Goal: Task Accomplishment & Management: Complete application form

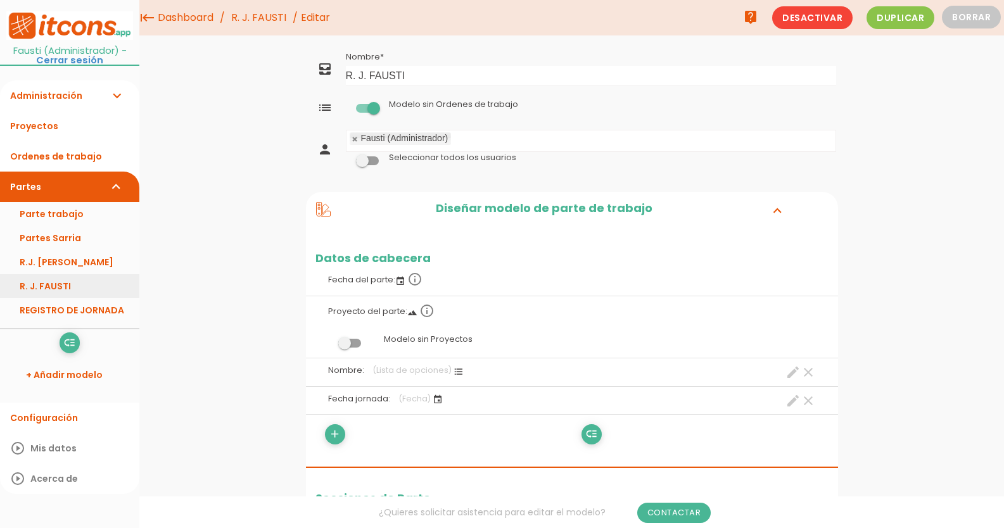
click at [47, 284] on link "R. J. FAUSTI" at bounding box center [69, 286] width 139 height 24
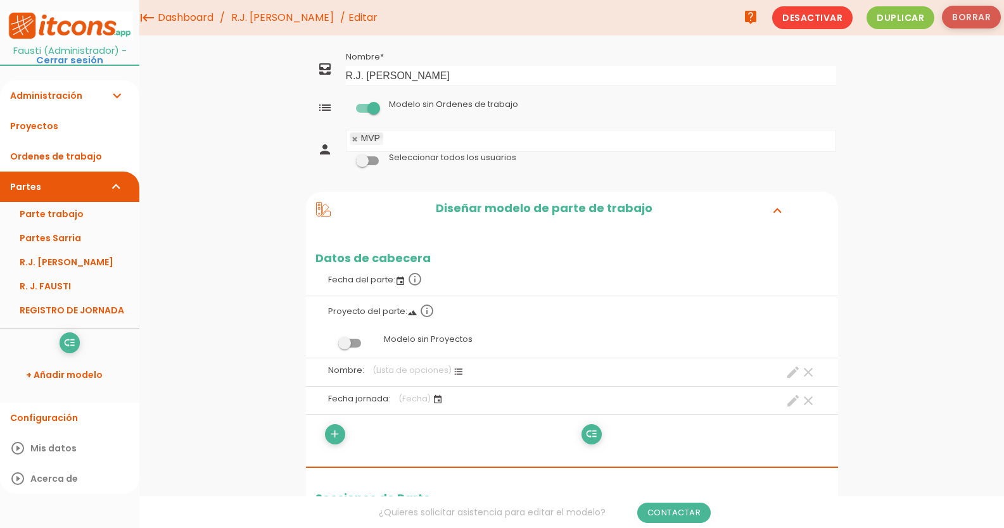
click at [984, 20] on button "Borrar" at bounding box center [971, 17] width 59 height 23
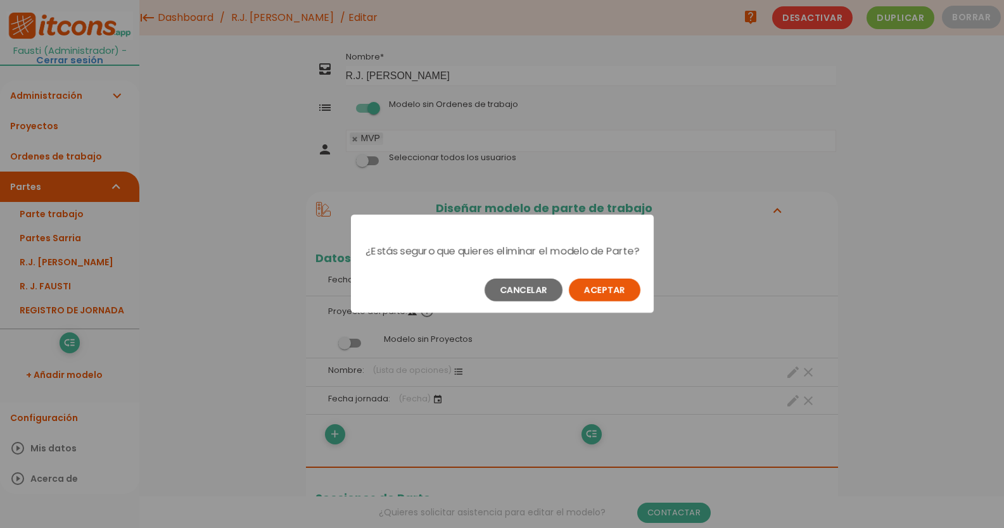
click at [595, 301] on button "Aceptar" at bounding box center [605, 290] width 72 height 23
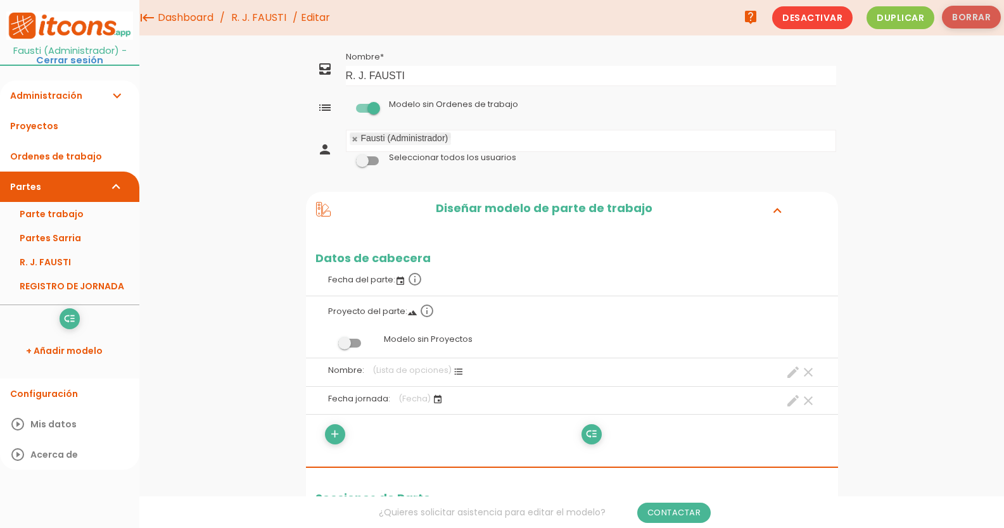
click at [968, 15] on button "Borrar" at bounding box center [971, 17] width 59 height 23
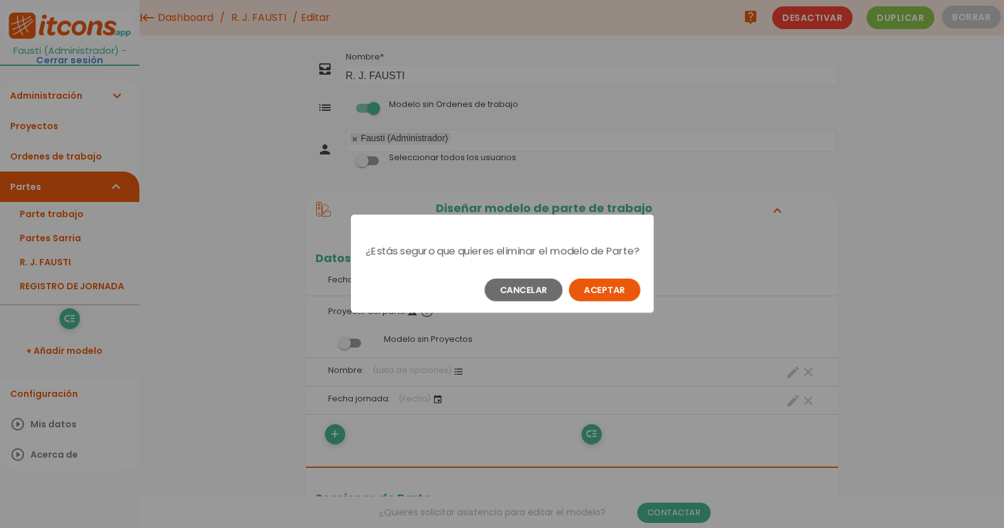
click at [604, 301] on button "Aceptar" at bounding box center [605, 290] width 72 height 23
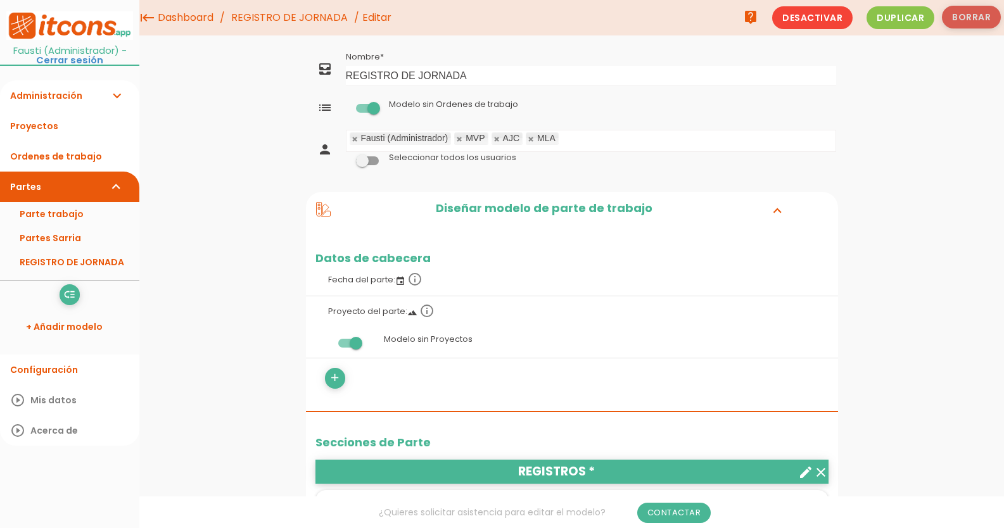
click at [982, 16] on button "Borrar" at bounding box center [971, 17] width 59 height 23
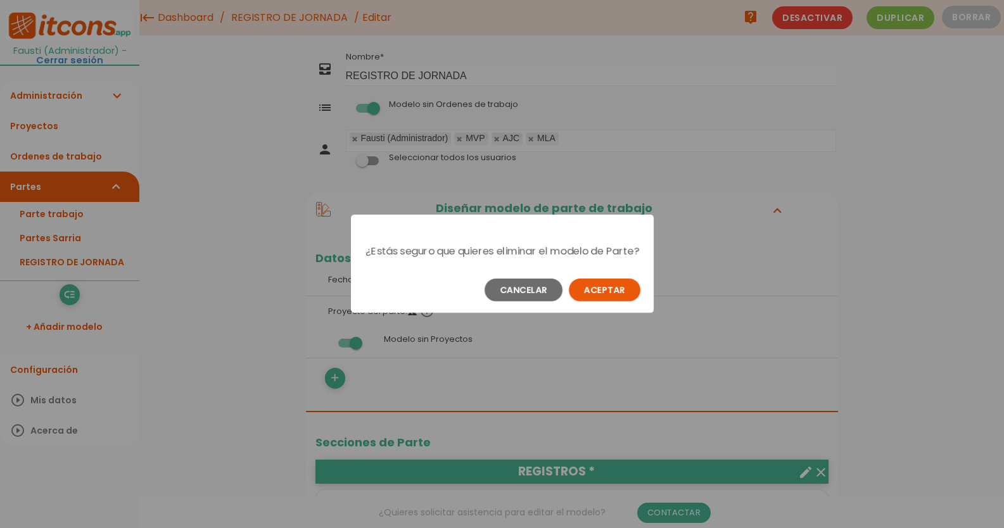
click at [586, 296] on button "Aceptar" at bounding box center [605, 290] width 72 height 23
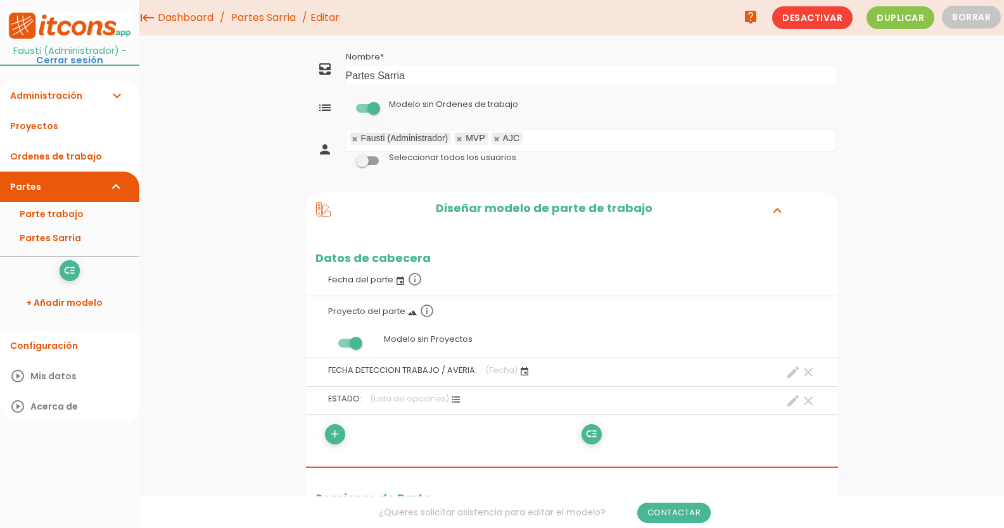
click at [502, 139] on li "AJC" at bounding box center [506, 138] width 31 height 12
click at [500, 140] on link at bounding box center [497, 139] width 8 height 8
click at [498, 174] on td at bounding box center [591, 176] width 494 height 6
click at [521, 40] on link "Guardar" at bounding box center [540, 43] width 76 height 23
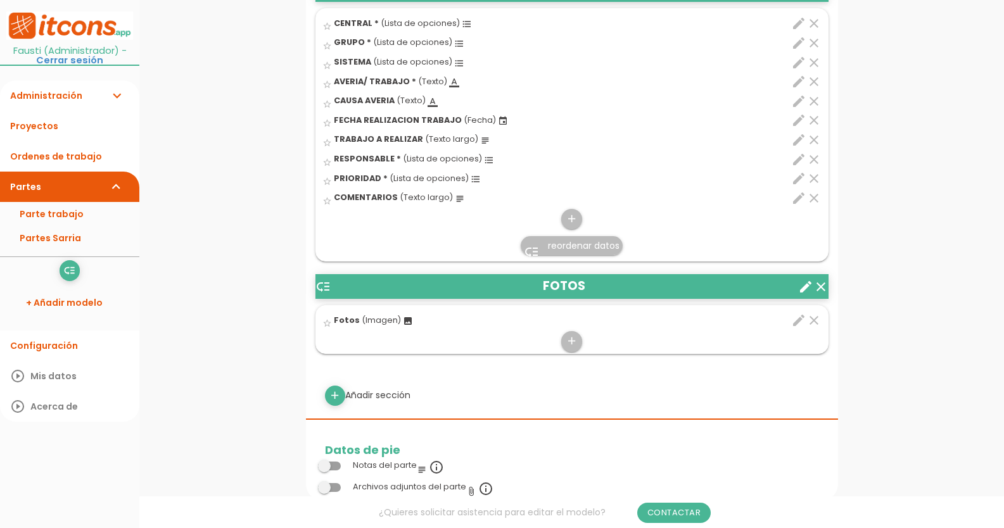
scroll to position [633, 0]
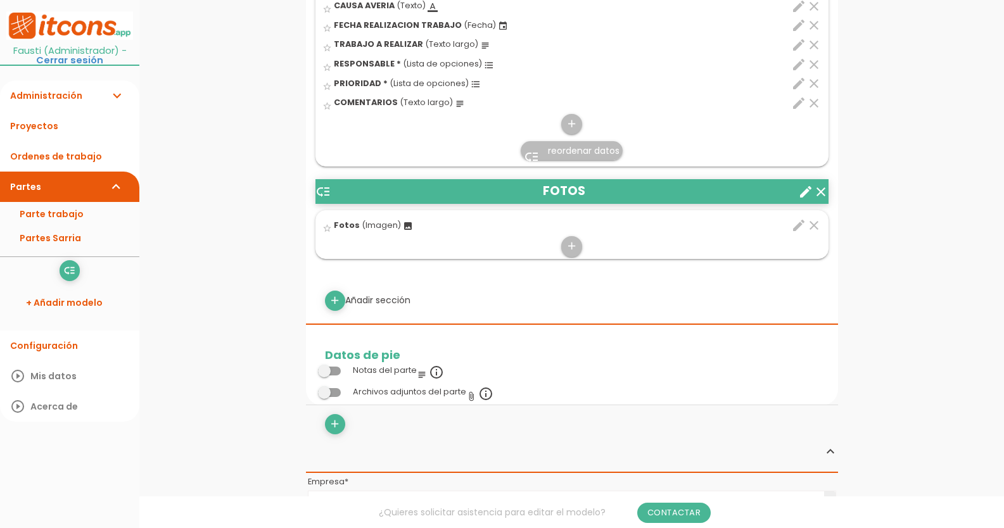
click at [821, 191] on icon "clear" at bounding box center [820, 191] width 15 height 15
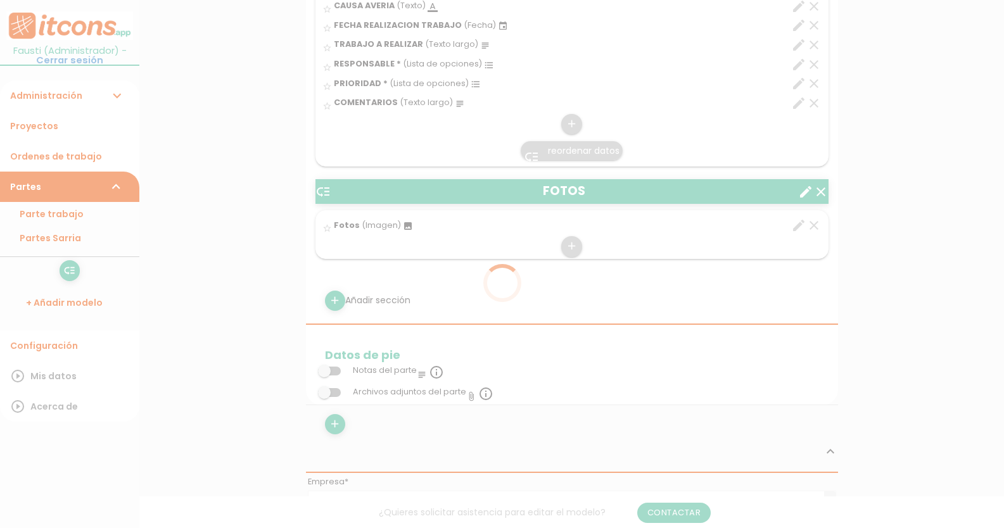
scroll to position [0, 0]
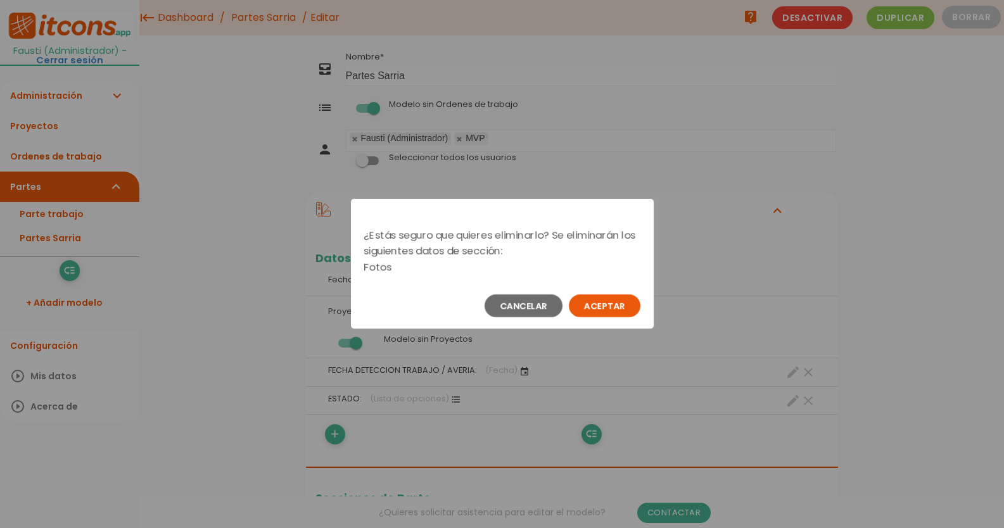
click at [591, 305] on button "Aceptar" at bounding box center [605, 305] width 72 height 23
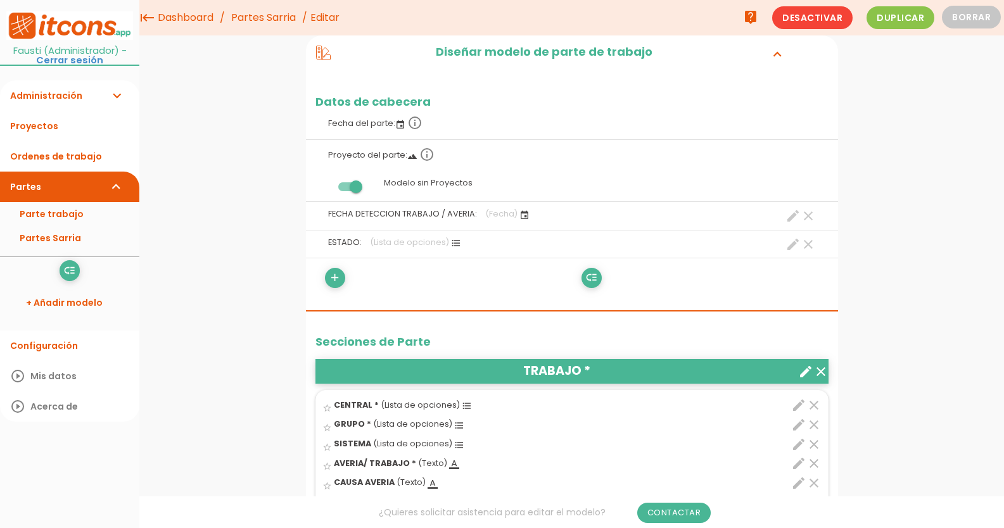
scroll to position [101, 0]
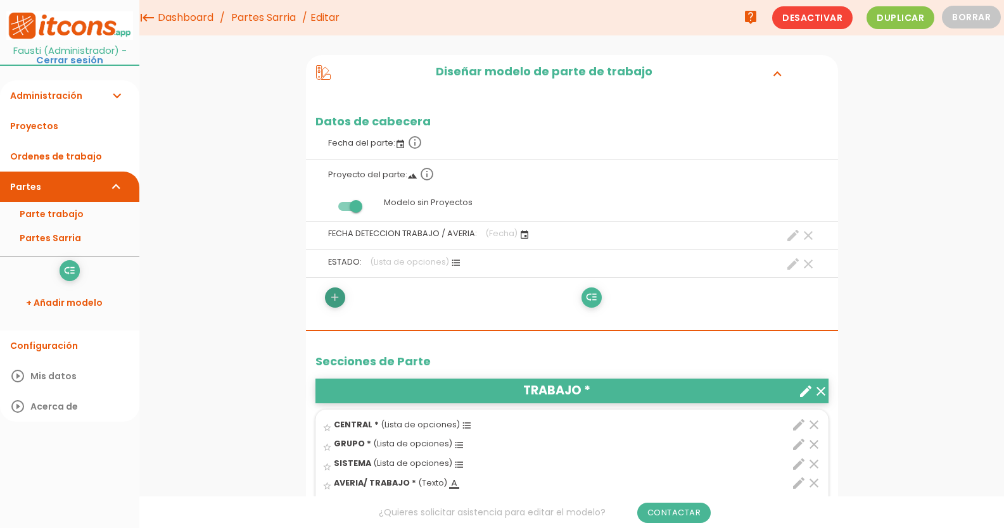
click at [332, 302] on icon "add" at bounding box center [335, 298] width 12 height 20
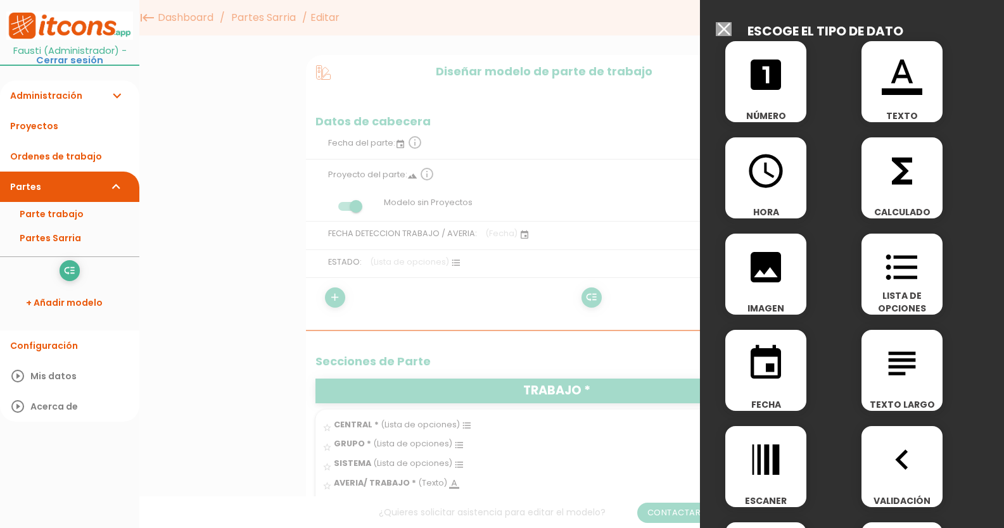
click at [332, 302] on div at bounding box center [502, 198] width 1004 height 660
click at [721, 28] on input "Modelo sin Ordenes de trabajo" at bounding box center [724, 29] width 16 height 14
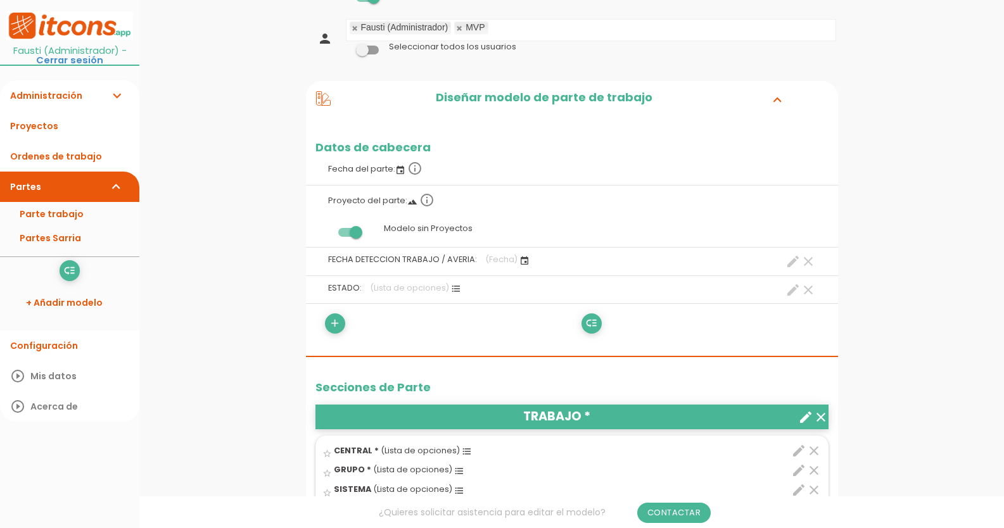
scroll to position [127, 0]
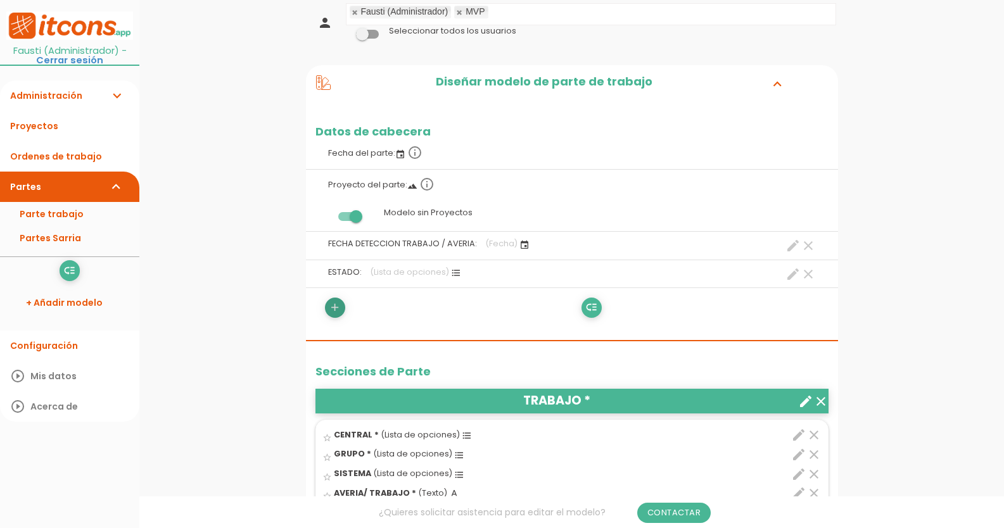
click at [337, 311] on icon "add" at bounding box center [335, 308] width 12 height 20
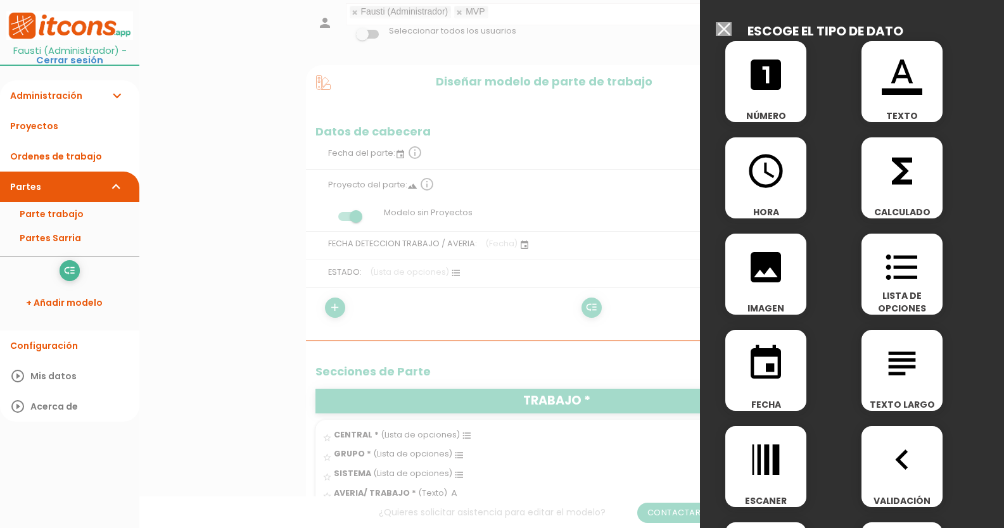
click at [762, 357] on icon "event" at bounding box center [765, 363] width 41 height 41
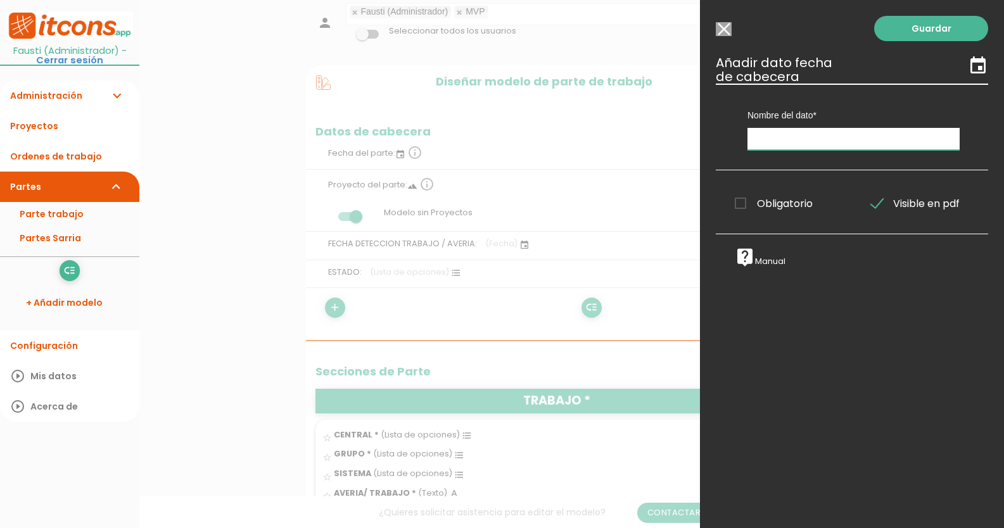
click at [818, 134] on input "text" at bounding box center [853, 139] width 212 height 22
type input "f"
type input "FECHA DETECCION"
click at [743, 202] on span "Obligatorio" at bounding box center [774, 204] width 78 height 16
click at [0, 0] on input "Obligatorio" at bounding box center [0, 0] width 0 height 0
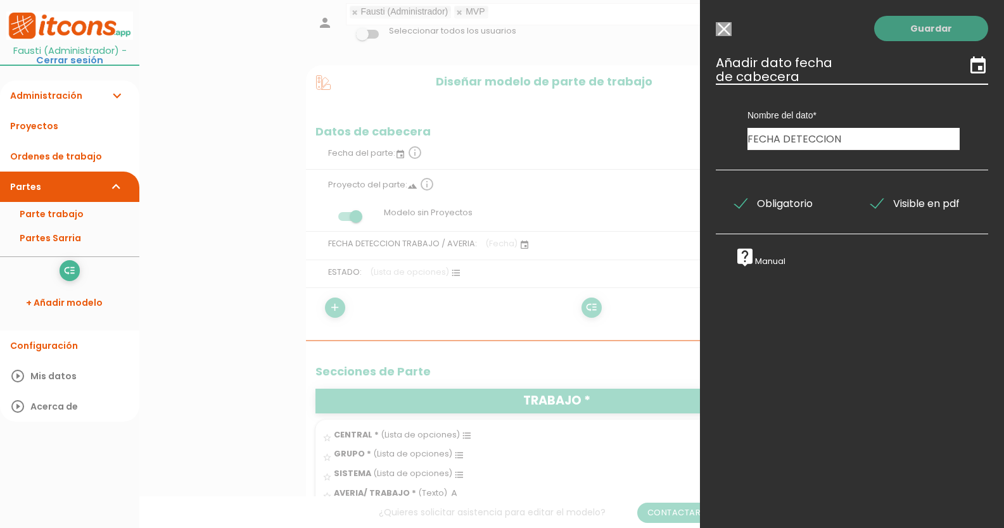
click at [916, 27] on link "Guardar" at bounding box center [931, 28] width 114 height 25
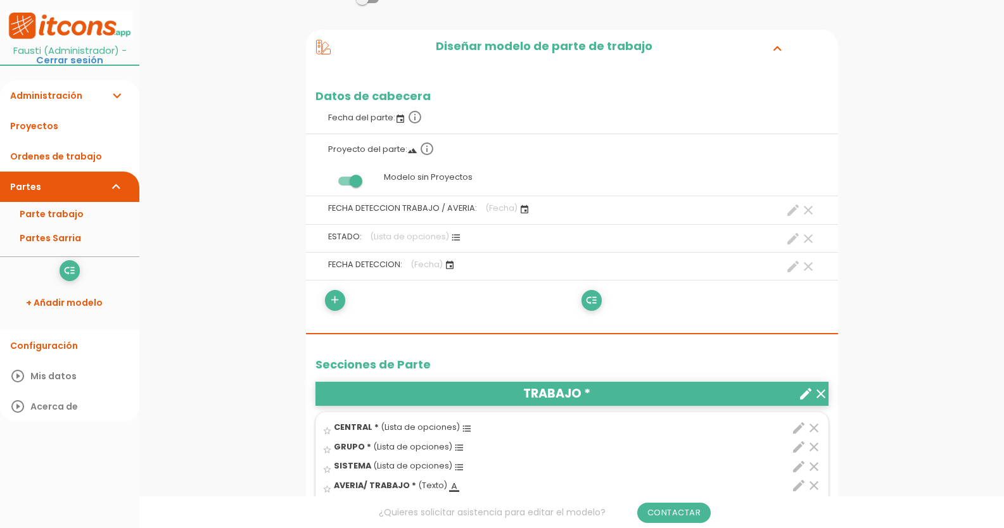
scroll to position [190, 0]
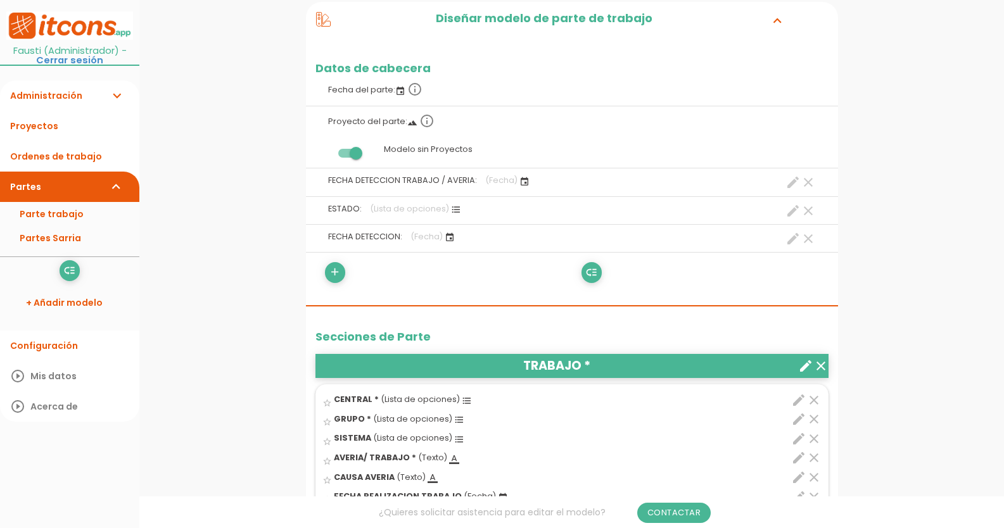
click at [807, 235] on icon "clear" at bounding box center [807, 238] width 15 height 15
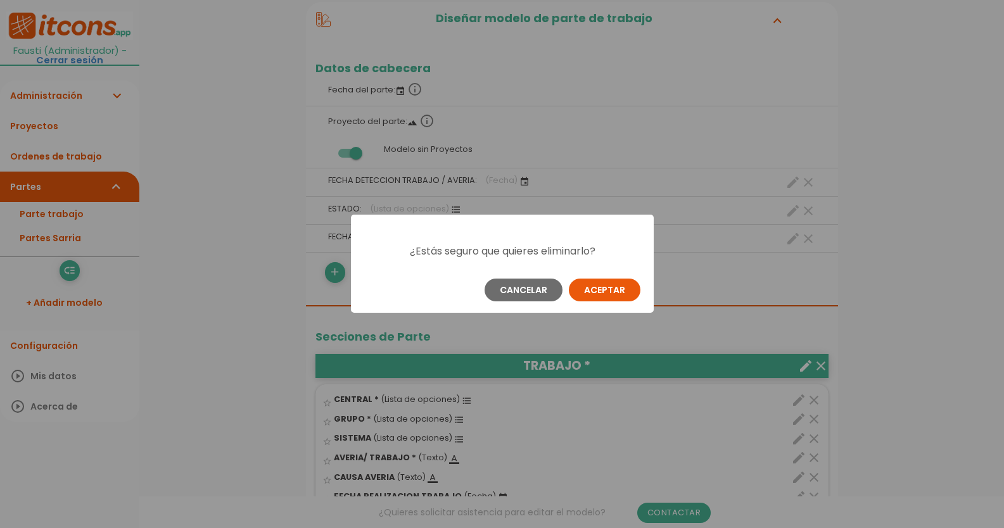
scroll to position [0, 0]
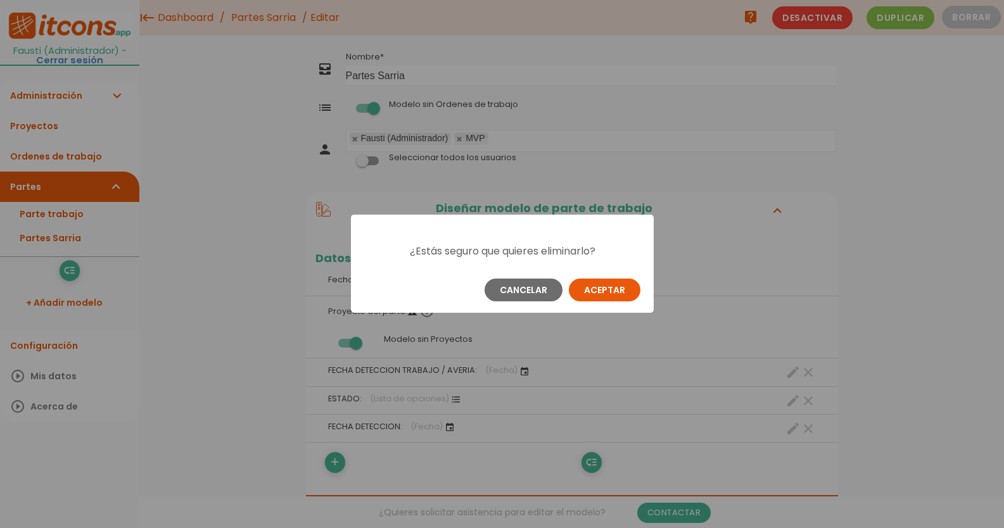
click at [615, 288] on button "Aceptar" at bounding box center [605, 290] width 72 height 23
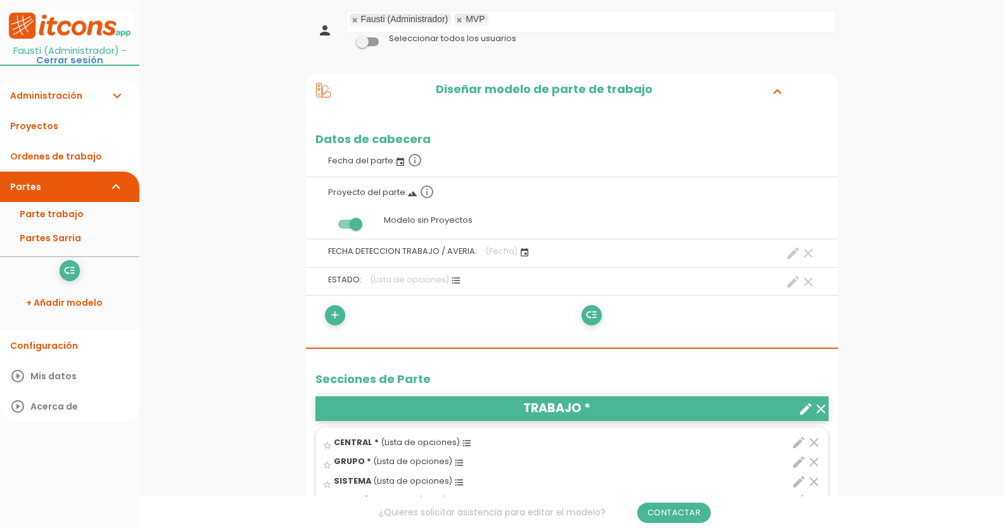
scroll to position [127, 0]
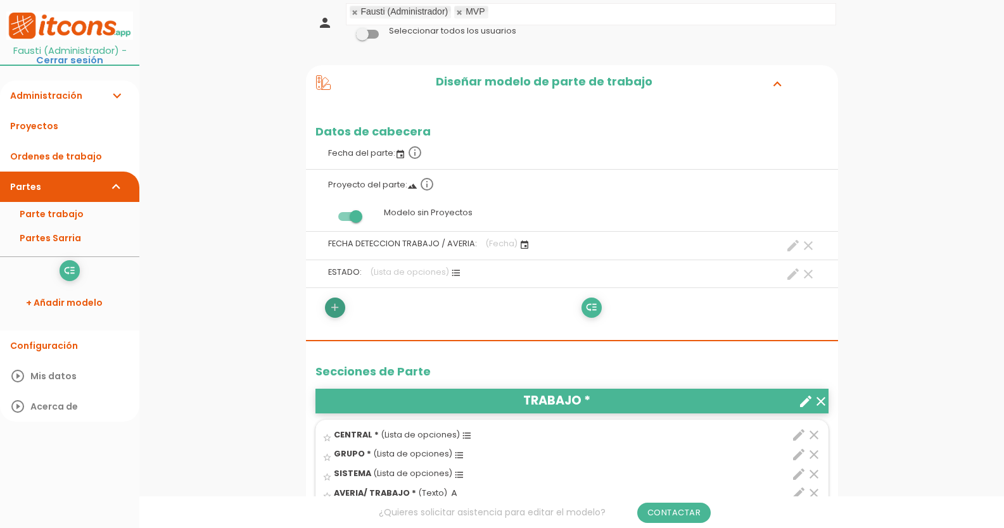
click at [336, 308] on icon "add" at bounding box center [335, 308] width 12 height 20
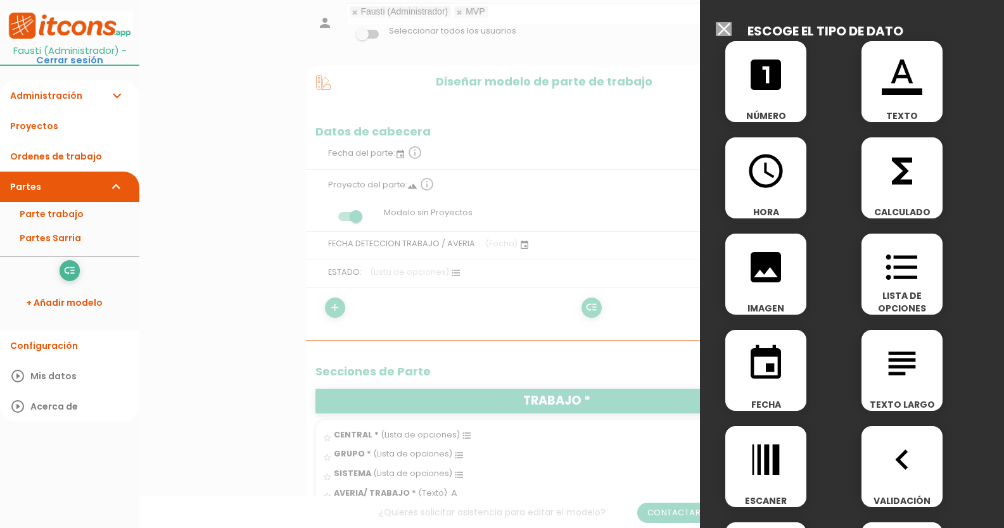
click at [913, 102] on div "format_color_text TEXTO" at bounding box center [901, 81] width 81 height 81
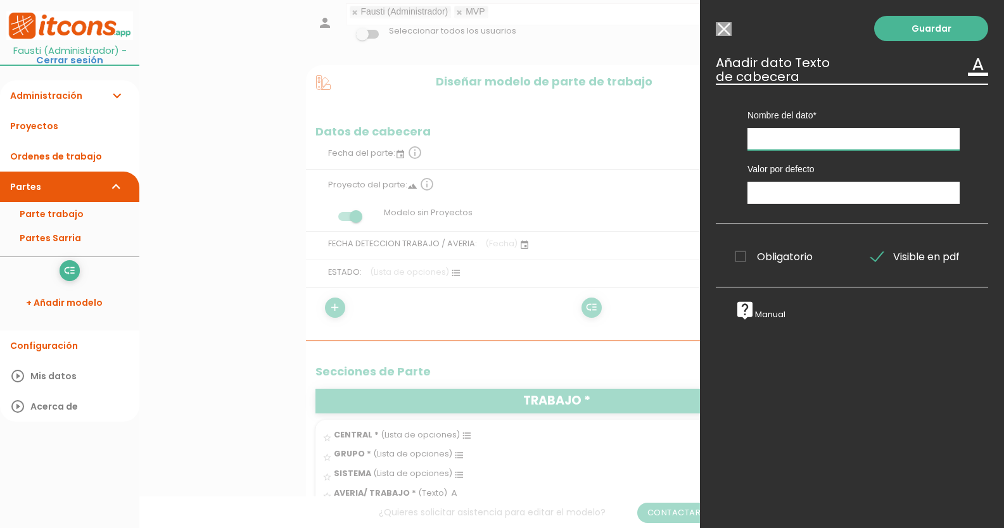
click at [878, 141] on input "text" at bounding box center [853, 139] width 212 height 22
type input "CODIGO"
click at [936, 27] on link "Guardar" at bounding box center [931, 28] width 114 height 25
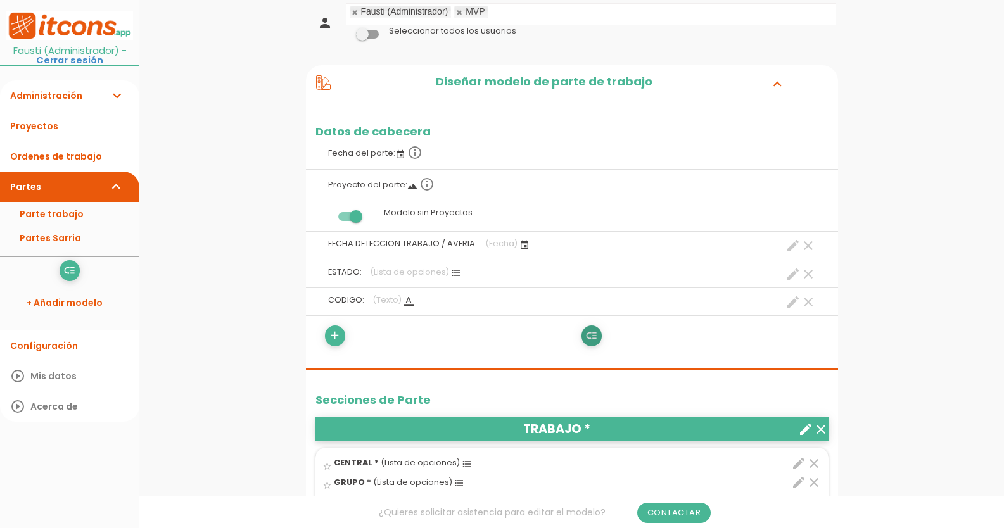
click at [593, 332] on icon "low_priority" at bounding box center [591, 336] width 12 height 20
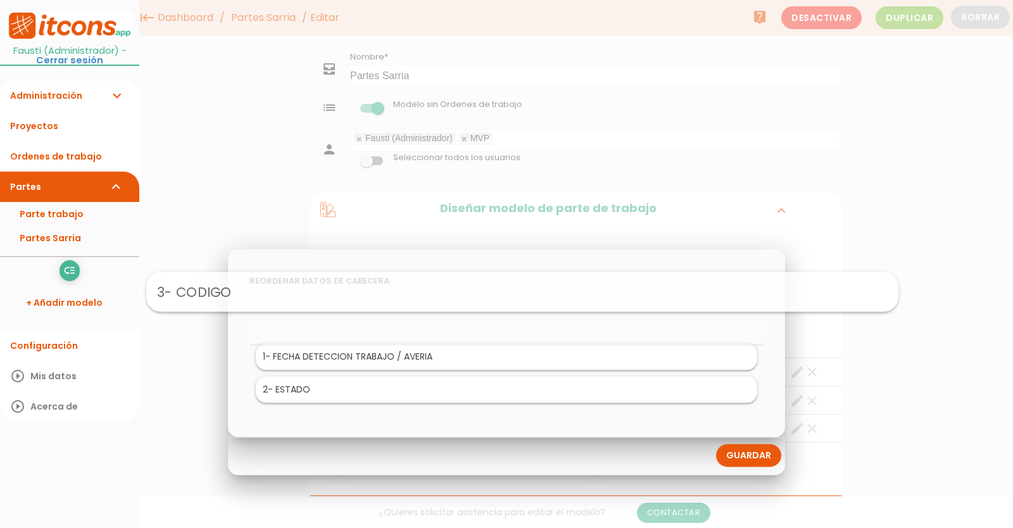
drag, startPoint x: 433, startPoint y: 391, endPoint x: 449, endPoint y: 292, distance: 100.0
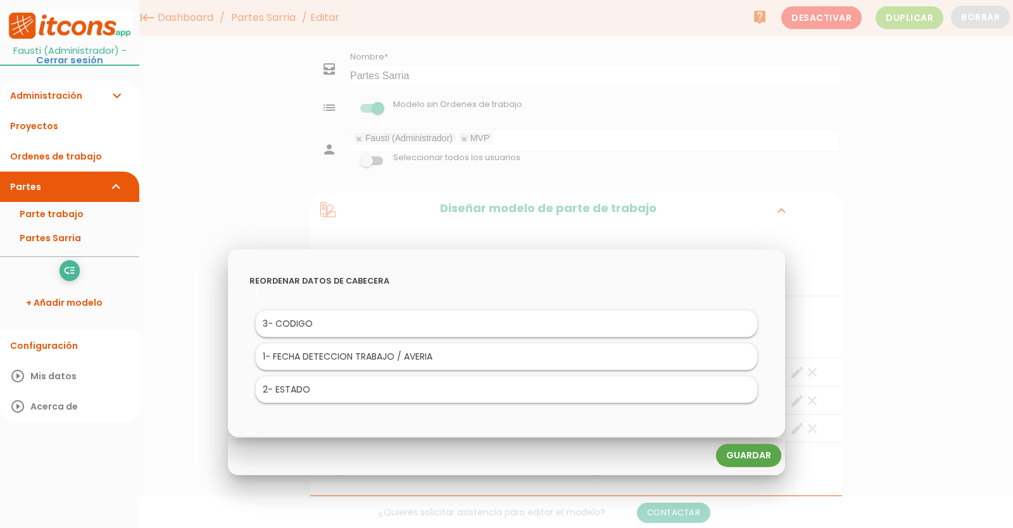
click at [761, 452] on link "Guardar" at bounding box center [748, 456] width 65 height 23
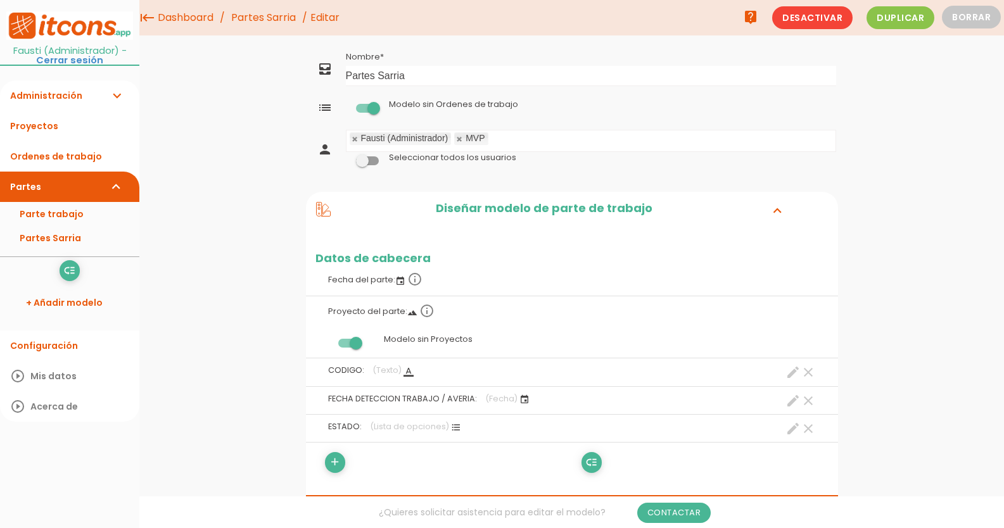
click at [810, 429] on icon "clear" at bounding box center [807, 428] width 15 height 15
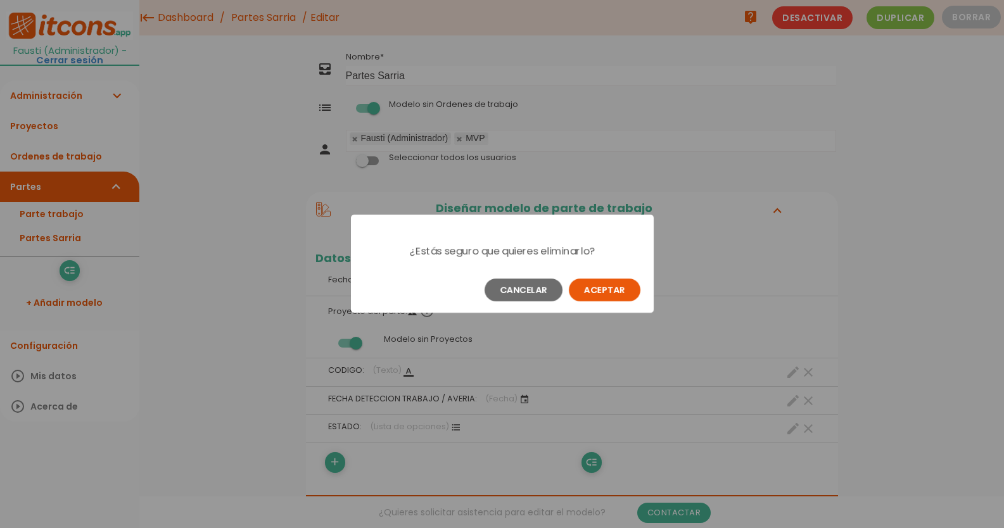
click at [628, 293] on button "Aceptar" at bounding box center [605, 290] width 72 height 23
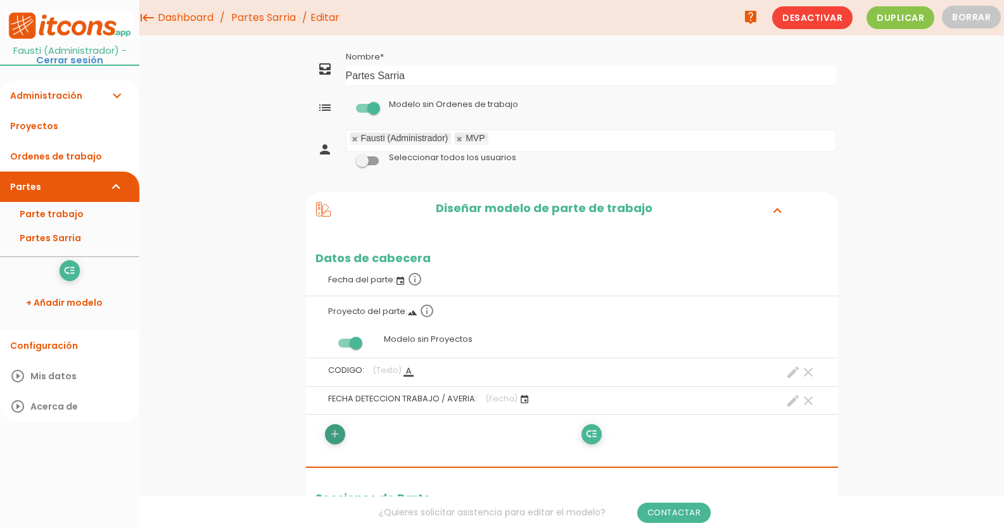
click at [342, 436] on link "add" at bounding box center [335, 434] width 20 height 20
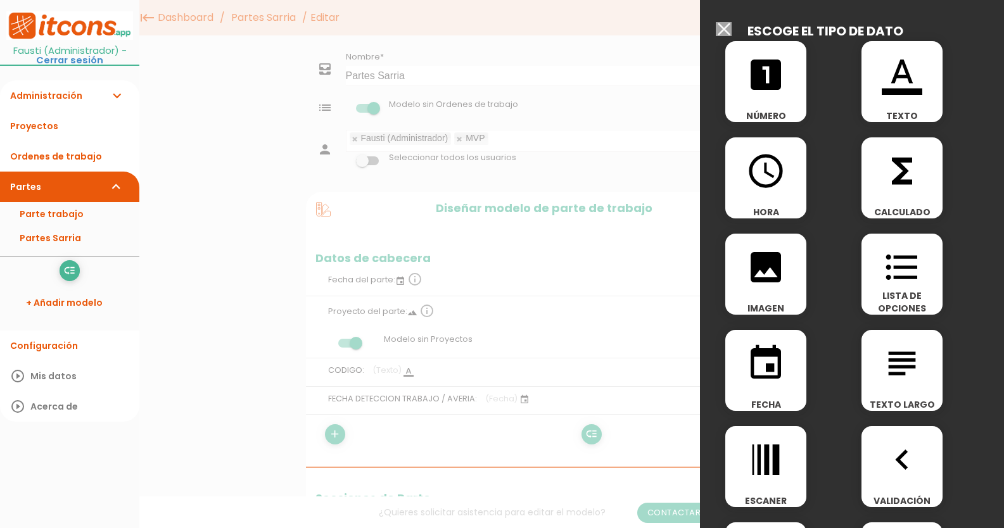
click at [907, 274] on icon "format_list_bulleted" at bounding box center [902, 267] width 41 height 41
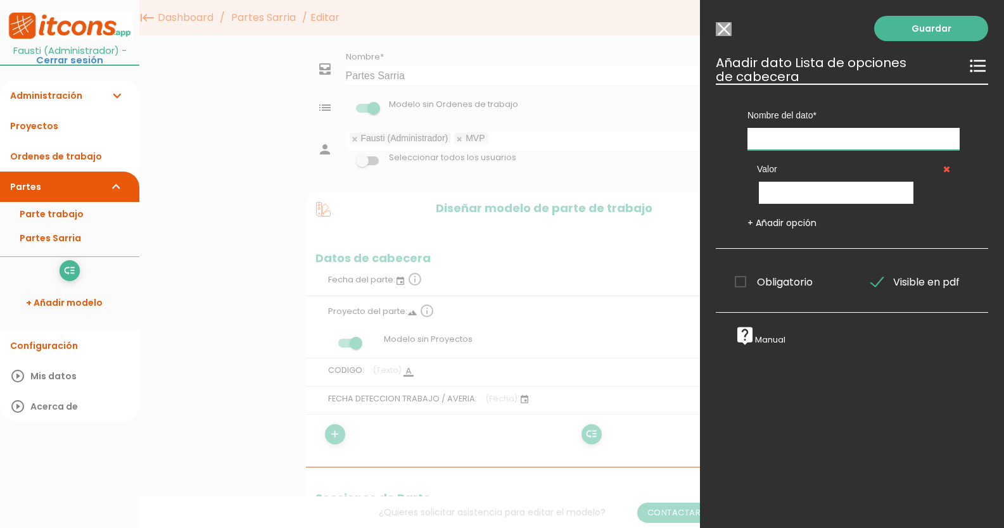
click at [847, 139] on input "text" at bounding box center [853, 139] width 212 height 22
type input "CENTRAL"
click at [839, 188] on input "text" at bounding box center [836, 193] width 155 height 22
type input "SARRIA 1"
click at [800, 218] on link "+ Añadir opción" at bounding box center [781, 223] width 69 height 13
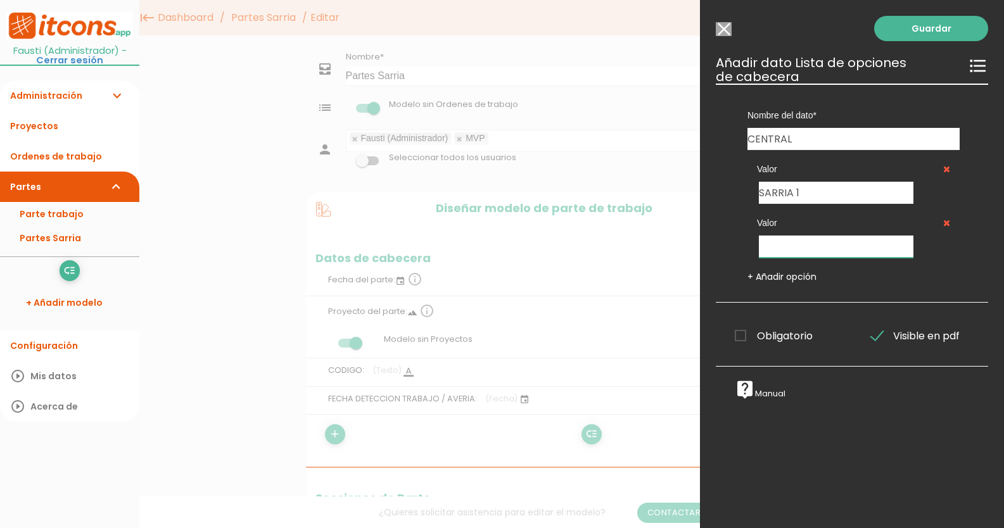
click at [797, 243] on input "text" at bounding box center [836, 247] width 155 height 22
type input "SARRIA 2"
click at [796, 276] on link "+ Añadir opción" at bounding box center [781, 276] width 69 height 13
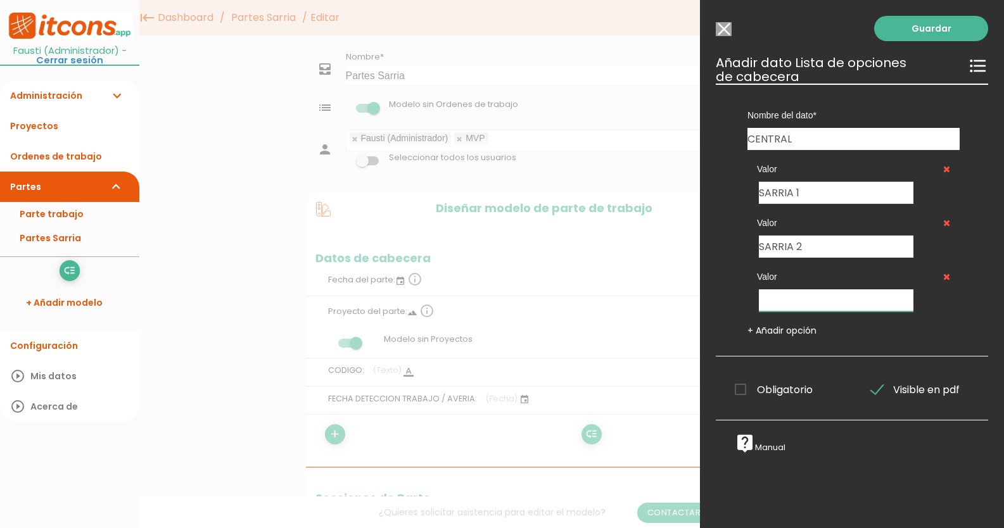
click at [788, 300] on input "text" at bounding box center [836, 300] width 155 height 22
type input "SARRIA 3"
click at [763, 391] on span "Obligatorio" at bounding box center [774, 390] width 78 height 16
click at [0, 0] on input "Obligatorio" at bounding box center [0, 0] width 0 height 0
click at [928, 25] on link "Guardar" at bounding box center [931, 28] width 114 height 25
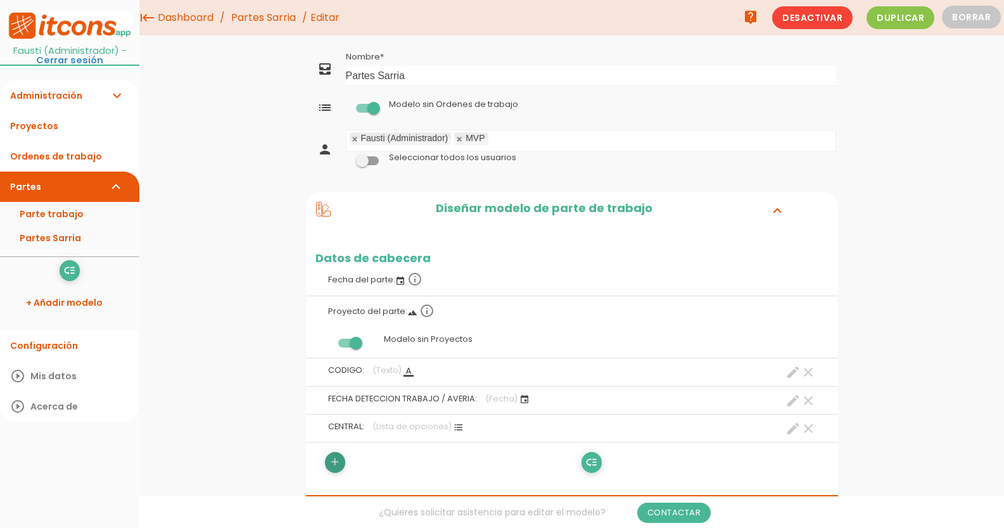
click at [337, 464] on icon "add" at bounding box center [335, 462] width 12 height 20
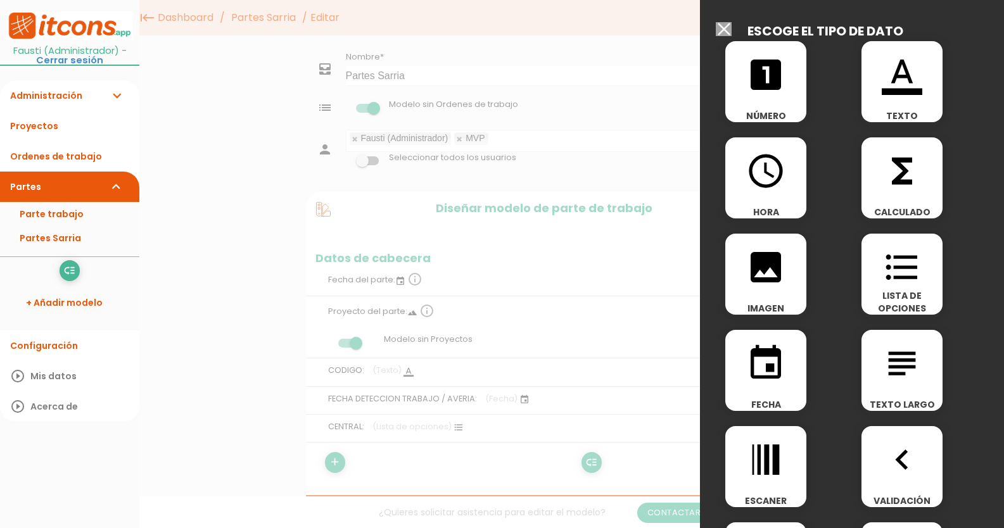
click at [914, 103] on div "format_color_text TEXTO" at bounding box center [901, 81] width 81 height 81
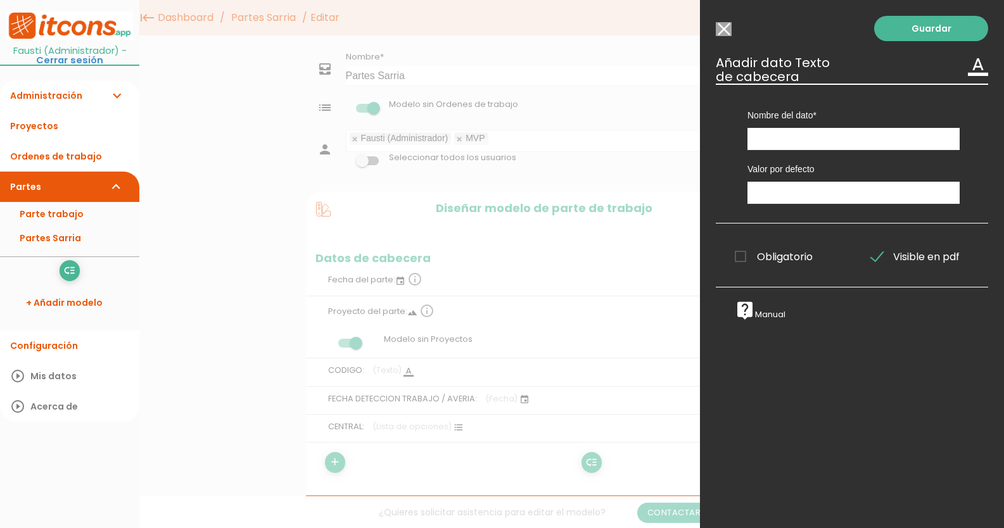
click at [727, 30] on input "Modelo sin Ordenes de trabajo" at bounding box center [724, 29] width 16 height 14
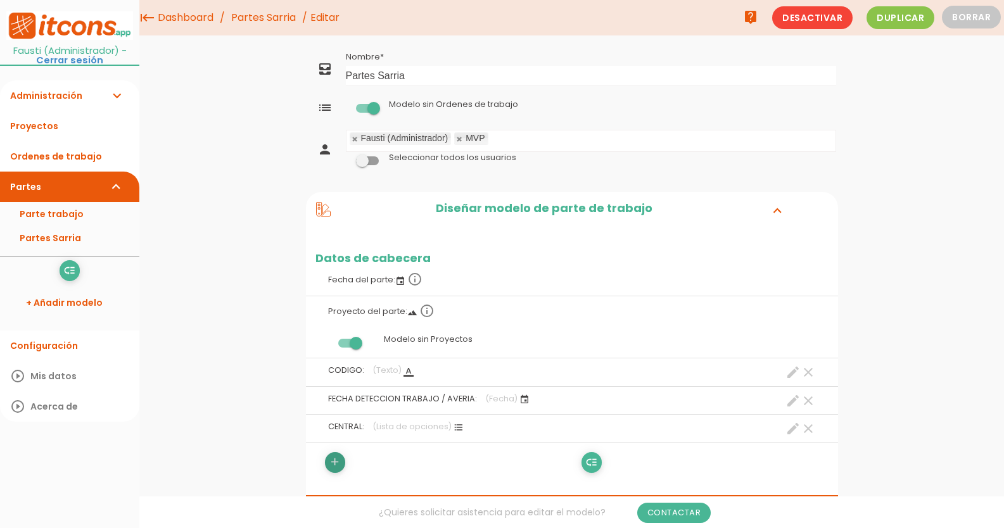
click at [336, 460] on icon "add" at bounding box center [335, 462] width 12 height 20
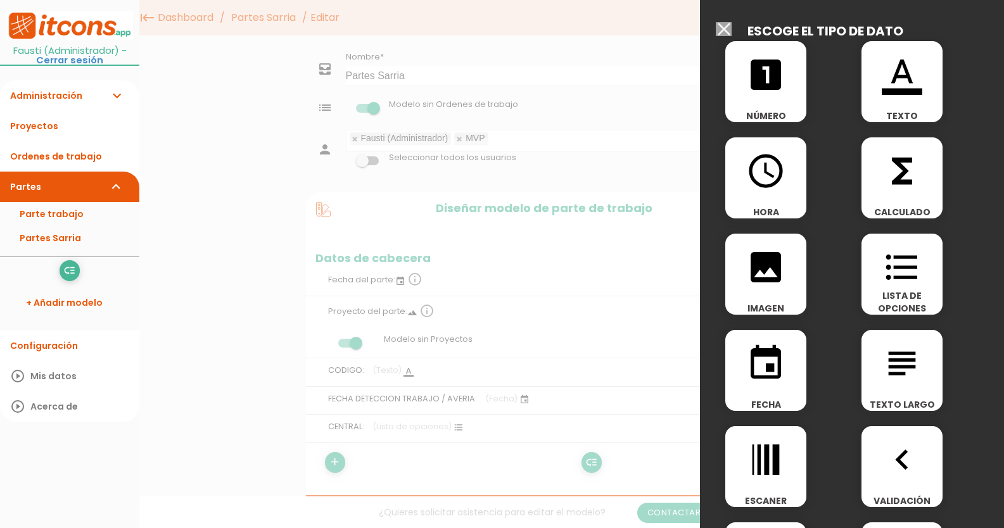
click at [875, 258] on span "format_list_bulleted" at bounding box center [901, 261] width 81 height 54
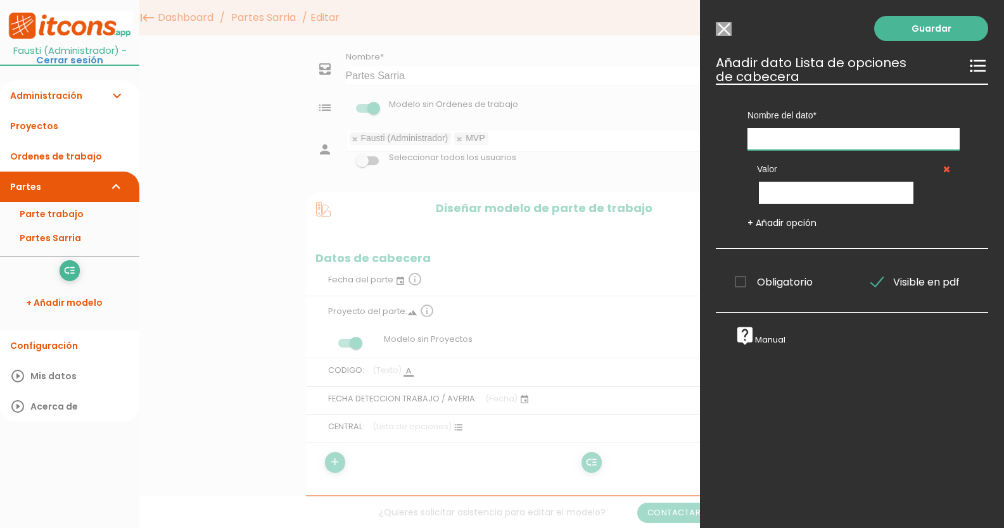
click at [836, 143] on input "text" at bounding box center [853, 139] width 212 height 22
type input "MAQUINA"
click at [806, 191] on input "text" at bounding box center [836, 193] width 155 height 22
type input "G1"
click at [795, 218] on link "+ Añadir opción" at bounding box center [781, 223] width 69 height 13
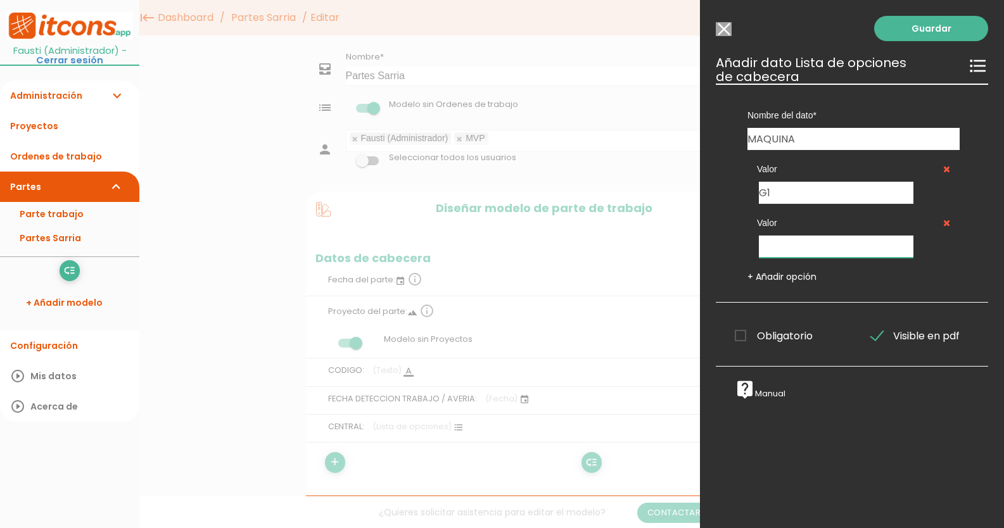
click at [785, 253] on input "text" at bounding box center [836, 247] width 155 height 22
type input "G2"
click at [792, 276] on link "+ Añadir opción" at bounding box center [781, 276] width 69 height 13
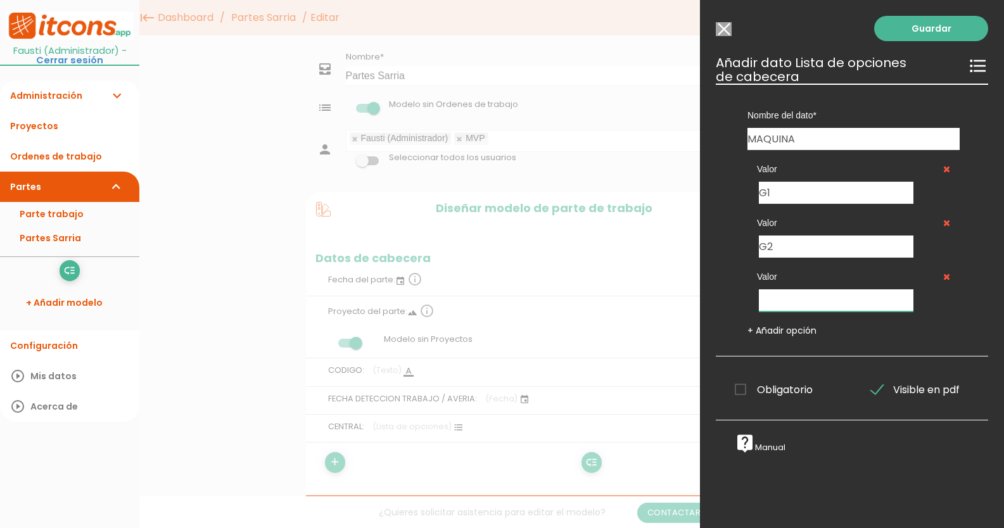
click at [792, 298] on input "text" at bounding box center [836, 300] width 155 height 22
type input "COMUNES"
click at [787, 332] on link "+ Añadir opción" at bounding box center [781, 330] width 69 height 13
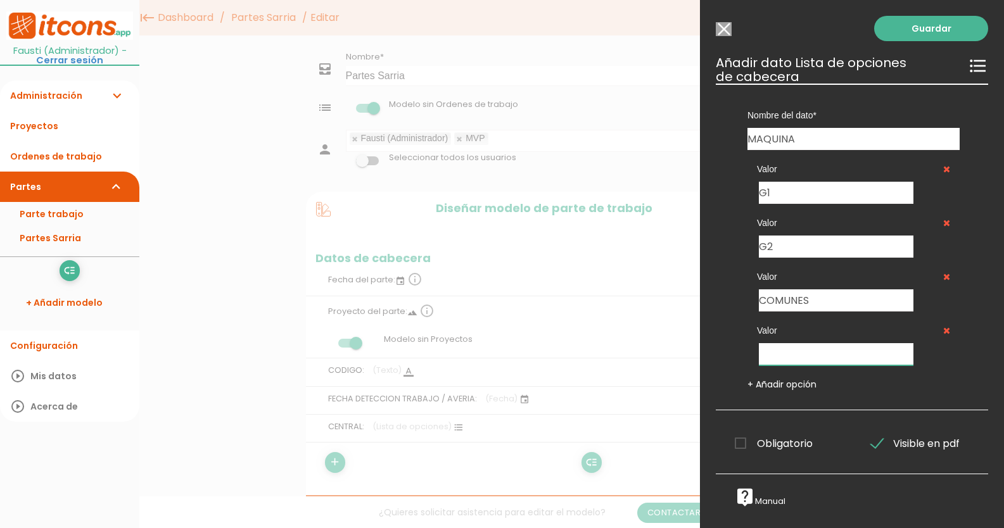
click at [787, 354] on input "text" at bounding box center [836, 354] width 155 height 22
click at [938, 33] on link "Guardar" at bounding box center [931, 28] width 114 height 25
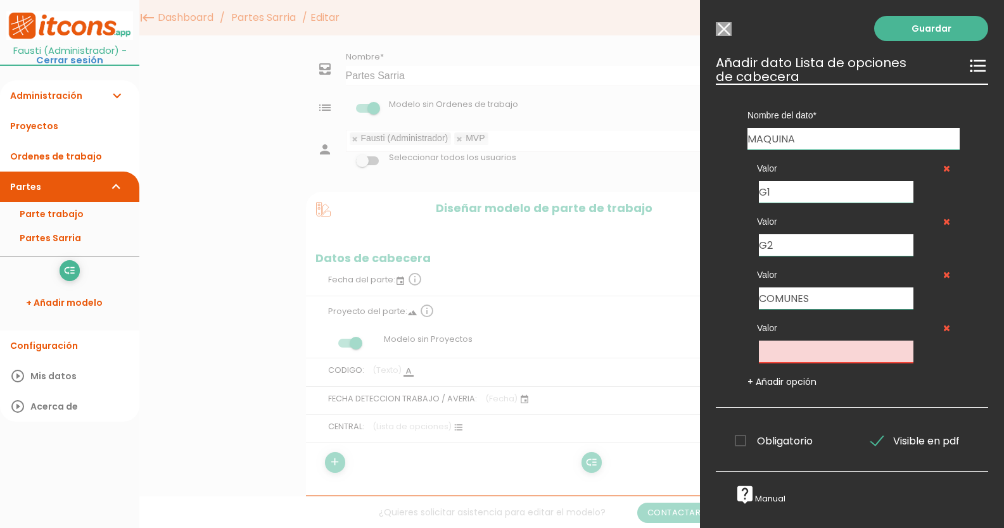
click at [740, 435] on span "Obligatorio" at bounding box center [774, 441] width 78 height 16
click at [0, 0] on input "Obligatorio" at bounding box center [0, 0] width 0 height 0
click at [918, 29] on link "Guardar" at bounding box center [931, 28] width 114 height 25
click at [928, 30] on link "Guardar" at bounding box center [931, 28] width 114 height 25
click at [943, 327] on icon at bounding box center [946, 328] width 7 height 9
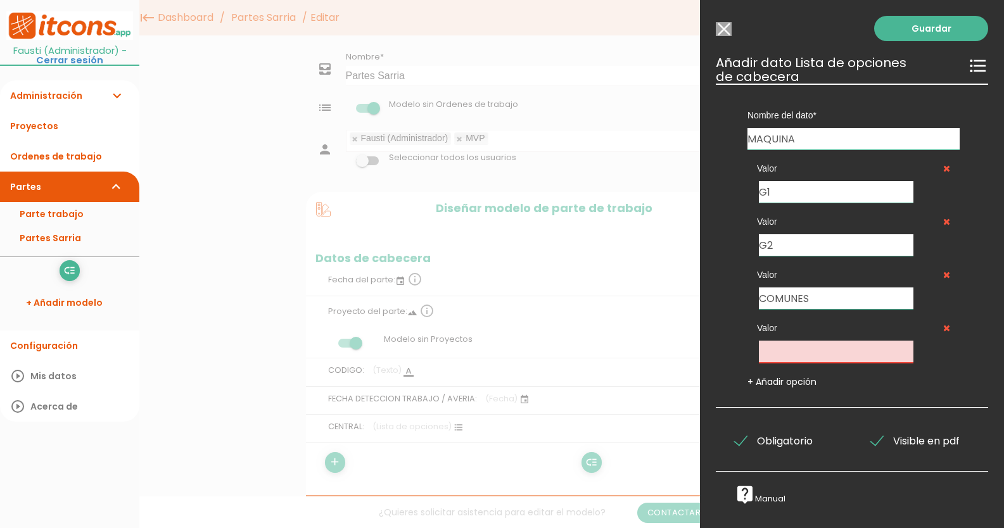
click at [943, 328] on icon at bounding box center [946, 328] width 7 height 9
click at [935, 35] on link "Guardar" at bounding box center [931, 28] width 114 height 25
click at [785, 350] on input "text" at bounding box center [836, 352] width 155 height 22
click at [841, 385] on div "+ Añadir opción" at bounding box center [853, 382] width 231 height 13
click at [868, 357] on input "D" at bounding box center [836, 352] width 155 height 22
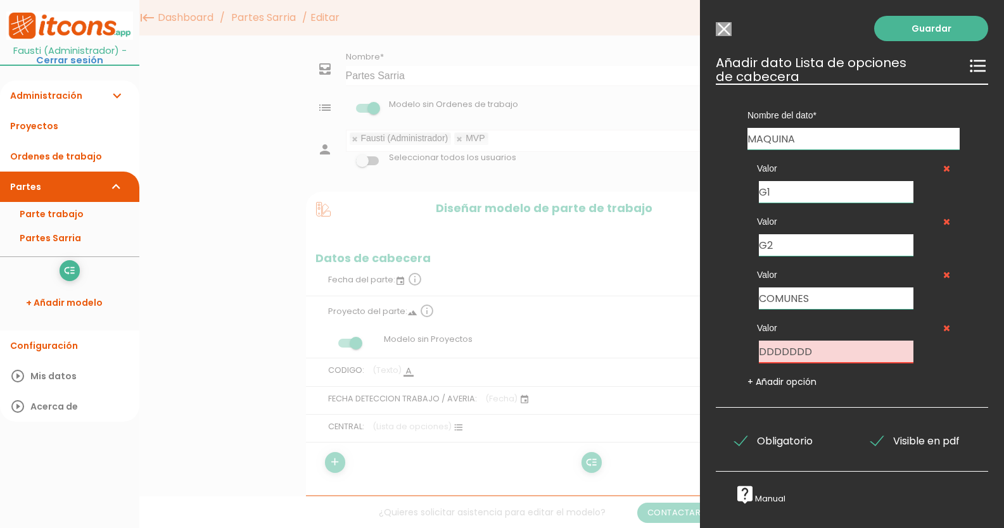
click at [875, 381] on div "+ Añadir opción" at bounding box center [853, 382] width 231 height 13
click at [847, 298] on input "COMUNES" at bounding box center [836, 299] width 155 height 22
click at [943, 327] on icon at bounding box center [946, 328] width 7 height 9
click at [785, 377] on link "+ Añadir opción" at bounding box center [781, 382] width 69 height 13
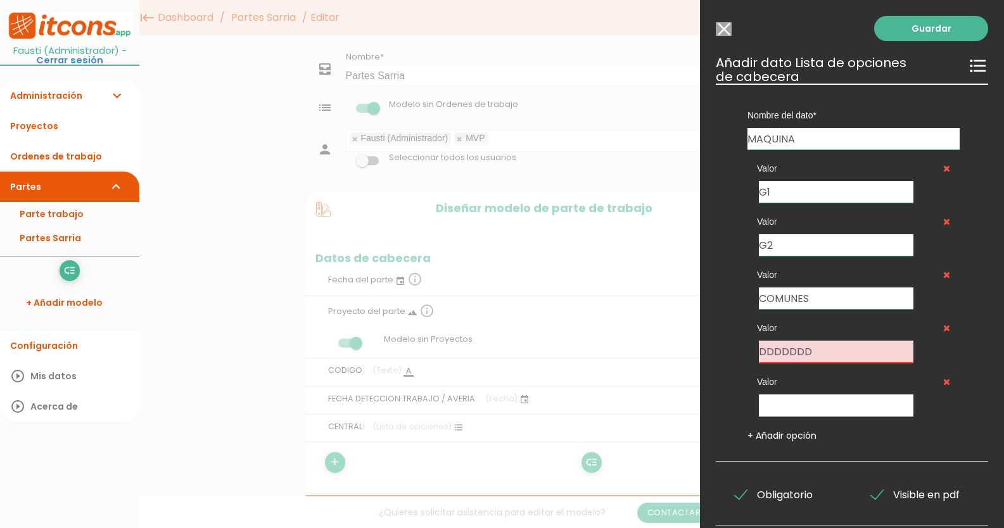
click at [943, 381] on icon at bounding box center [946, 381] width 7 height 9
click at [793, 496] on span "Obligatorio" at bounding box center [774, 495] width 78 height 16
click at [0, 0] on input "Obligatorio" at bounding box center [0, 0] width 0 height 0
click at [943, 381] on icon at bounding box center [946, 381] width 7 height 9
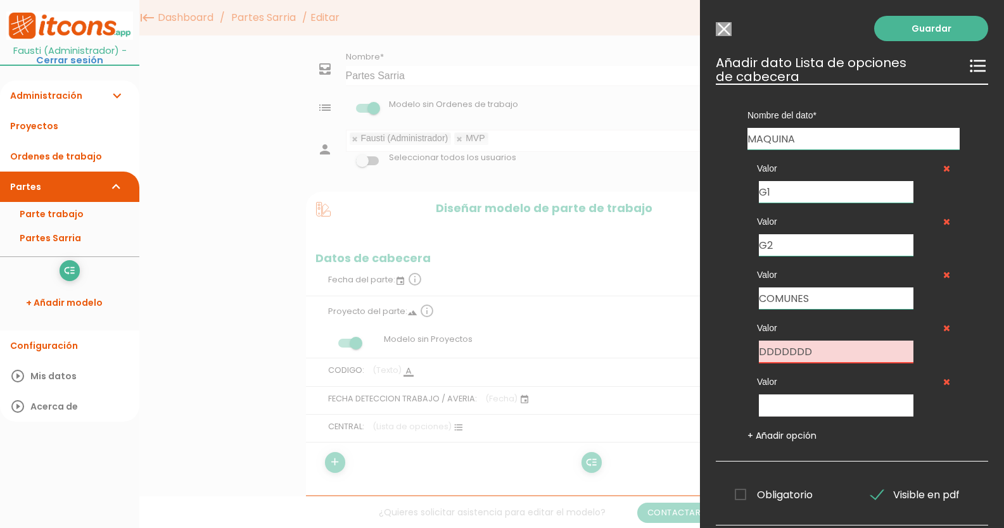
click at [943, 326] on icon at bounding box center [946, 328] width 7 height 9
click at [943, 328] on icon at bounding box center [946, 328] width 7 height 9
click at [869, 352] on input "DDDDDDD" at bounding box center [836, 352] width 155 height 22
type input "D"
click at [973, 189] on div "Nombre del dato CODIGO FECHA DETECCION TRABAJO / AVERIA CENTRAL MAQUINA Tipo de…" at bounding box center [852, 273] width 272 height 378
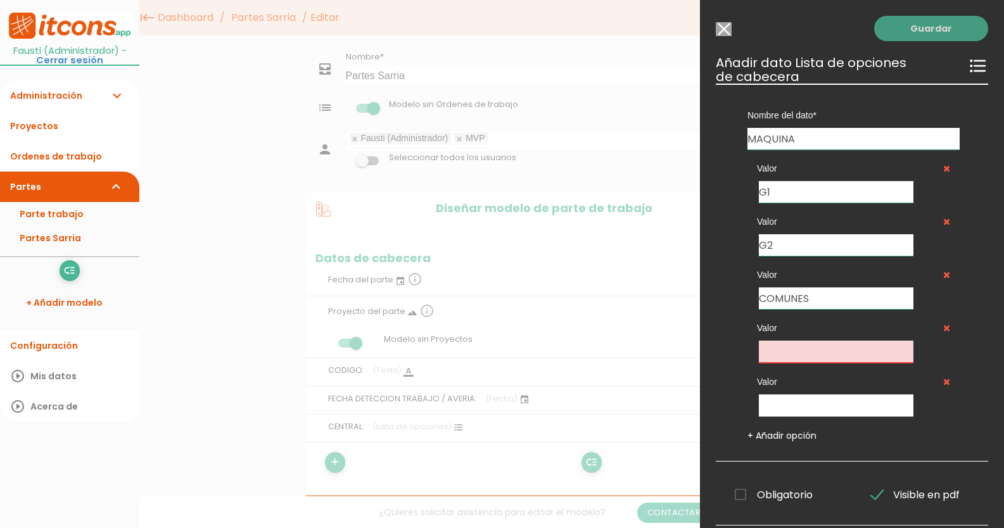
click at [937, 27] on link "Guardar" at bounding box center [931, 28] width 114 height 25
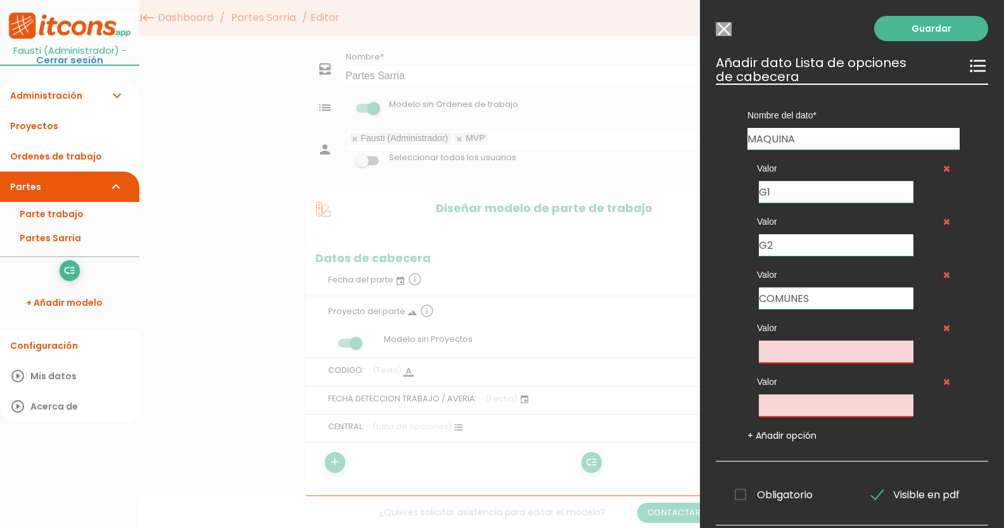
click at [724, 28] on input "Modelo sin Ordenes de trabajo" at bounding box center [724, 29] width 16 height 14
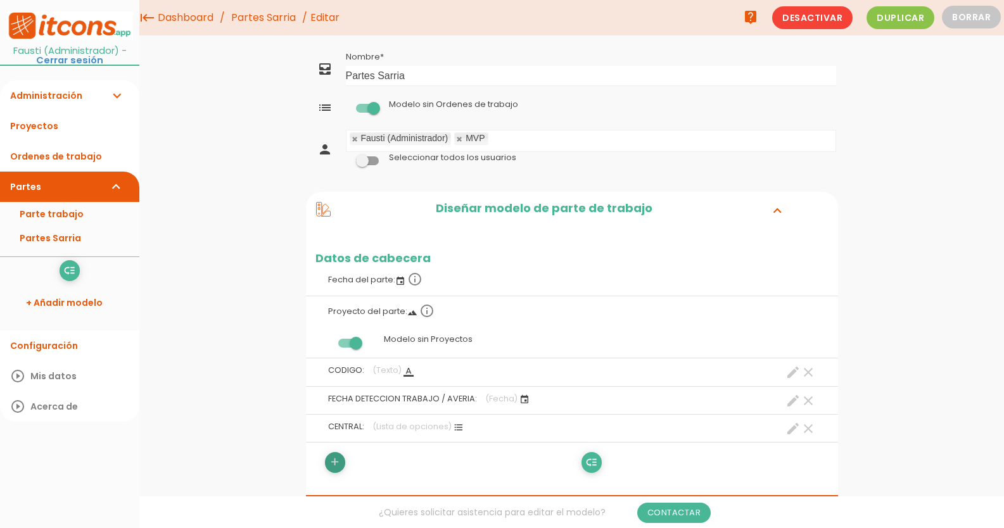
click at [333, 460] on icon "add" at bounding box center [335, 462] width 12 height 20
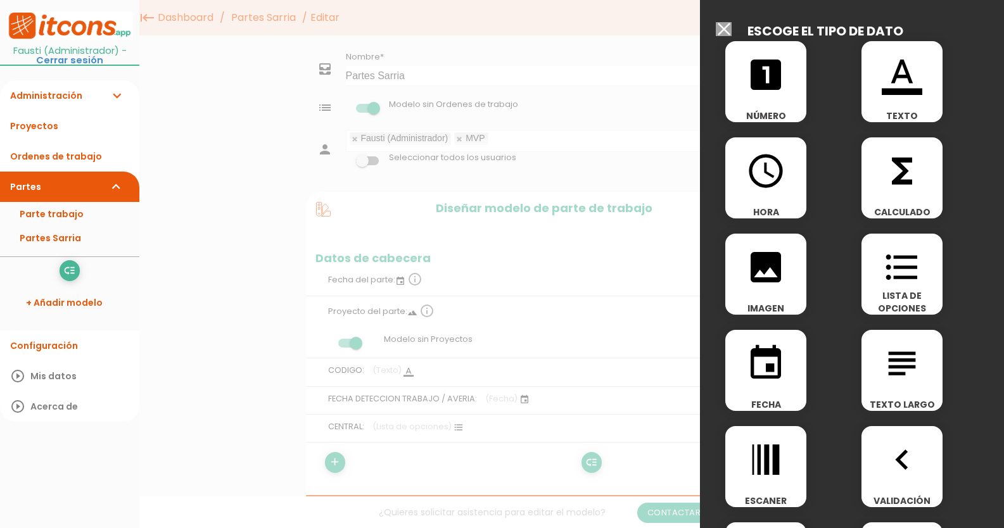
click at [932, 278] on span "format_list_bulleted" at bounding box center [901, 261] width 81 height 54
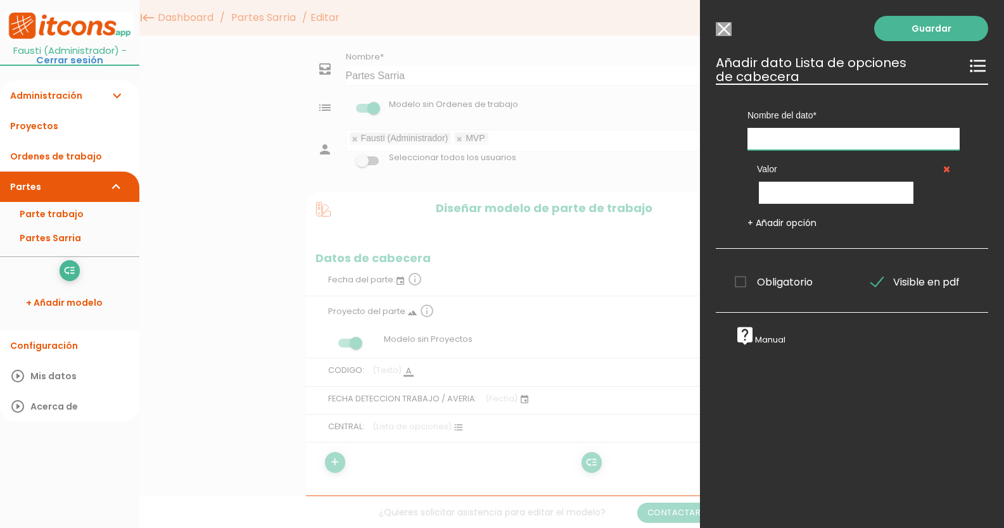
click at [831, 142] on input "text" at bounding box center [853, 139] width 212 height 22
type input "MAQUINQ"
click at [806, 192] on input "text" at bounding box center [836, 193] width 155 height 22
type input "G1"
click at [787, 220] on link "+ Añadir opción" at bounding box center [781, 223] width 69 height 13
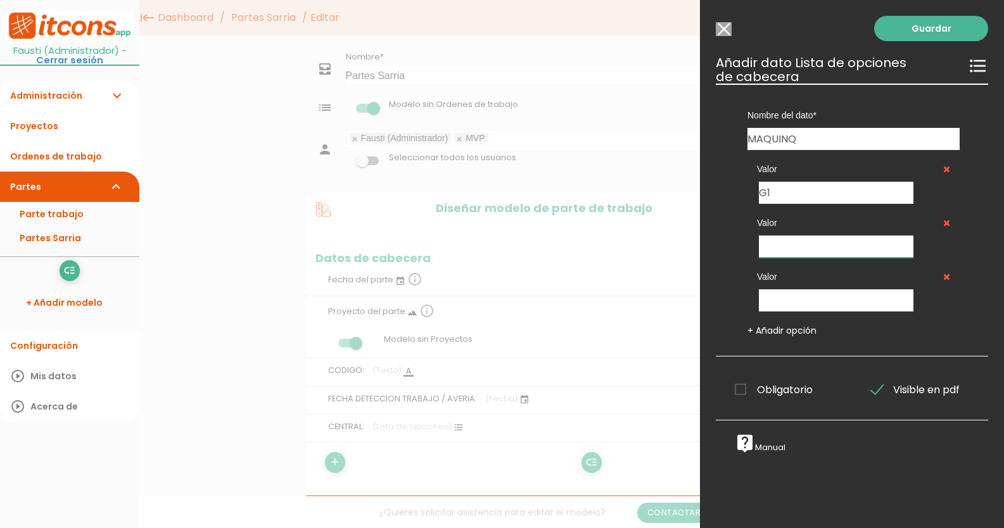
click at [783, 240] on input "text" at bounding box center [836, 247] width 155 height 22
type input "G2"
click at [840, 294] on input "text" at bounding box center [836, 300] width 155 height 22
type input "COMUNES"
click at [736, 388] on span "Obligatorio" at bounding box center [774, 390] width 78 height 16
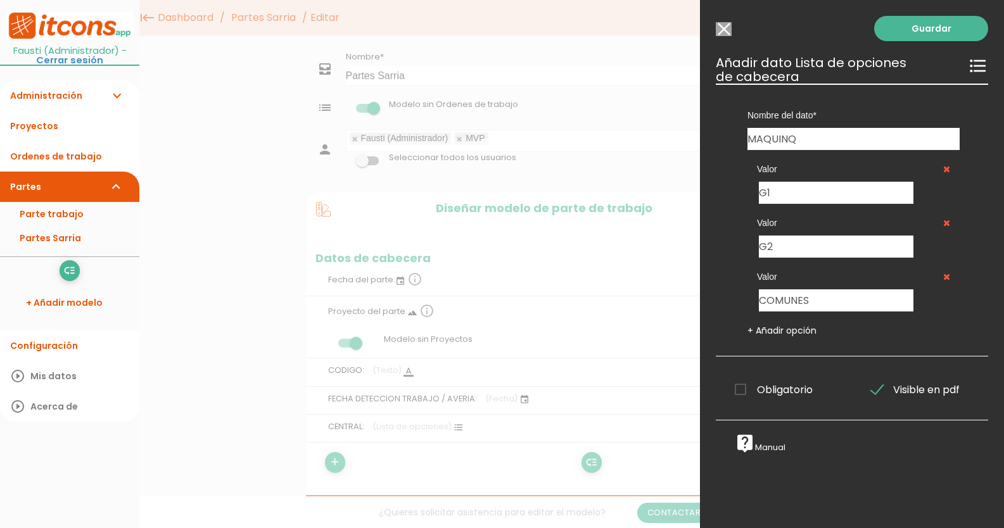
click at [0, 0] on input "Obligatorio" at bounding box center [0, 0] width 0 height 0
click at [814, 136] on input "MAQUINQ" at bounding box center [853, 139] width 212 height 22
type input "MAQUINA"
click at [933, 27] on link "Guardar" at bounding box center [931, 28] width 114 height 25
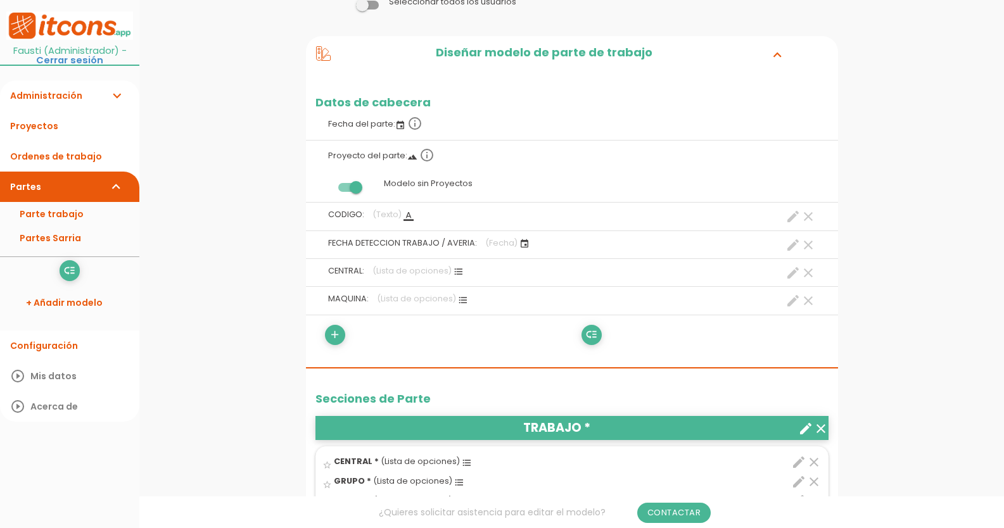
scroll to position [190, 0]
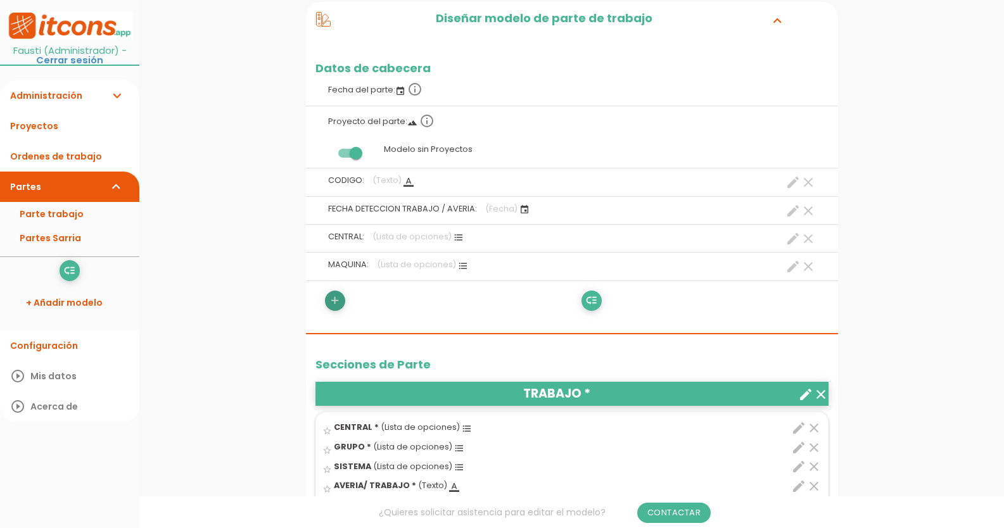
click at [334, 298] on icon "add" at bounding box center [335, 301] width 12 height 20
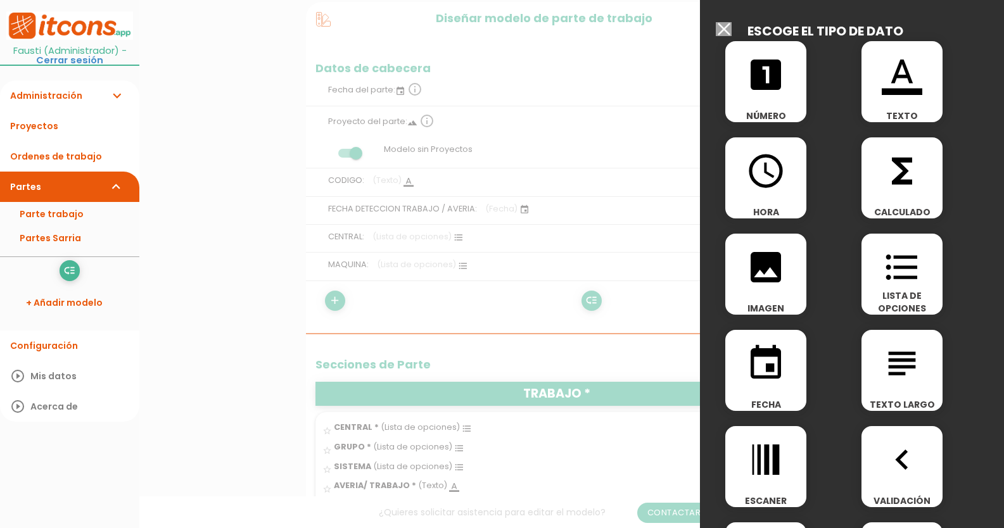
click at [894, 104] on div "format_color_text TEXTO" at bounding box center [901, 81] width 81 height 81
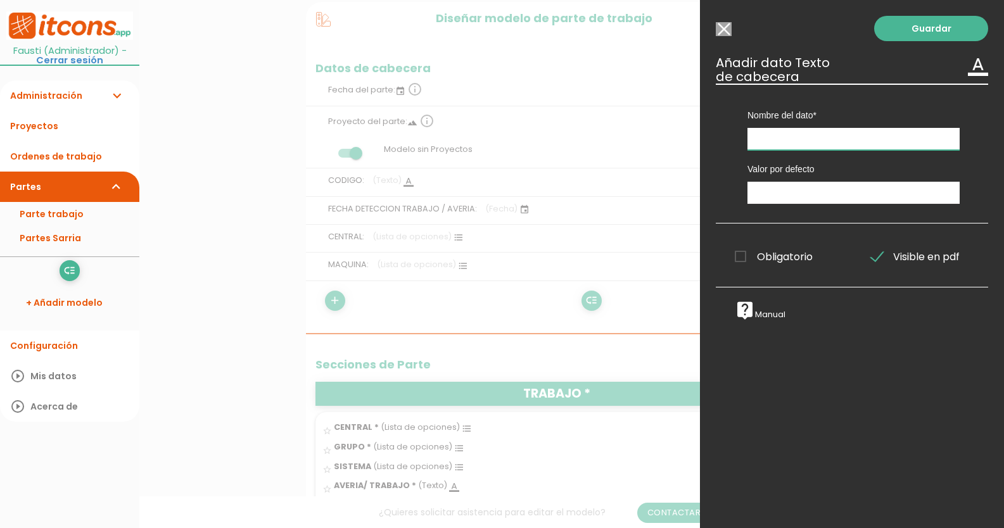
click at [880, 136] on input "text" at bounding box center [853, 139] width 212 height 22
type input "S"
type input "DESCRIPCION/ ALARMA"
click at [737, 253] on span "Obligatorio" at bounding box center [774, 257] width 78 height 16
click at [0, 0] on input "Obligatorio" at bounding box center [0, 0] width 0 height 0
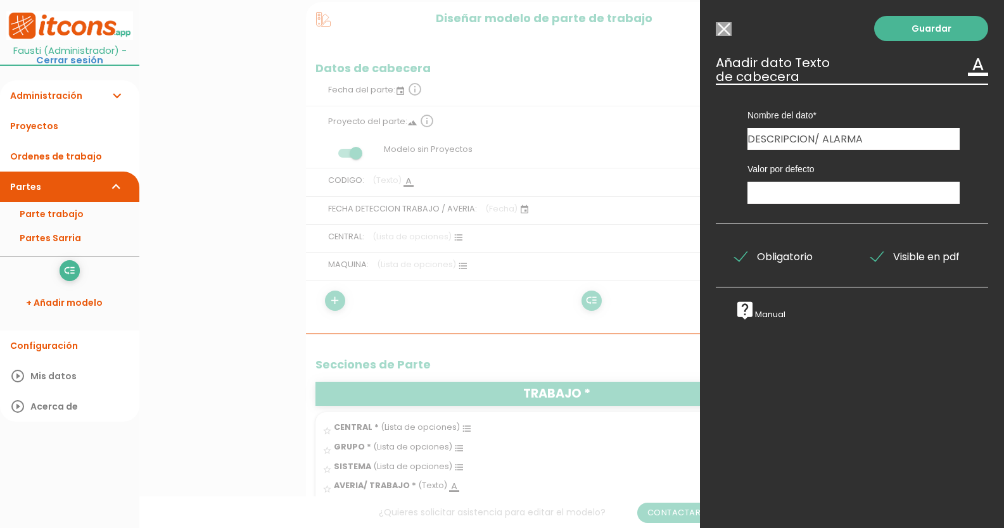
click at [899, 35] on link "Guardar" at bounding box center [931, 28] width 114 height 25
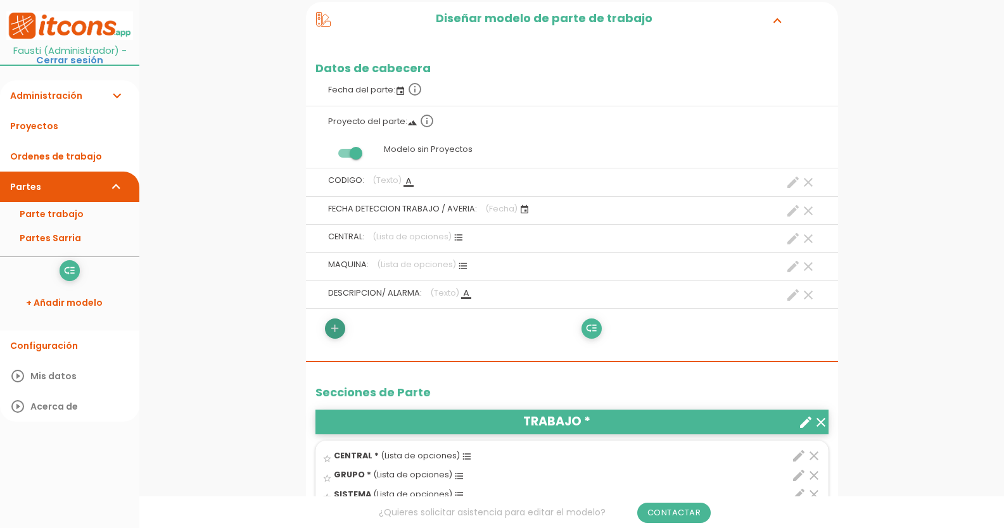
click at [334, 329] on icon "add" at bounding box center [335, 329] width 12 height 20
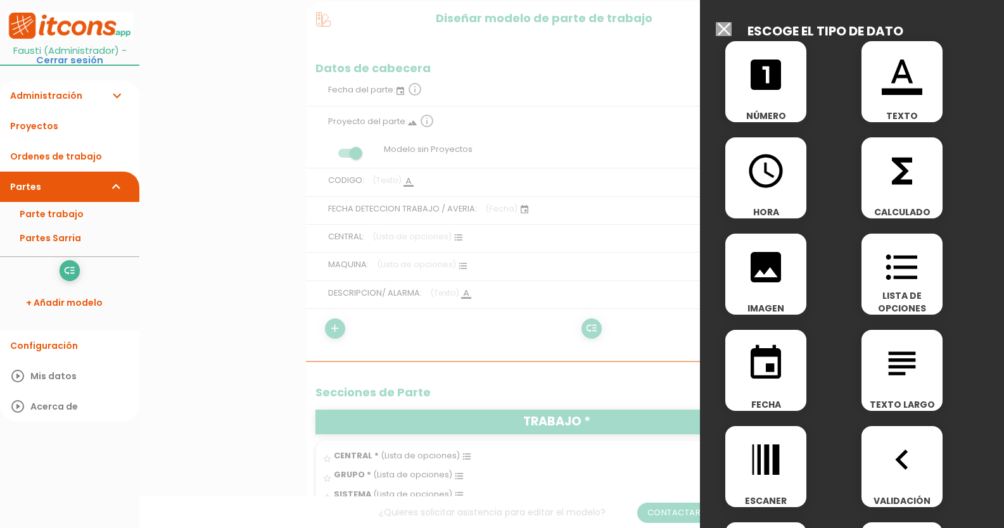
click at [915, 75] on icon "format_color_text" at bounding box center [902, 74] width 41 height 41
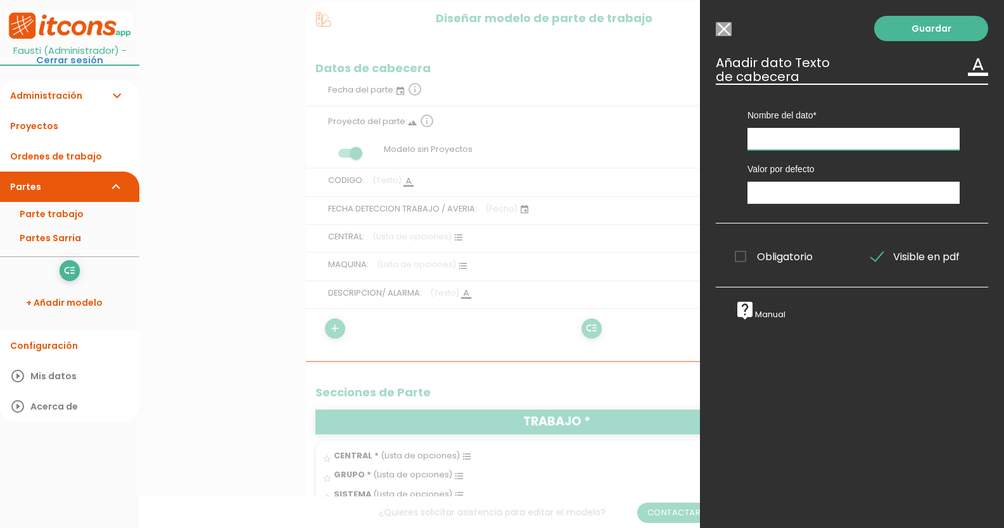
click at [825, 139] on input "text" at bounding box center [853, 139] width 212 height 22
type input "CAUSA AVERIA"
click at [744, 260] on span "Obligatorio" at bounding box center [774, 257] width 78 height 16
click at [0, 0] on input "Obligatorio" at bounding box center [0, 0] width 0 height 0
click at [940, 26] on link "Guardar" at bounding box center [931, 28] width 114 height 25
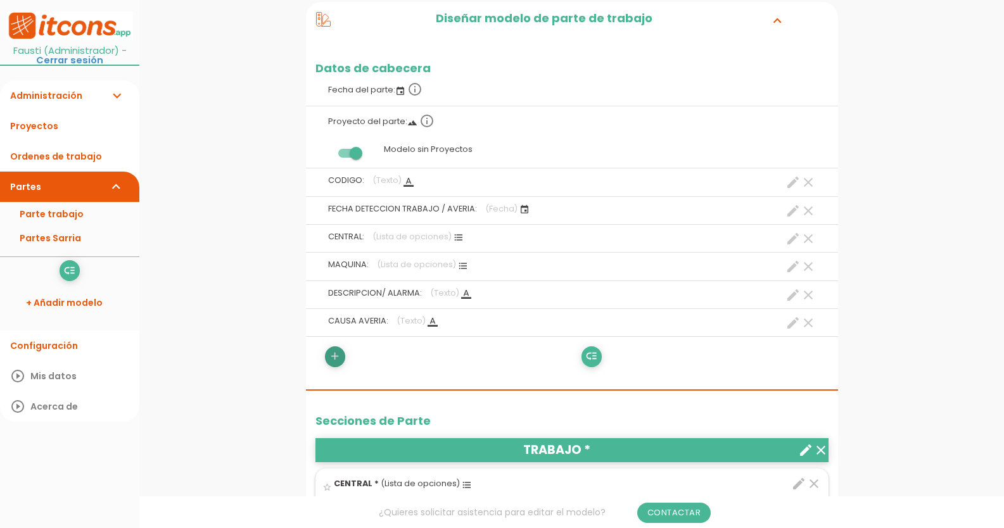
click at [333, 358] on icon "add" at bounding box center [335, 356] width 12 height 20
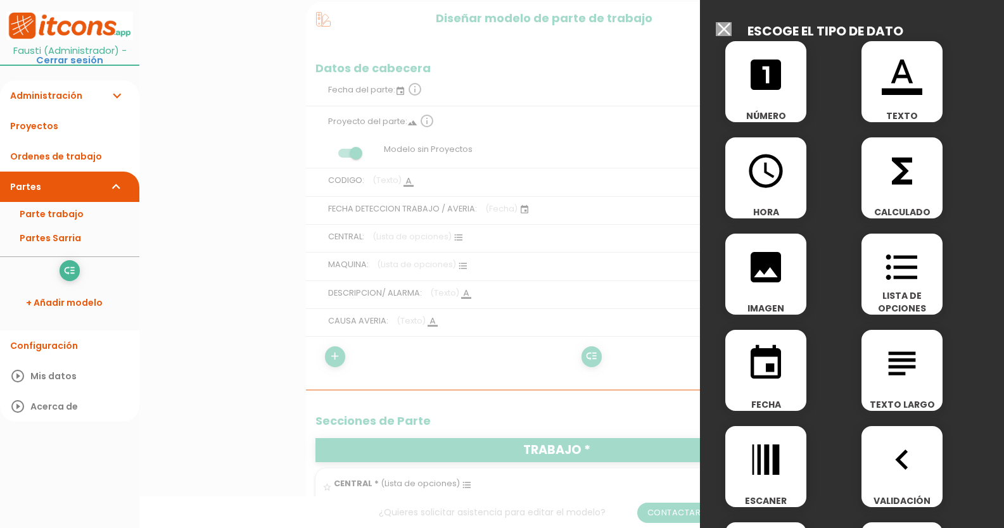
click at [910, 263] on icon "format_list_bulleted" at bounding box center [902, 267] width 41 height 41
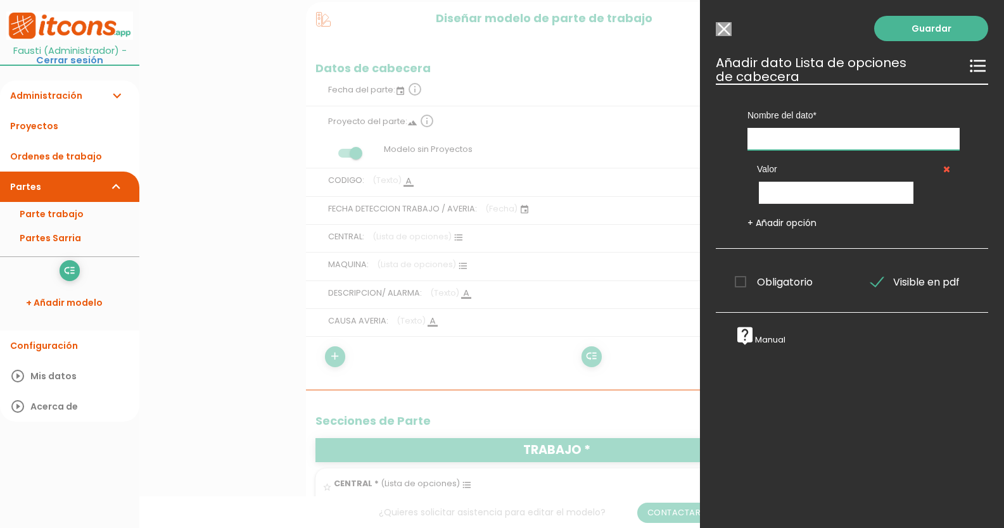
click at [830, 138] on input "text" at bounding box center [853, 139] width 212 height 22
type input "PRIORIDAD"
click at [821, 188] on input "text" at bounding box center [836, 193] width 155 height 22
type input "ALTA"
click at [810, 224] on link "+ Añadir opción" at bounding box center [781, 223] width 69 height 13
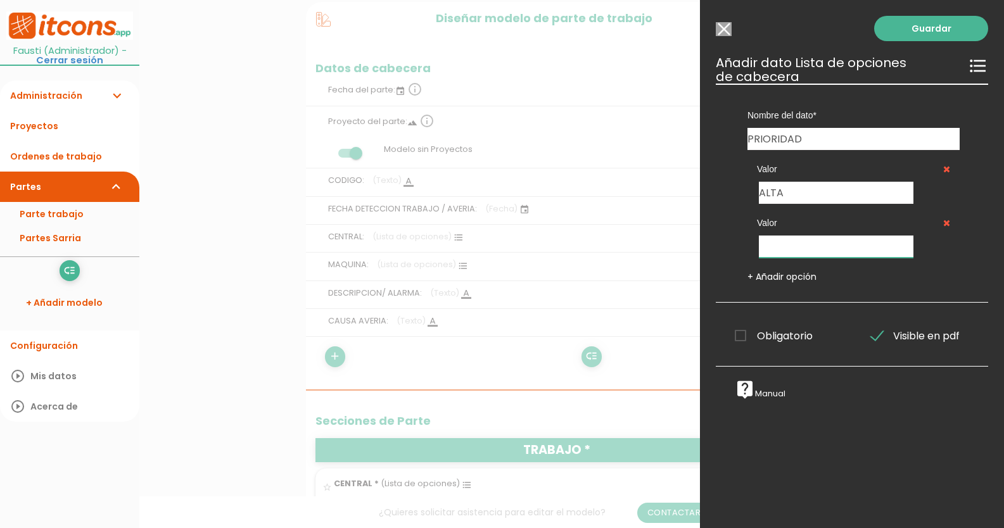
click at [807, 247] on input "text" at bounding box center [836, 247] width 155 height 22
type input "MEDIA"
click at [793, 272] on link "+ Añadir opción" at bounding box center [781, 276] width 69 height 13
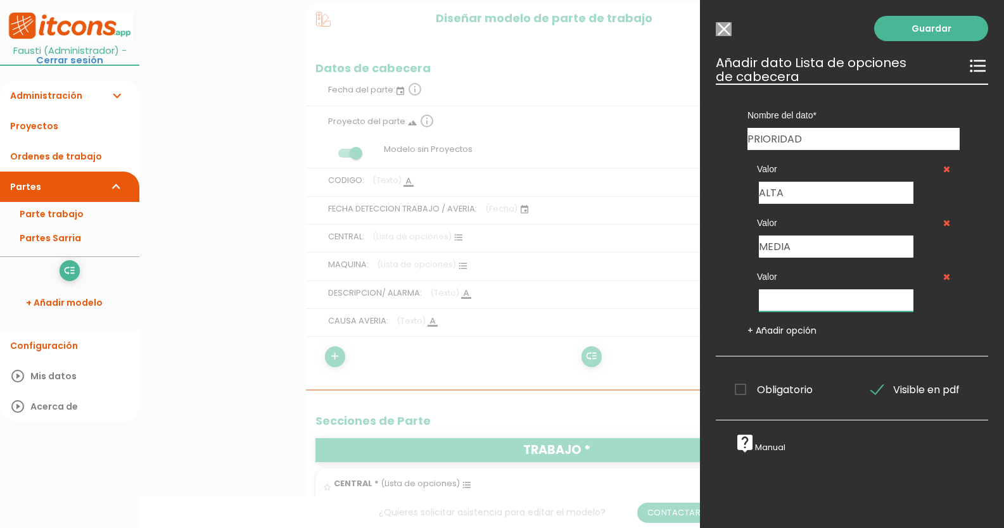
click at [795, 297] on input "text" at bounding box center [836, 300] width 155 height 22
type input "BAJA"
click at [737, 387] on span "Obligatorio" at bounding box center [774, 390] width 78 height 16
click at [0, 0] on input "Obligatorio" at bounding box center [0, 0] width 0 height 0
click at [921, 21] on link "Guardar" at bounding box center [931, 28] width 114 height 25
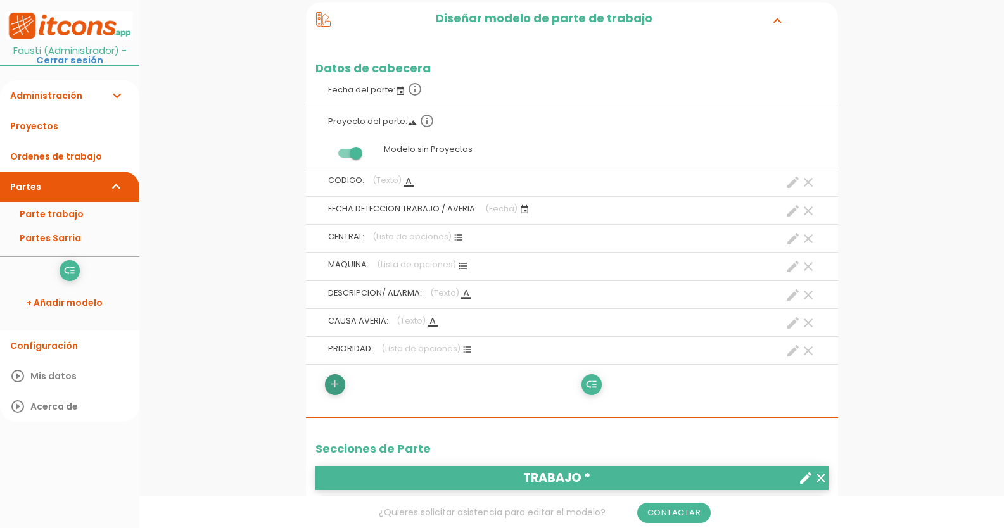
click at [339, 384] on icon "add" at bounding box center [335, 384] width 12 height 20
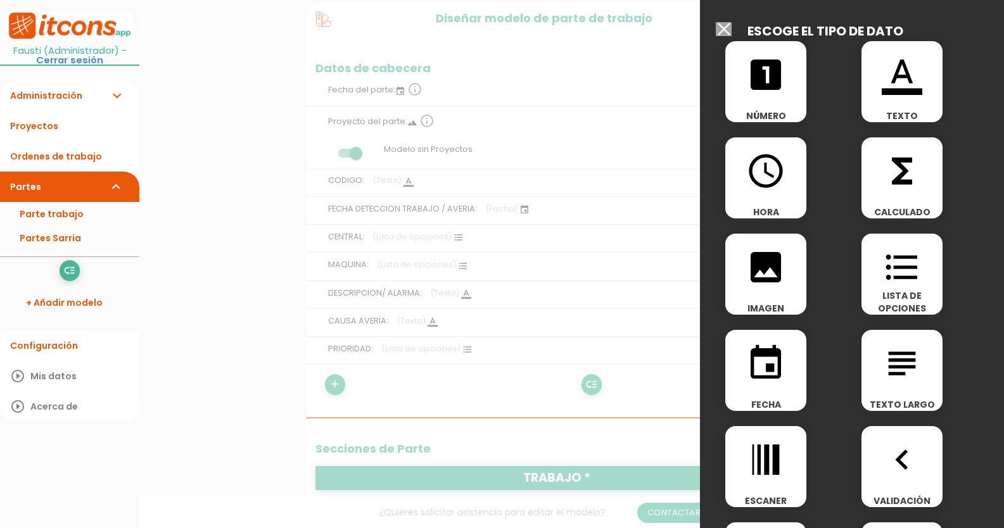
click at [897, 266] on icon "format_list_bulleted" at bounding box center [902, 267] width 41 height 41
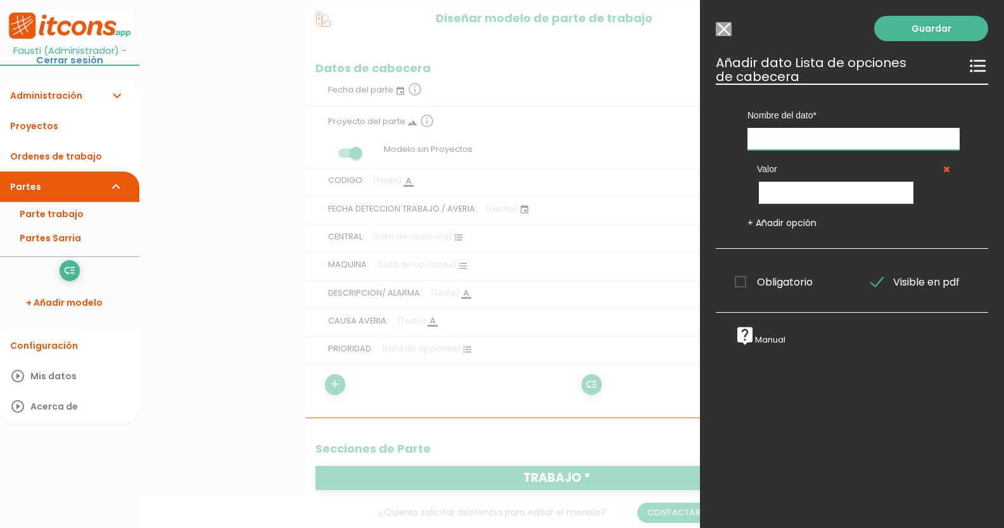
click at [806, 141] on input "text" at bounding box center [853, 139] width 212 height 22
type input "RESPONSABLE"
click at [816, 191] on input "text" at bounding box center [836, 193] width 155 height 22
type input "FVP"
click at [793, 219] on link "+ Añadir opción" at bounding box center [781, 223] width 69 height 13
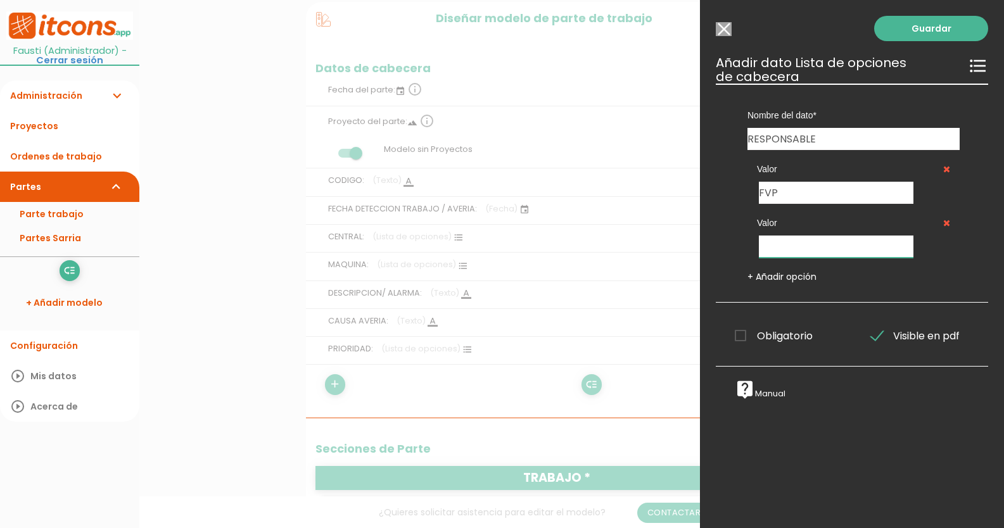
click at [784, 244] on input "text" at bounding box center [836, 247] width 155 height 22
type input "MVP"
click at [738, 337] on span "Obligatorio" at bounding box center [774, 336] width 78 height 16
click at [0, 0] on input "Obligatorio" at bounding box center [0, 0] width 0 height 0
click at [928, 30] on link "Guardar" at bounding box center [931, 28] width 114 height 25
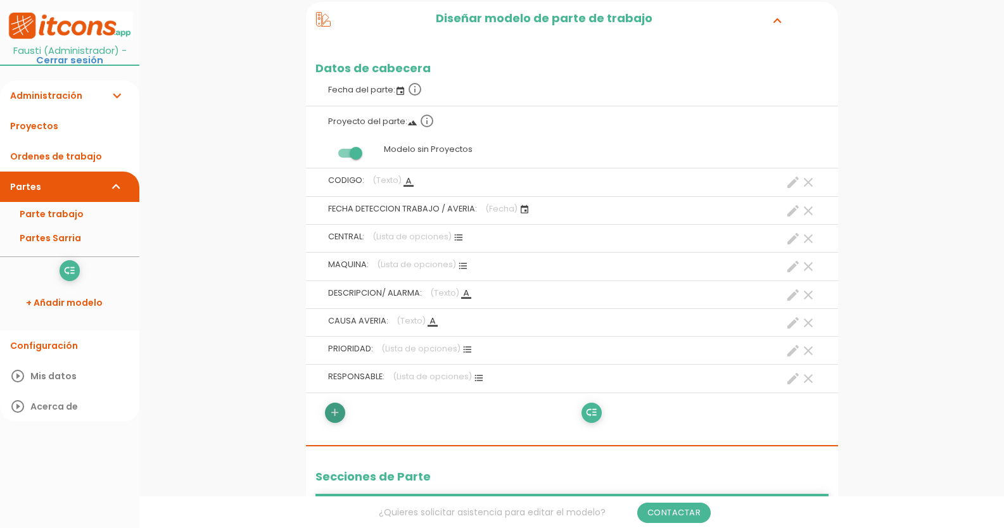
click at [338, 412] on icon "add" at bounding box center [335, 413] width 12 height 20
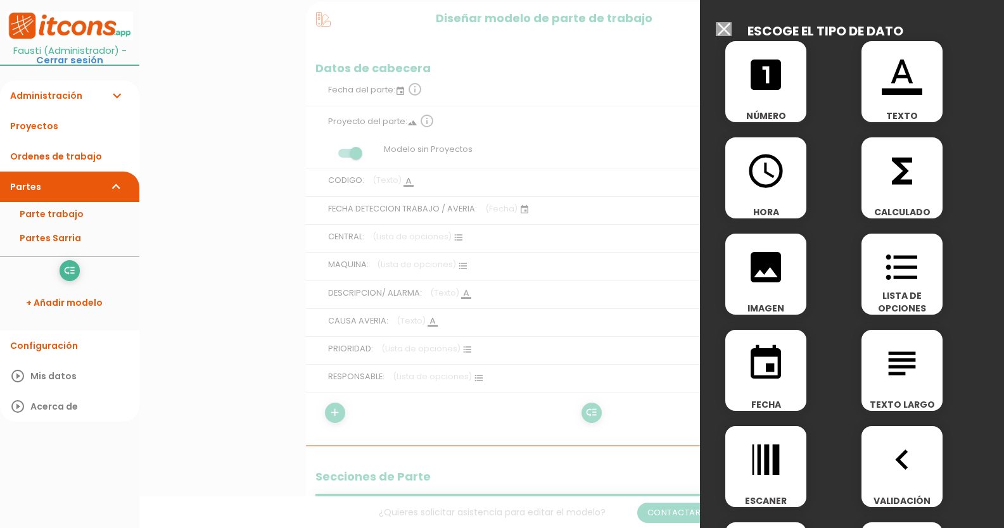
click at [883, 383] on icon "subject" at bounding box center [902, 363] width 41 height 41
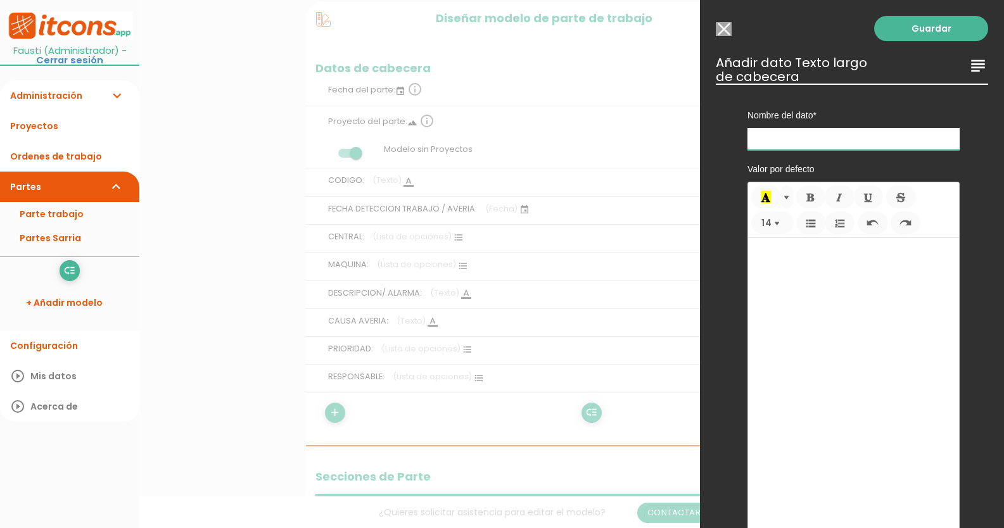
click at [785, 140] on input "text" at bounding box center [853, 139] width 212 height 22
type input "ACCION REALIZADA/ COMENTARIOS"
click at [928, 31] on link "Guardar" at bounding box center [931, 28] width 114 height 25
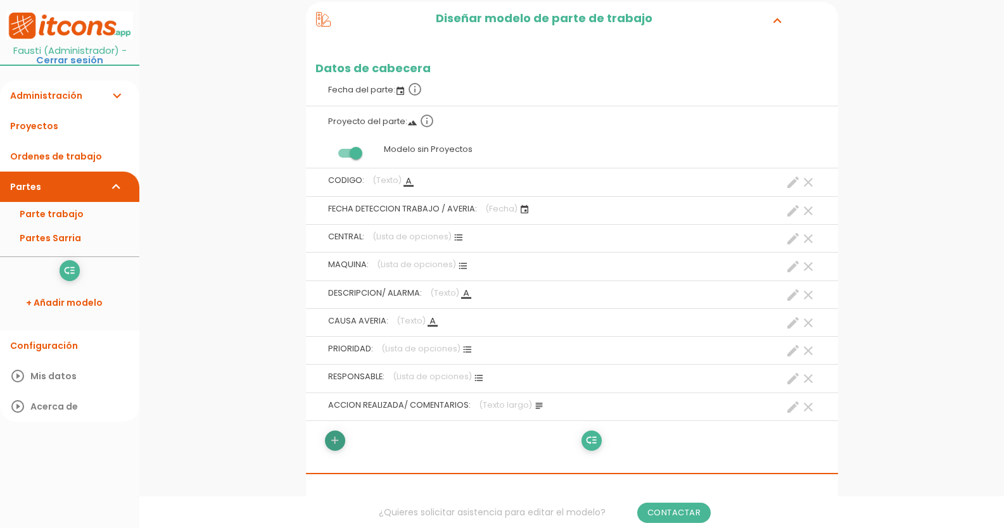
click at [342, 441] on link "add" at bounding box center [335, 441] width 20 height 20
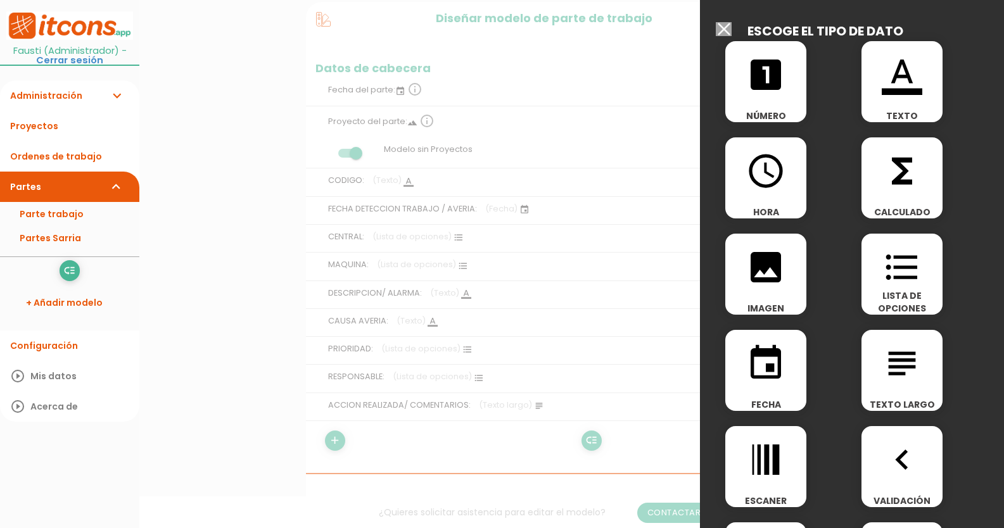
click at [911, 255] on icon "format_list_bulleted" at bounding box center [902, 267] width 41 height 41
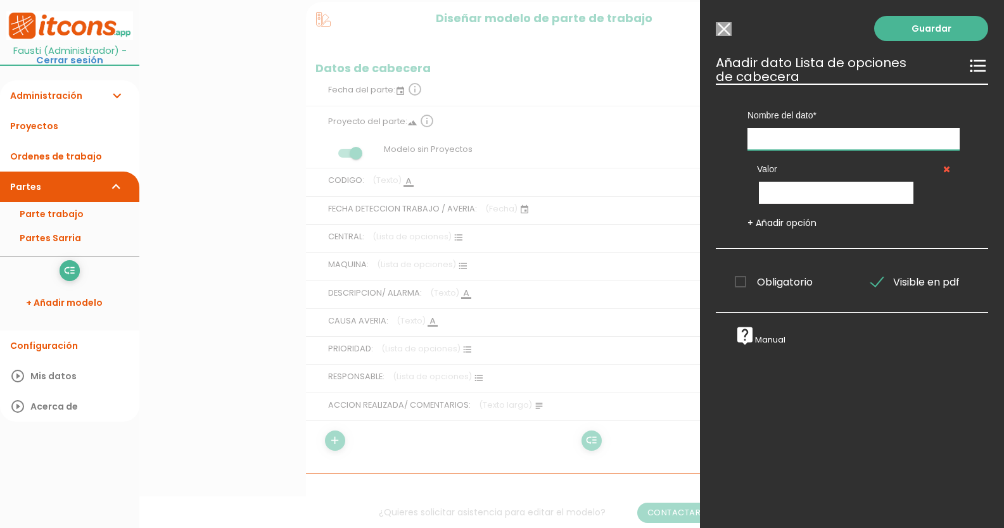
click at [868, 137] on input "text" at bounding box center [853, 139] width 212 height 22
type input "ESTADO"
click at [802, 188] on input "text" at bounding box center [836, 193] width 155 height 22
type input "ABIERTA"
click at [776, 222] on link "+ Añadir opción" at bounding box center [781, 223] width 69 height 13
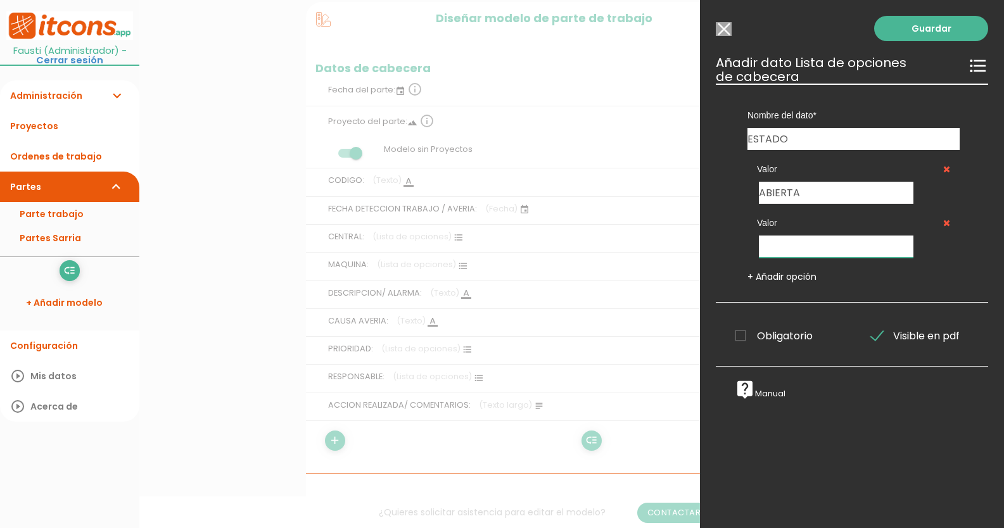
click at [778, 242] on input "text" at bounding box center [836, 247] width 155 height 22
type input "CERRADA"
click at [743, 338] on span "Obligatorio" at bounding box center [774, 336] width 78 height 16
click at [0, 0] on input "Obligatorio" at bounding box center [0, 0] width 0 height 0
click at [932, 34] on link "Guardar" at bounding box center [931, 28] width 114 height 25
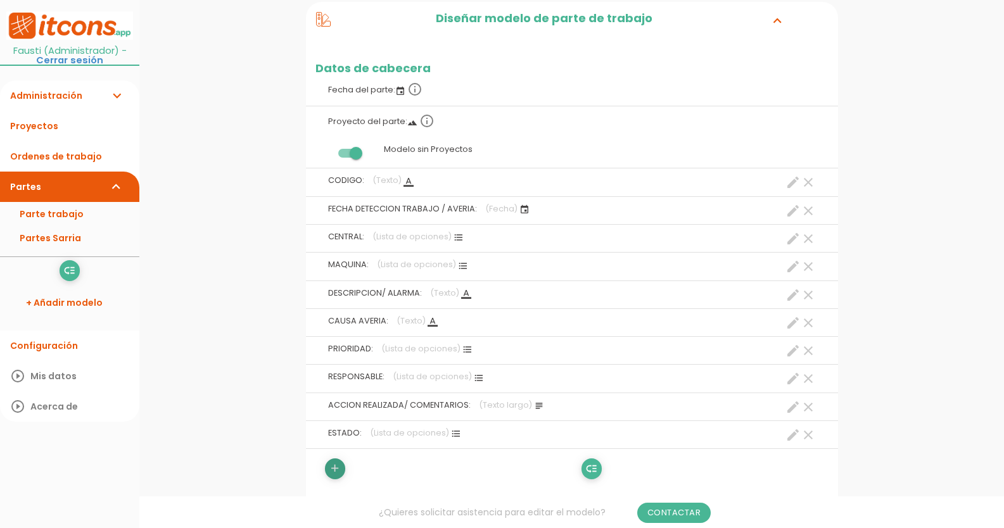
click at [335, 475] on icon "add" at bounding box center [335, 468] width 12 height 20
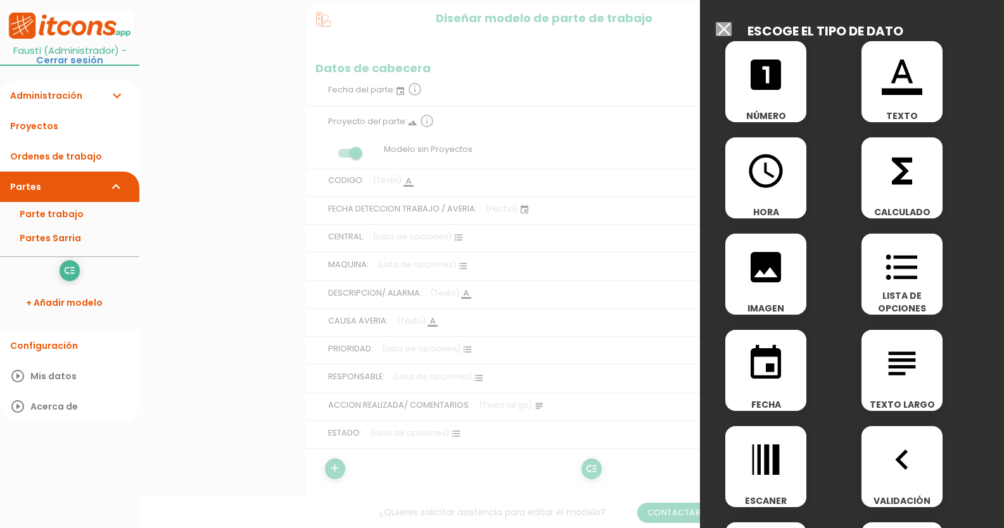
click at [766, 369] on icon "event" at bounding box center [765, 363] width 41 height 41
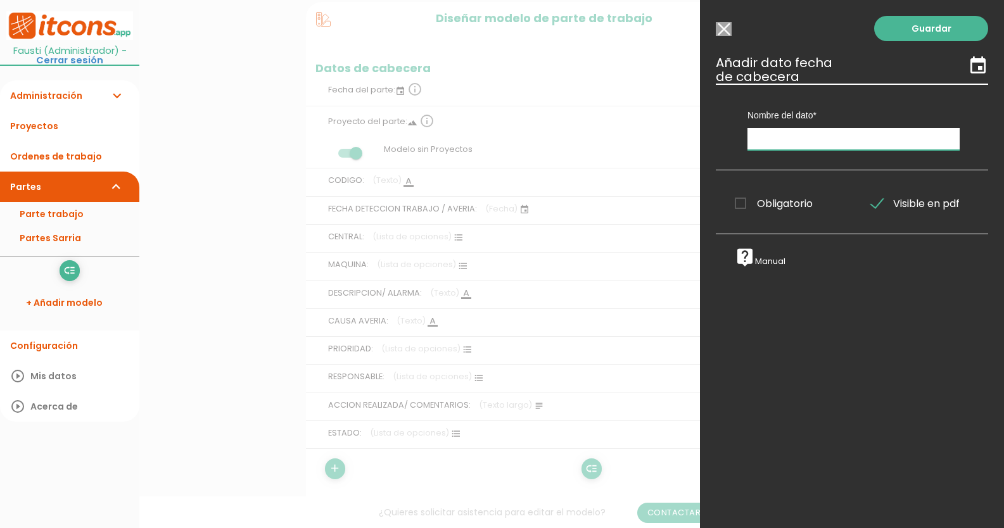
click at [778, 138] on input "text" at bounding box center [853, 139] width 212 height 22
type input "FECHA SOLUCIONADO"
click at [926, 23] on link "Guardar" at bounding box center [931, 28] width 114 height 25
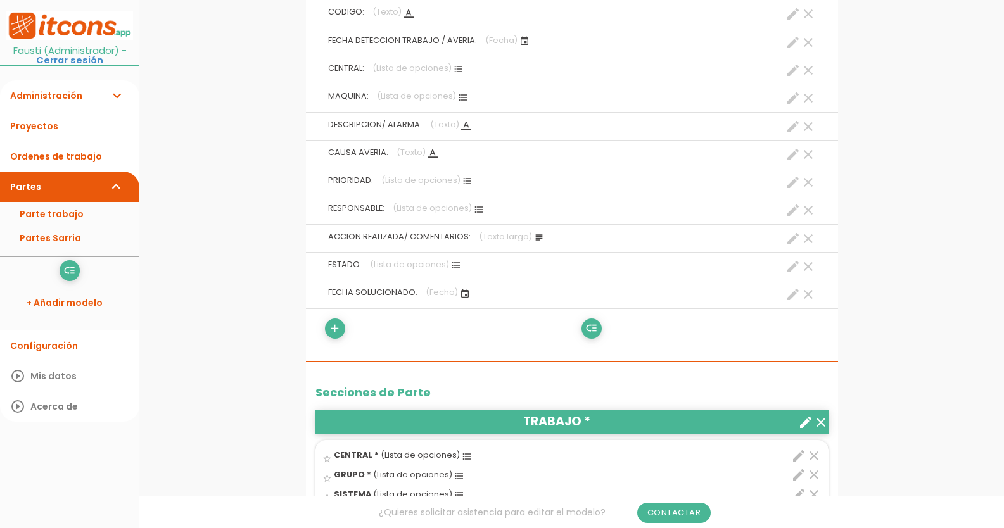
scroll to position [380, 0]
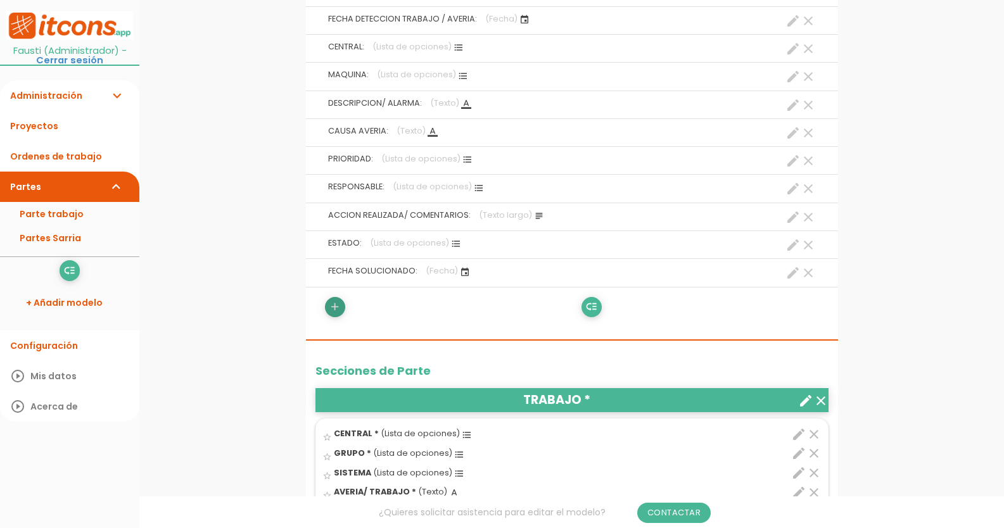
click at [334, 306] on icon "add" at bounding box center [335, 307] width 12 height 20
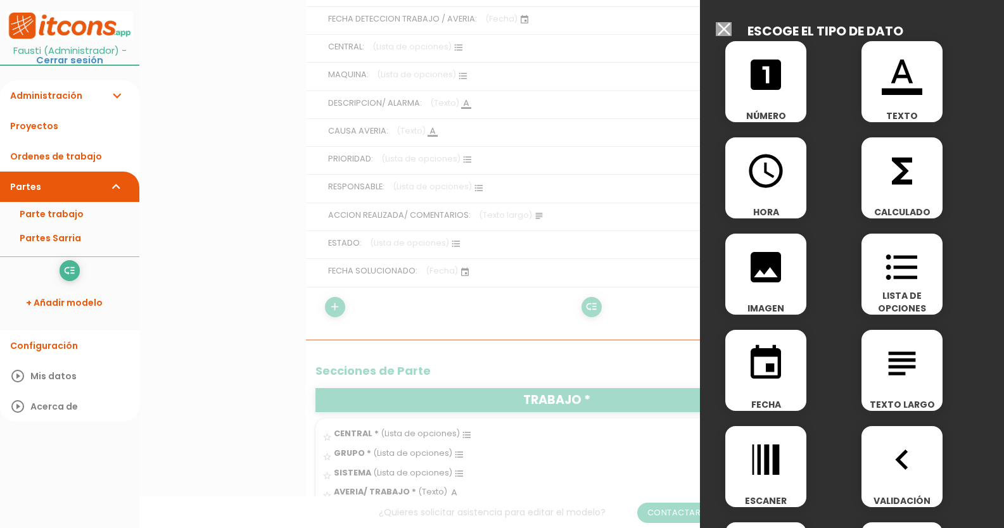
click at [757, 342] on span "event" at bounding box center [765, 357] width 81 height 54
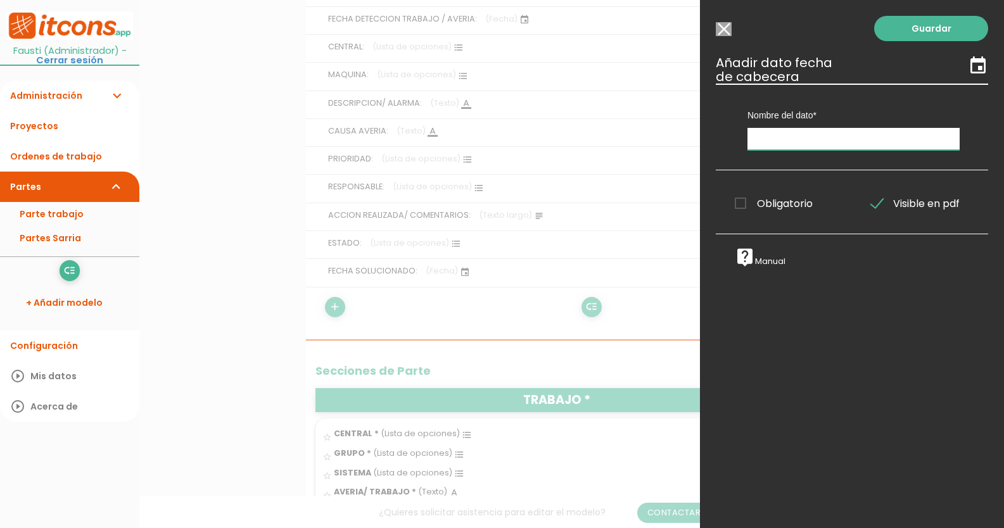
click at [785, 140] on input "text" at bounding box center [853, 139] width 212 height 22
type input "E"
click at [714, 32] on div "Guardar ESCOGE EL TIPO DE DATO looks_one NÚMERO format_color_text TEXTO access_…" at bounding box center [852, 264] width 304 height 528
click at [721, 28] on input "Modelo sin Ordenes de trabajo" at bounding box center [724, 29] width 16 height 14
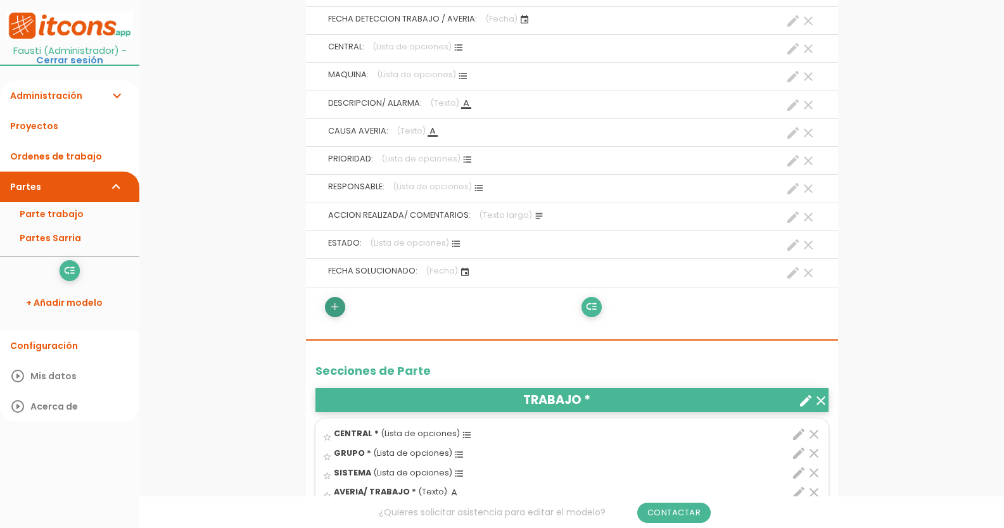
click at [341, 307] on icon "add" at bounding box center [335, 307] width 12 height 20
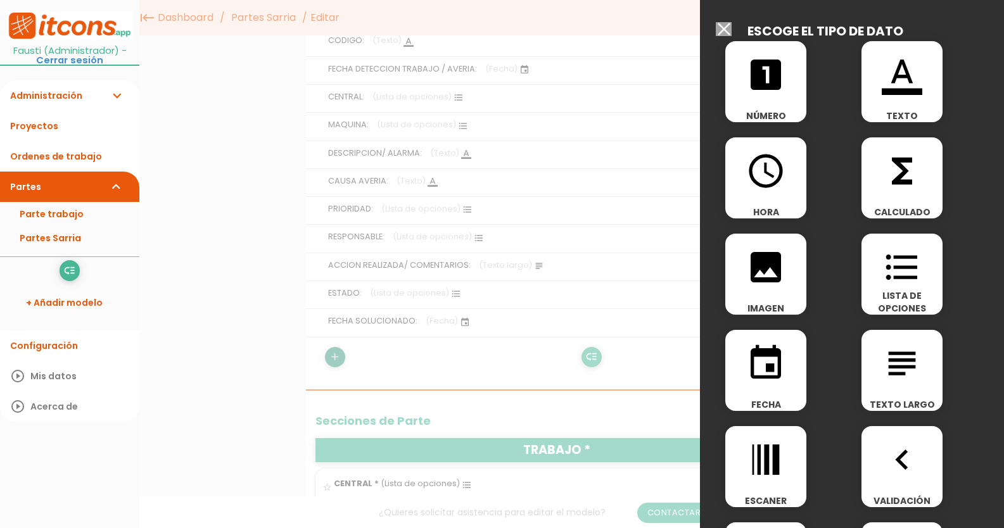
scroll to position [127, 0]
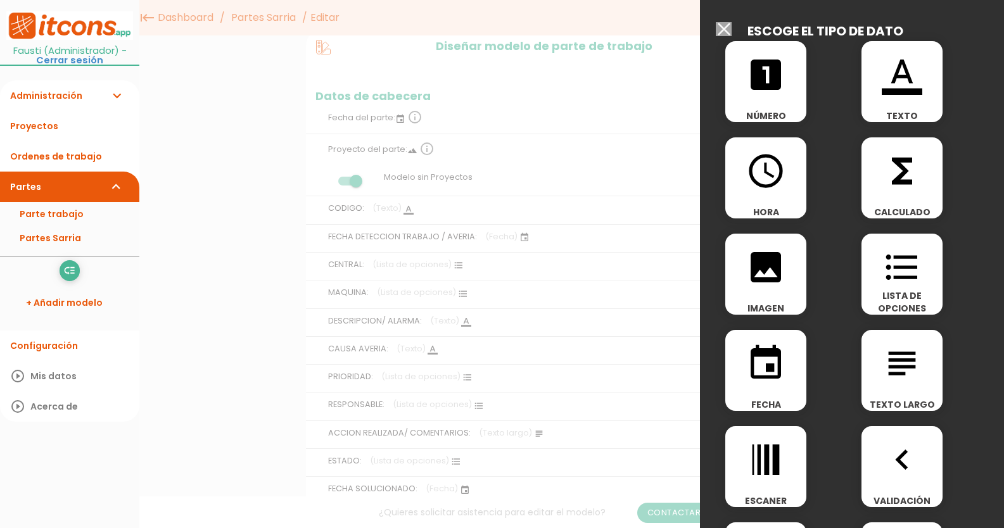
click at [907, 277] on icon "format_list_bulleted" at bounding box center [902, 267] width 41 height 41
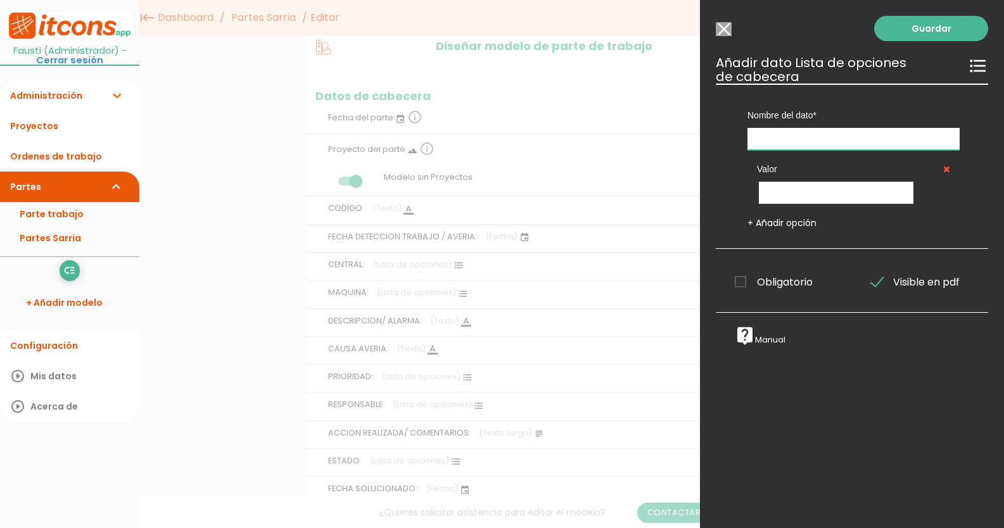
click at [795, 141] on input "text" at bounding box center [853, 139] width 212 height 22
type input "EDITADO"
click at [795, 191] on input "text" at bounding box center [836, 193] width 155 height 22
type input "FVP"
click at [807, 223] on link "+ Añadir opción" at bounding box center [781, 223] width 69 height 13
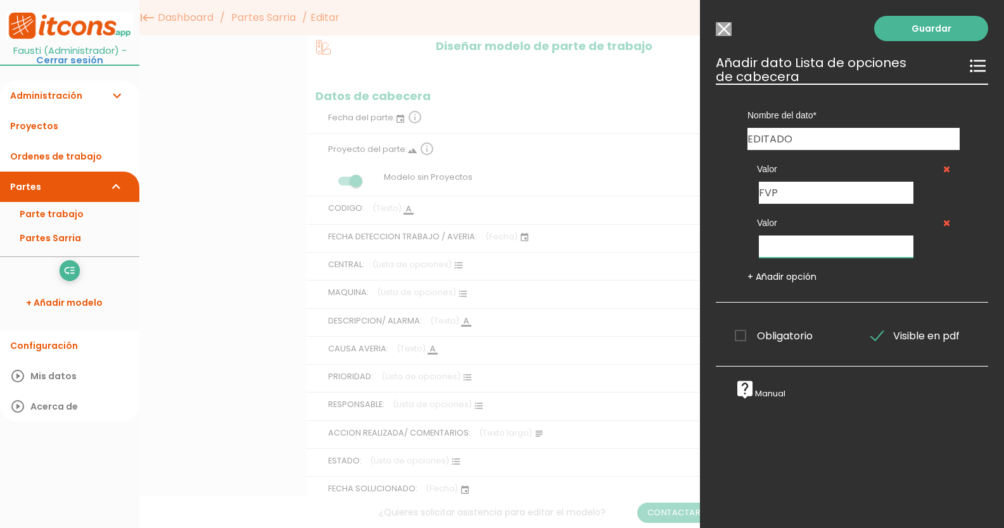
click at [800, 246] on input "text" at bounding box center [836, 247] width 155 height 22
type input "MVP"
click at [930, 27] on link "Guardar" at bounding box center [931, 28] width 114 height 25
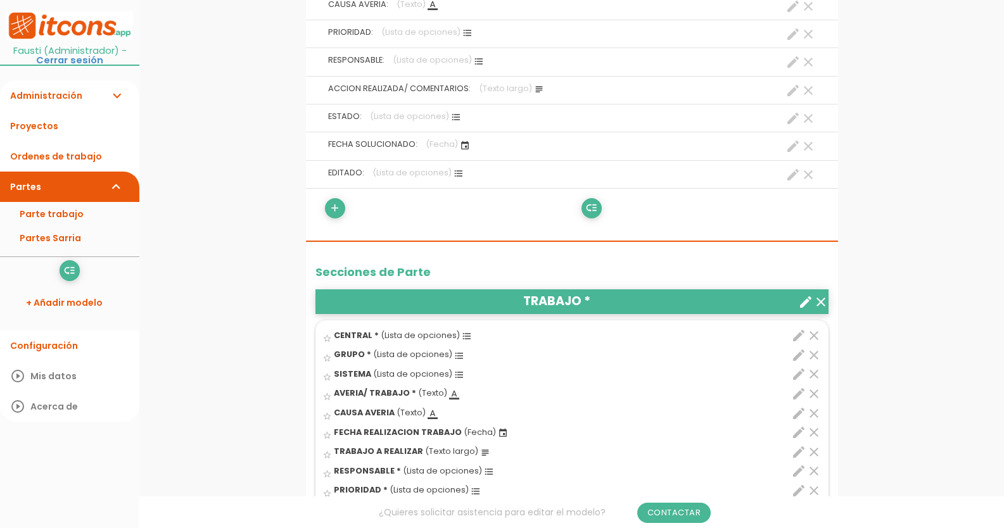
scroll to position [570, 0]
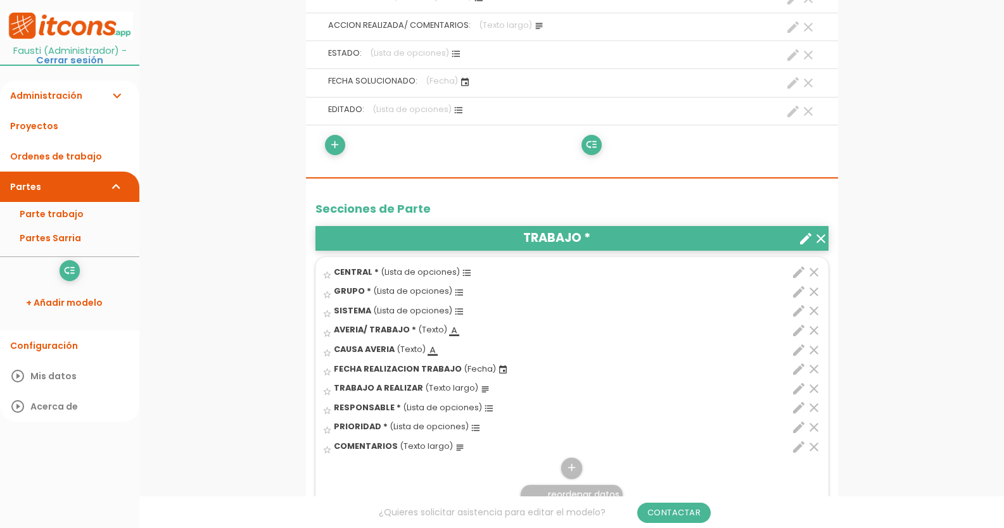
click at [823, 237] on icon "clear" at bounding box center [820, 238] width 15 height 15
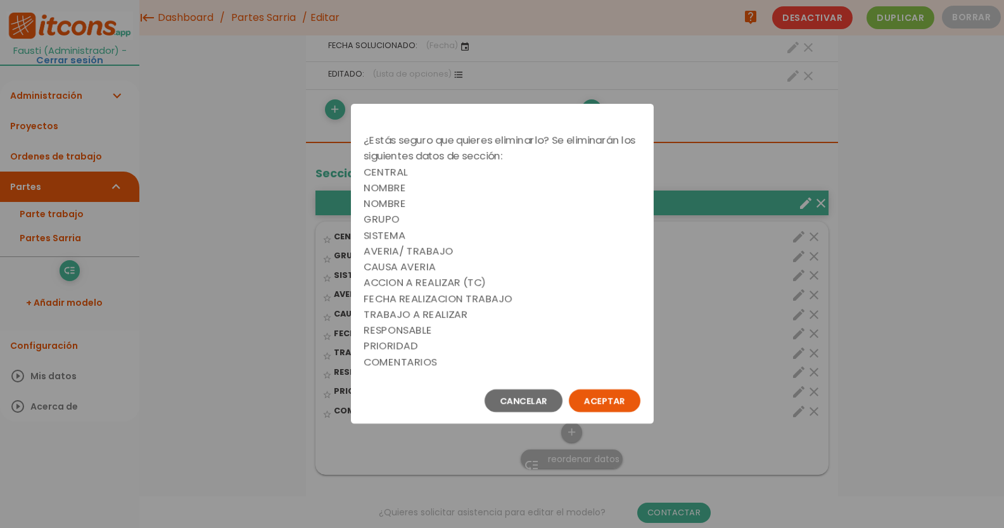
scroll to position [46, 0]
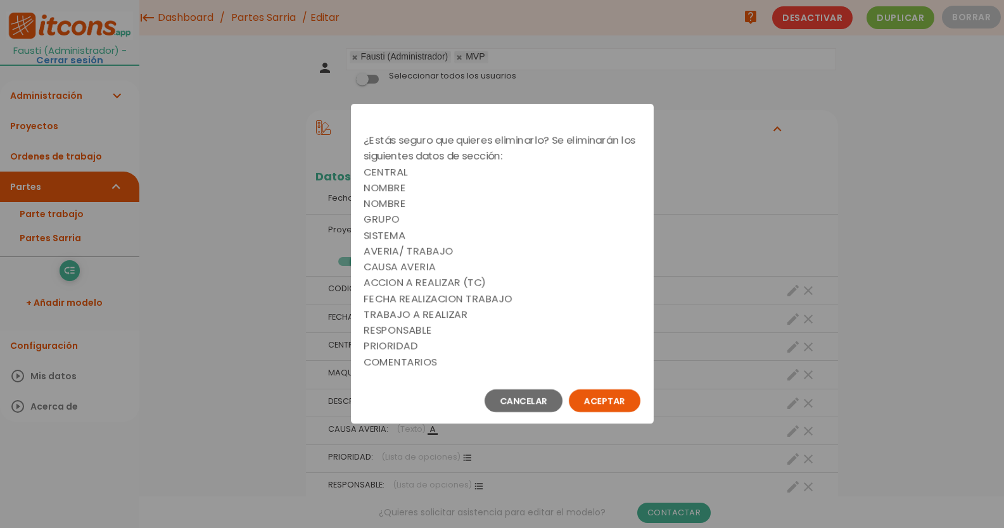
click at [623, 401] on button "Aceptar" at bounding box center [605, 400] width 72 height 23
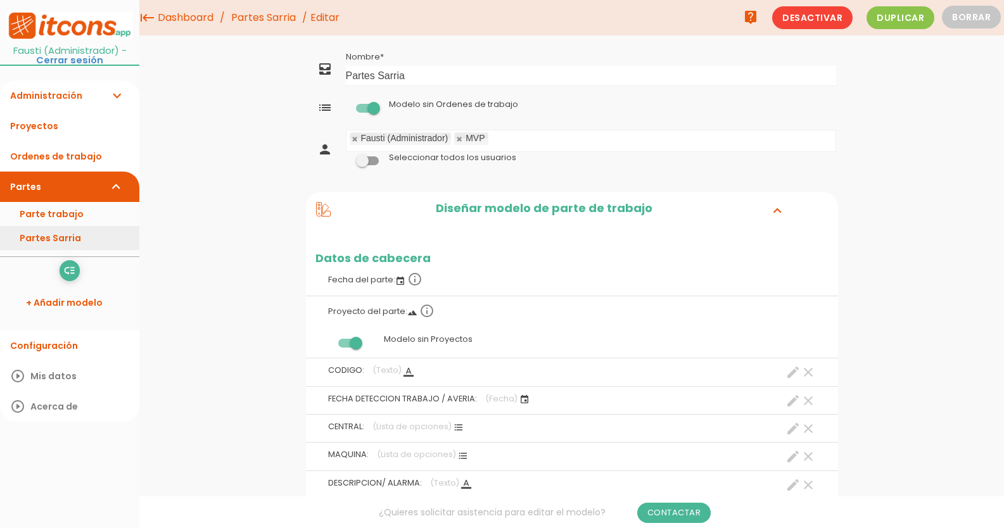
click at [53, 236] on link "Partes Sarria" at bounding box center [69, 238] width 139 height 24
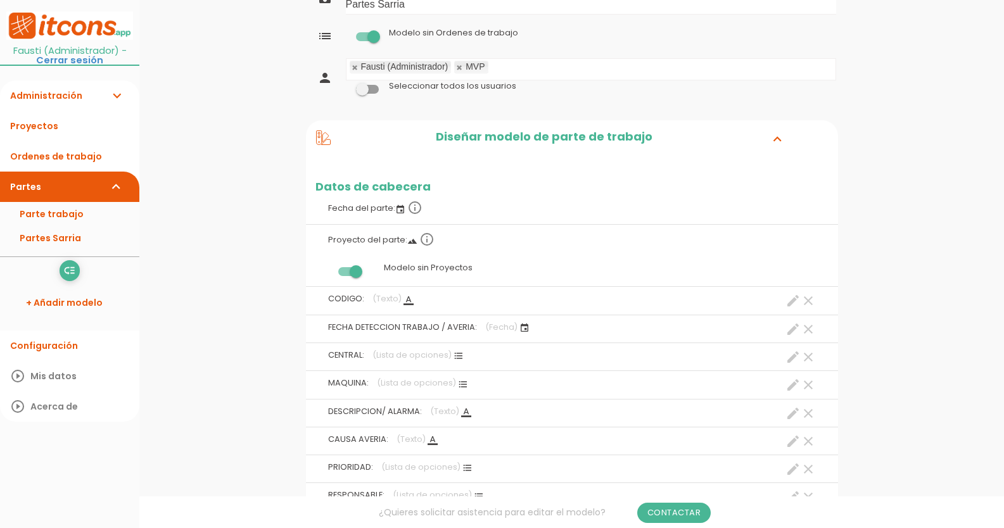
scroll to position [63, 0]
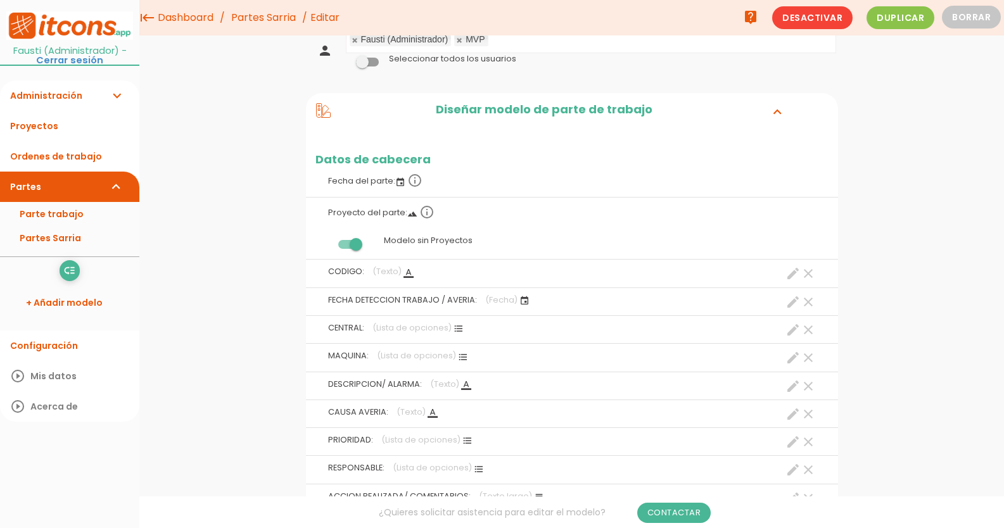
click at [338, 242] on label at bounding box center [349, 244] width 68 height 24
click at [328, 241] on input "checkbox" at bounding box center [328, 241] width 0 height 0
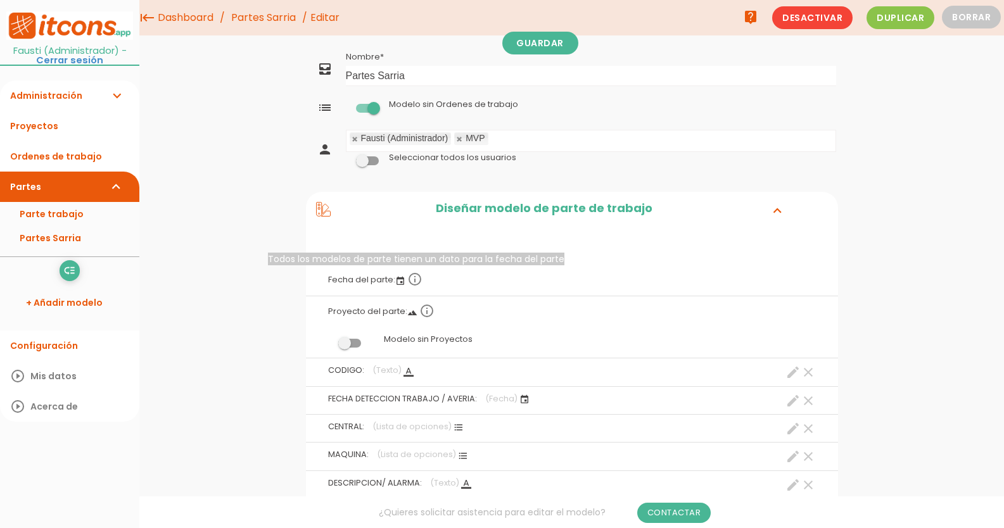
click at [412, 280] on icon "info_outline" at bounding box center [414, 279] width 15 height 15
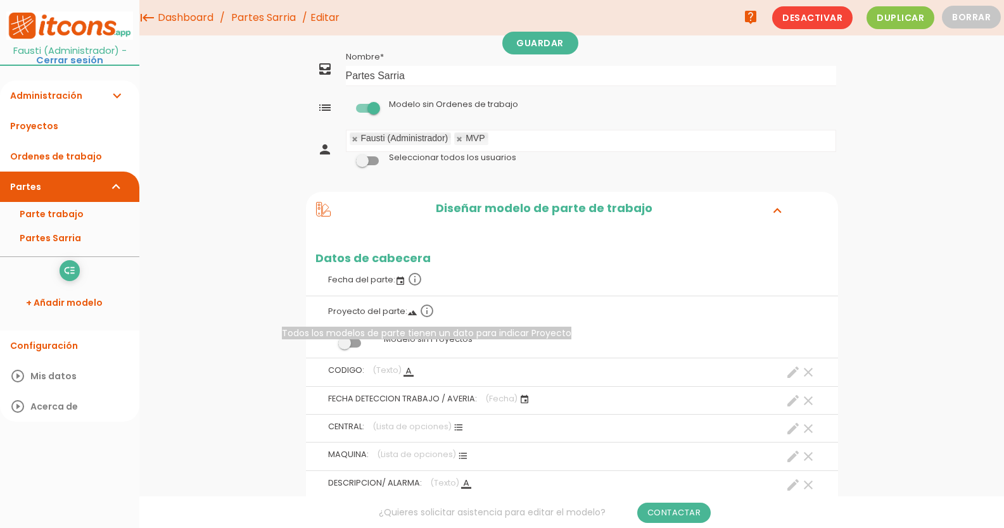
click at [423, 309] on icon "info_outline" at bounding box center [426, 310] width 15 height 15
click at [489, 256] on h2 "Datos de cabecera" at bounding box center [572, 258] width 532 height 13
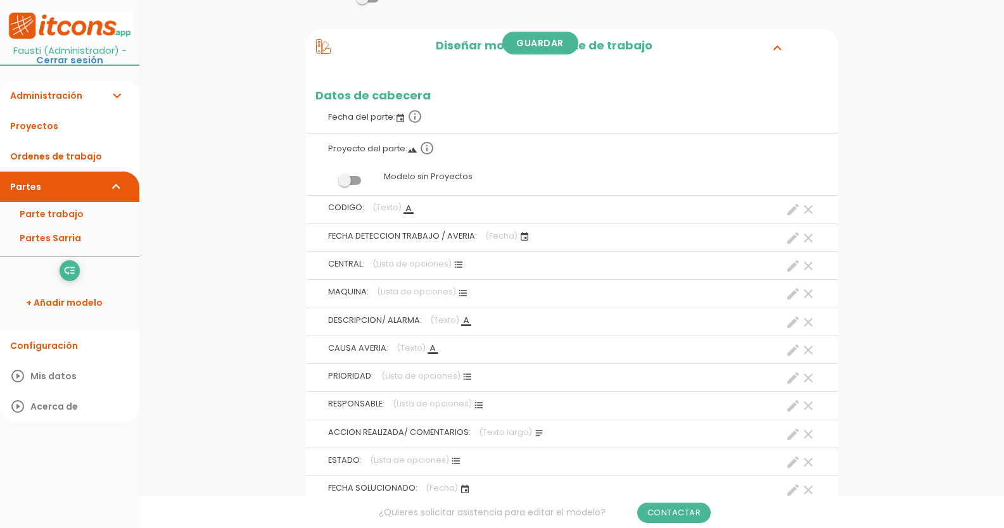
scroll to position [190, 0]
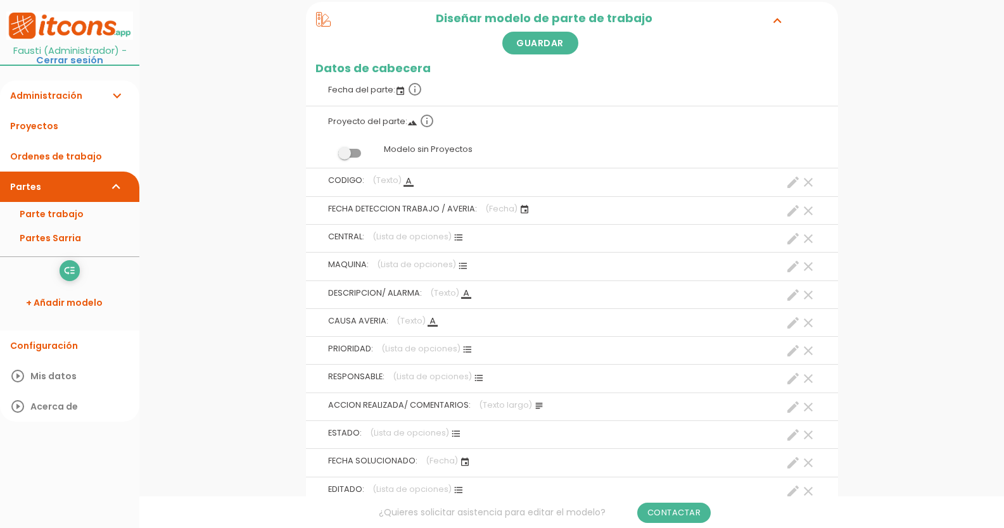
click at [377, 186] on label "CODIGO: (Texto) format_color_text clear create" at bounding box center [571, 180] width 513 height 24
click at [376, 205] on span "FECHA DETECCION TRABAJO / AVERIA:" at bounding box center [402, 208] width 149 height 11
click at [538, 46] on link "Guardar" at bounding box center [540, 43] width 76 height 23
click at [68, 234] on link "Partes Sarria" at bounding box center [69, 238] width 139 height 24
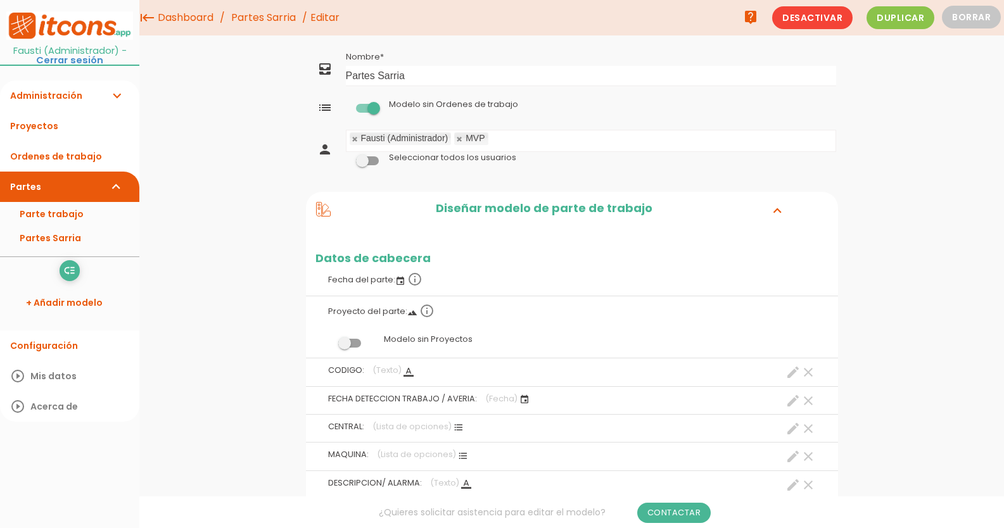
click at [355, 342] on span at bounding box center [349, 343] width 23 height 9
click at [328, 339] on input "checkbox" at bounding box center [328, 339] width 0 height 0
click at [543, 37] on link "Guardar" at bounding box center [540, 43] width 76 height 23
click at [72, 239] on link "Partes Sarria" at bounding box center [69, 238] width 139 height 24
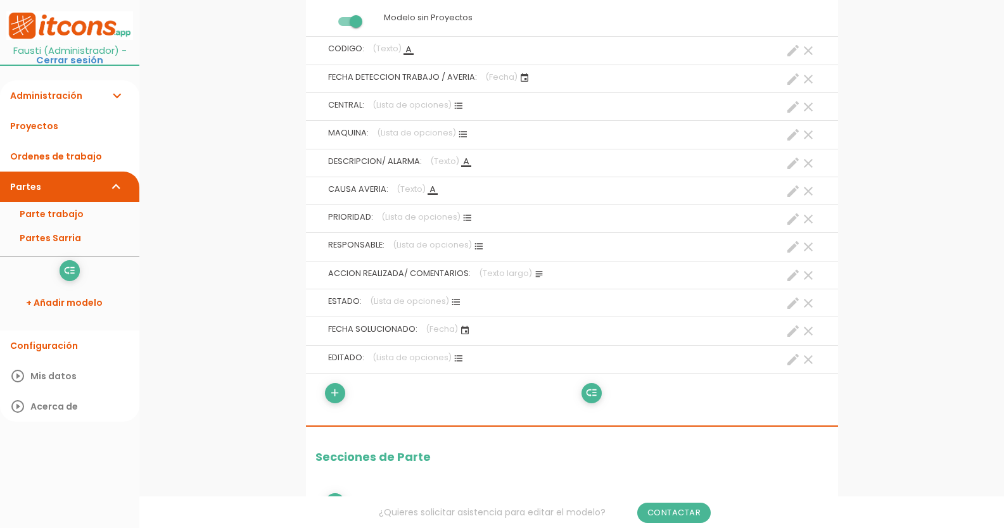
scroll to position [380, 0]
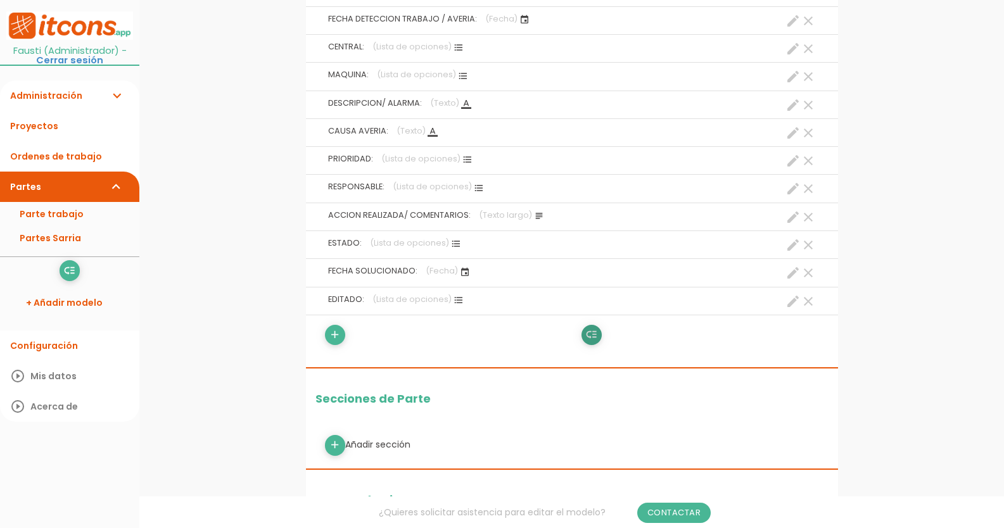
click at [590, 330] on icon "low_priority" at bounding box center [591, 335] width 12 height 20
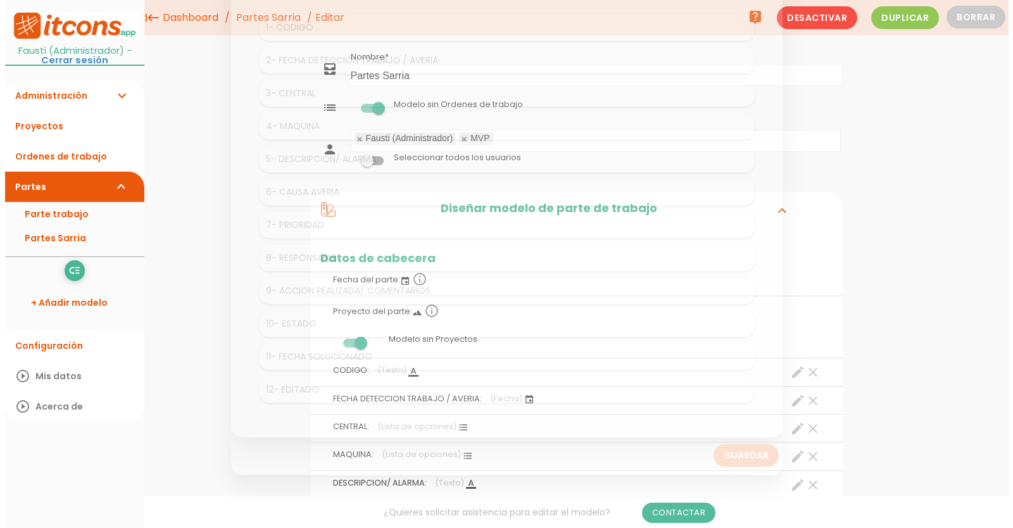
scroll to position [0, 0]
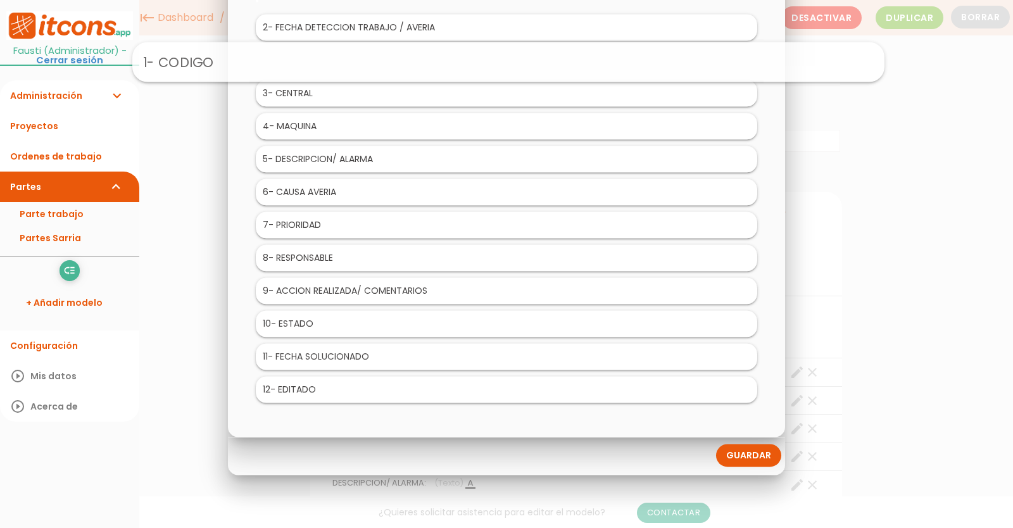
drag, startPoint x: 378, startPoint y: 27, endPoint x: 381, endPoint y: 61, distance: 34.3
drag, startPoint x: 388, startPoint y: 26, endPoint x: 396, endPoint y: 66, distance: 40.7
click link "Guardar"
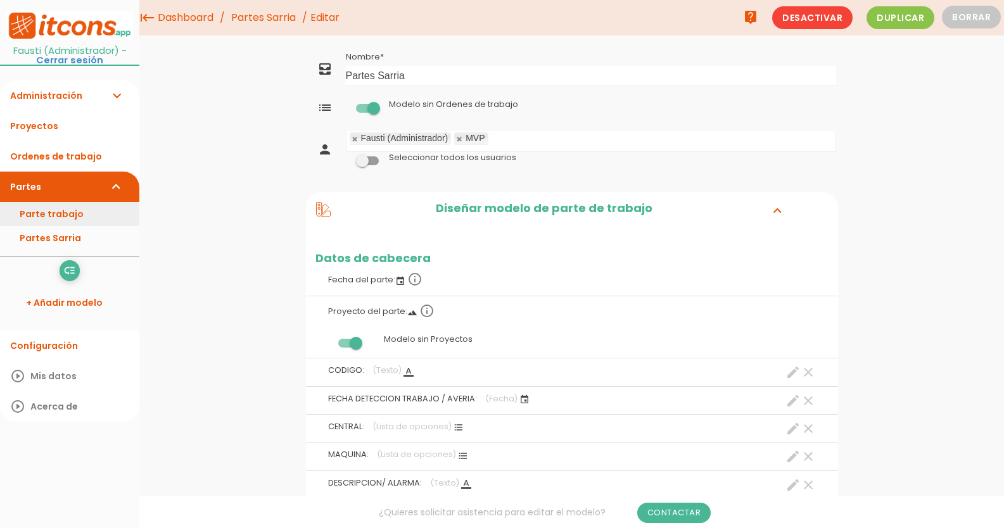
click at [47, 210] on link "Parte trabajo" at bounding box center [69, 214] width 139 height 24
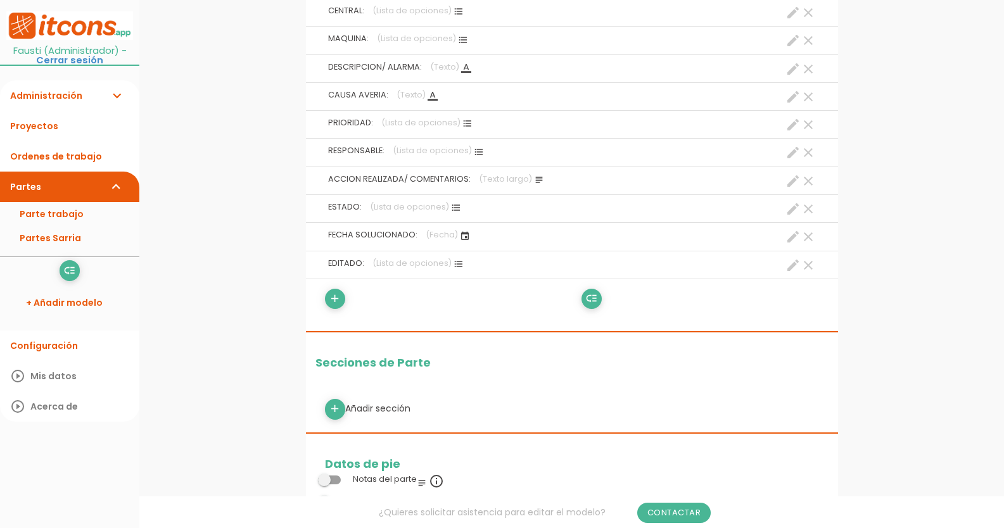
scroll to position [443, 0]
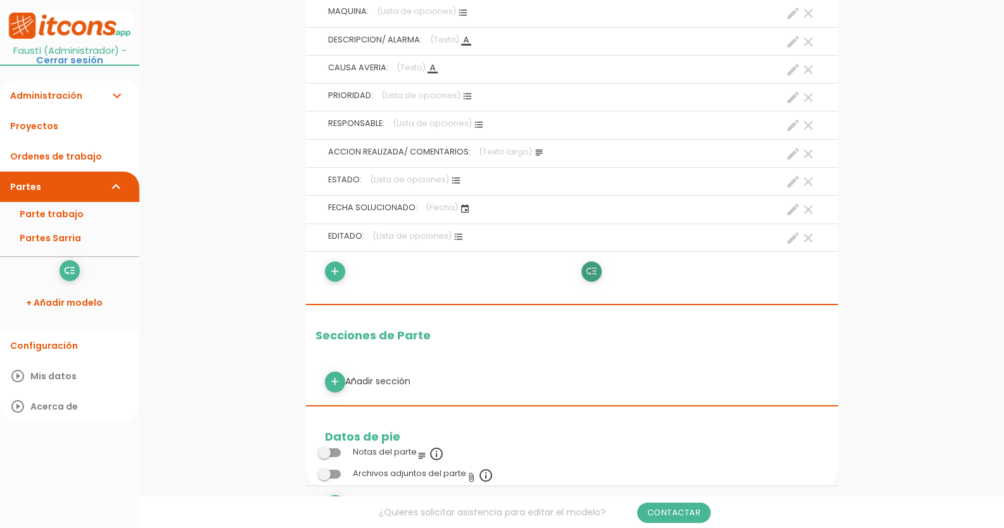
click at [590, 273] on icon "low_priority" at bounding box center [591, 272] width 12 height 20
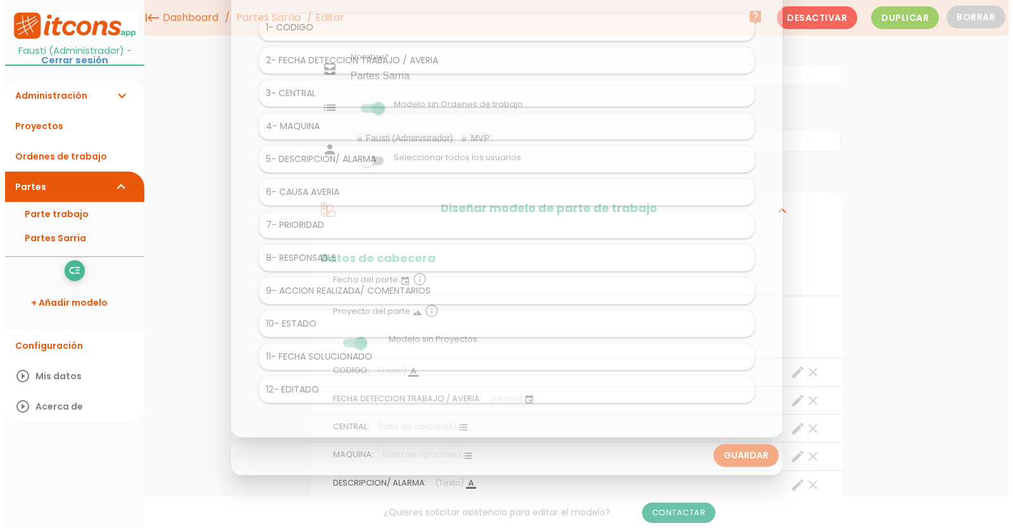
scroll to position [0, 0]
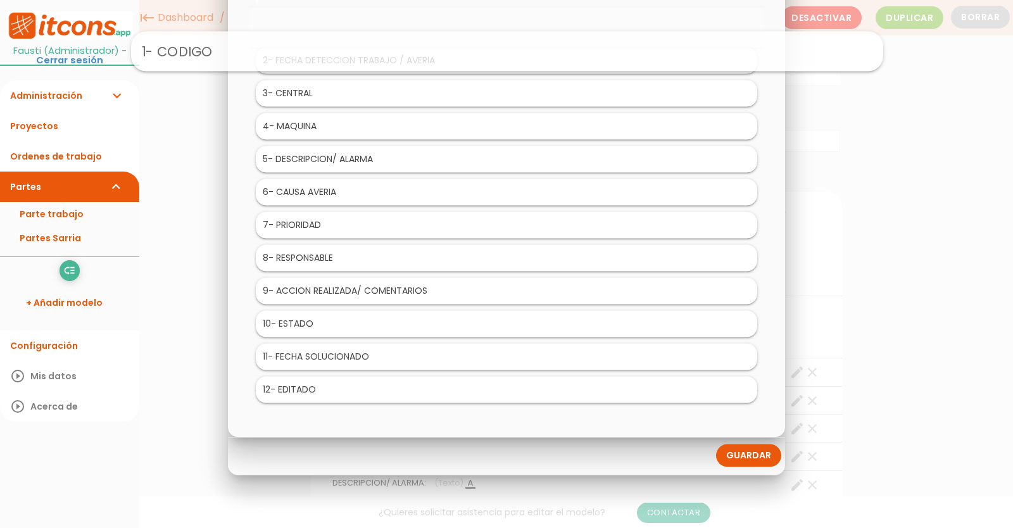
drag, startPoint x: 355, startPoint y: 26, endPoint x: 356, endPoint y: 53, distance: 26.6
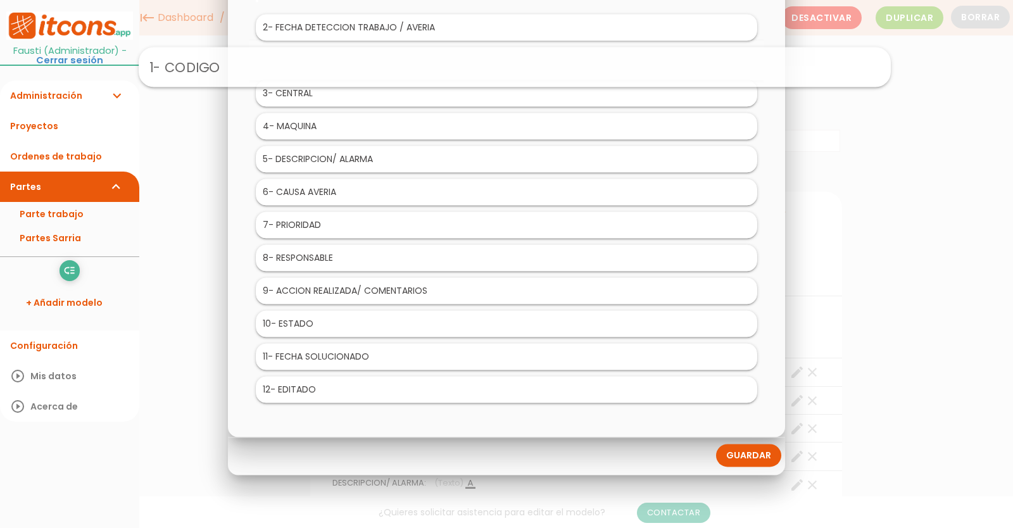
drag, startPoint x: 360, startPoint y: 28, endPoint x: 369, endPoint y: 68, distance: 40.9
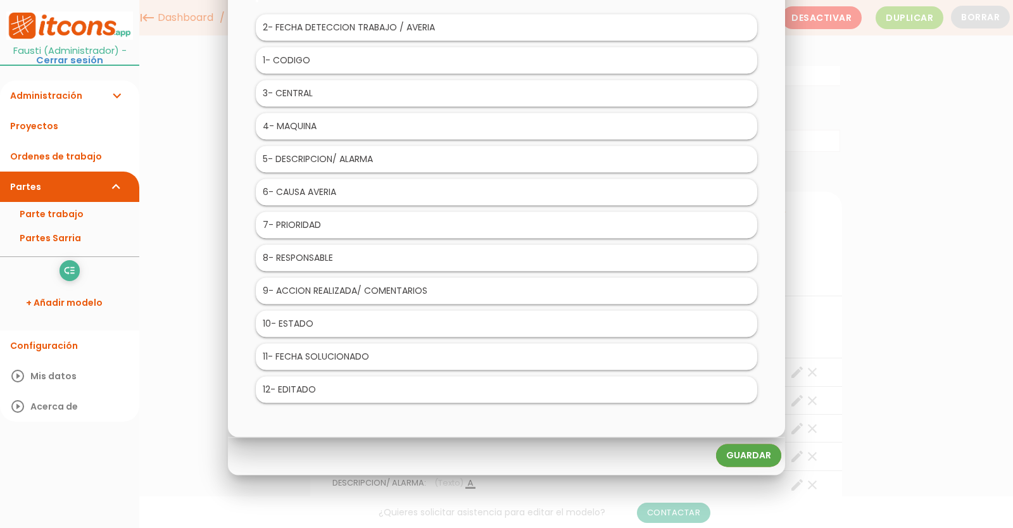
click at [750, 449] on link "Guardar" at bounding box center [748, 456] width 65 height 23
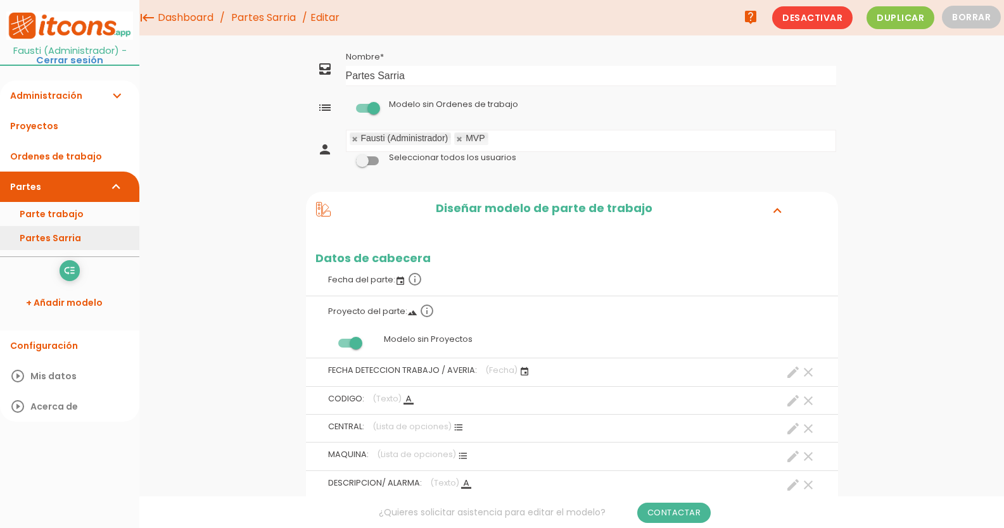
click at [70, 233] on link "Partes Sarria" at bounding box center [69, 238] width 139 height 24
click at [45, 344] on link "Configuración" at bounding box center [69, 346] width 139 height 30
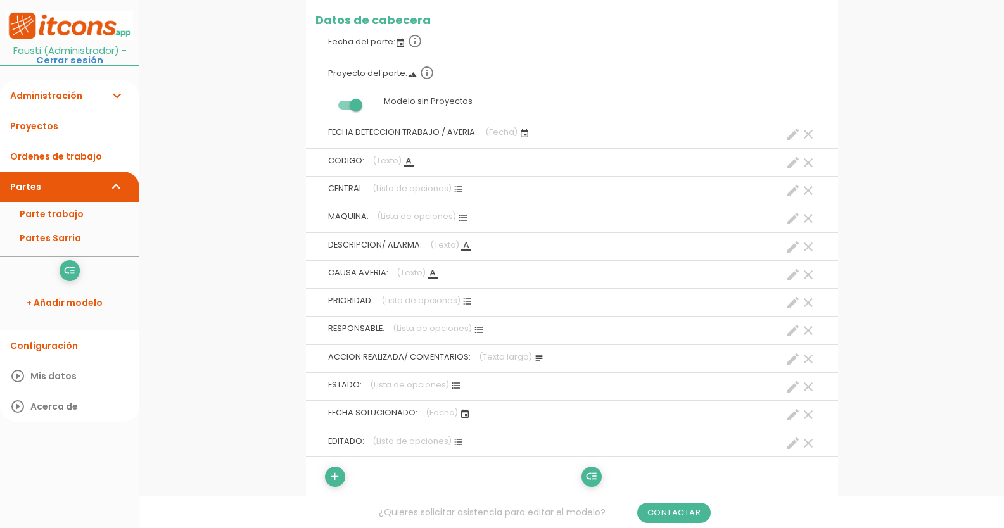
scroll to position [253, 0]
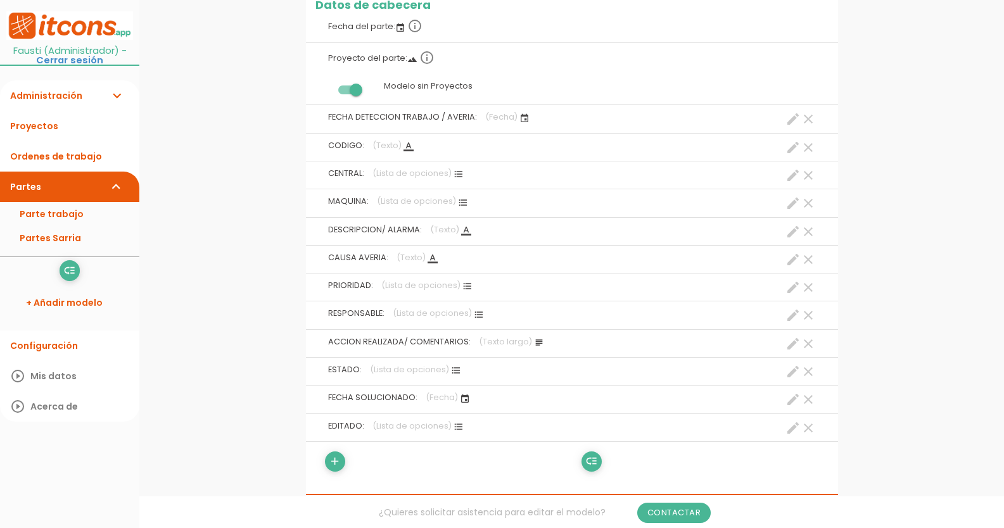
click at [805, 117] on icon "clear" at bounding box center [807, 118] width 15 height 15
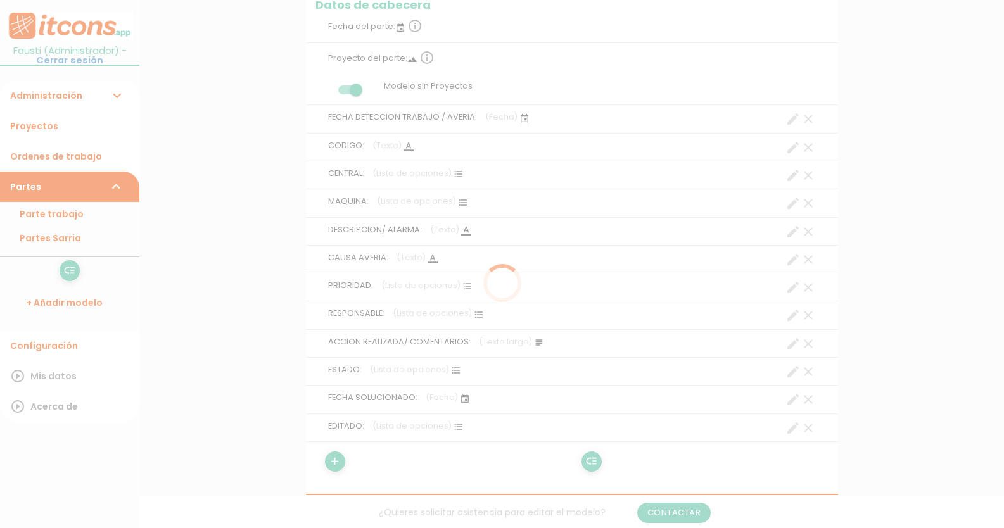
scroll to position [0, 0]
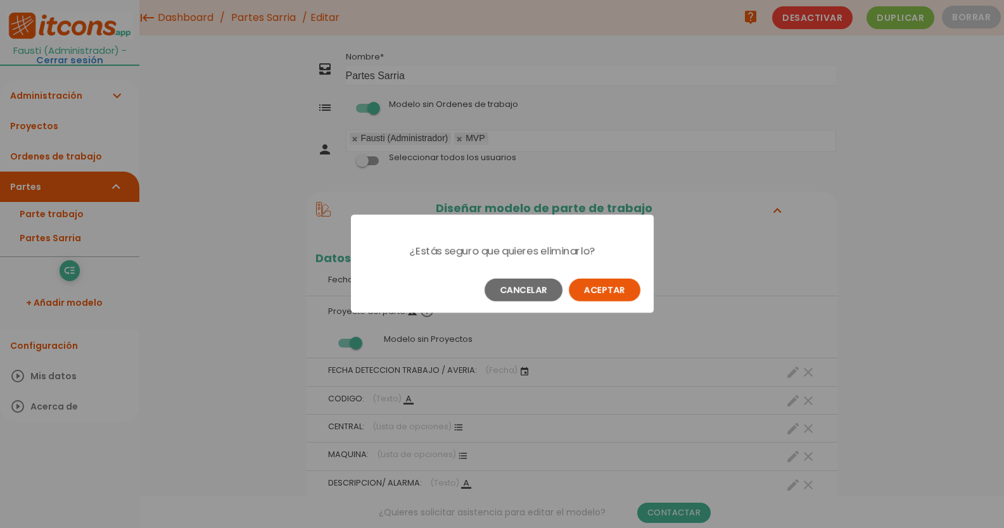
click at [620, 282] on button "Aceptar" at bounding box center [605, 290] width 72 height 23
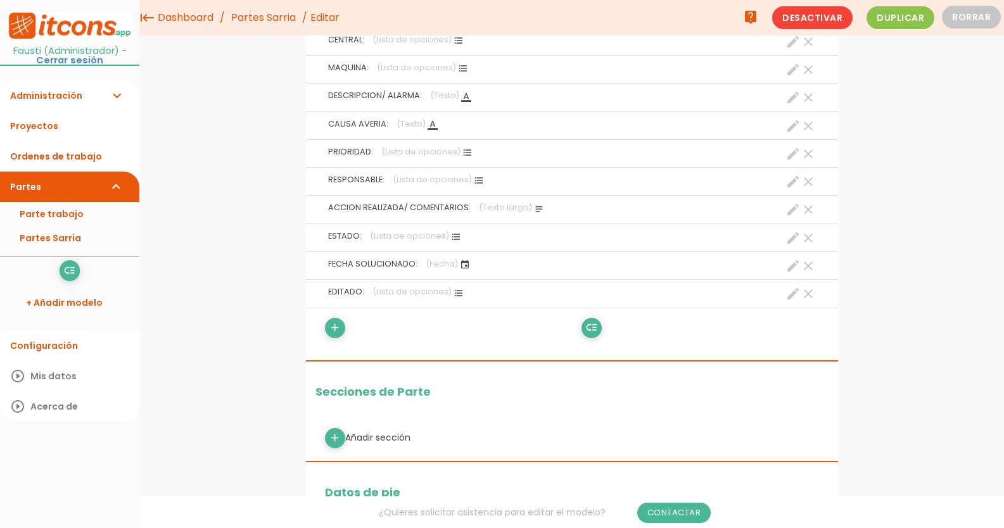
scroll to position [317, 0]
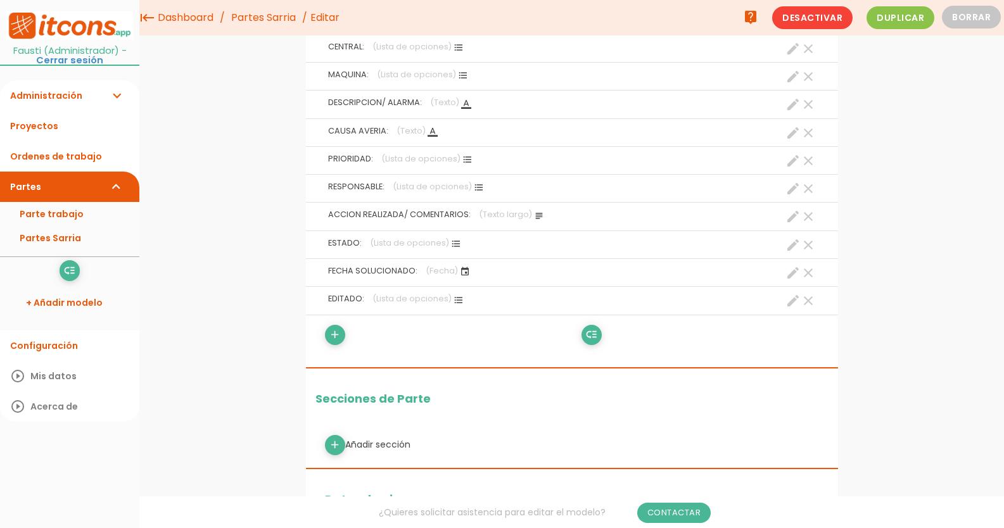
click at [336, 322] on ul "Notas del parte subject info_outline Nota única info_outline Nombre del campo n…" at bounding box center [572, 231] width 532 height 636
click at [339, 334] on icon "add" at bounding box center [335, 335] width 12 height 20
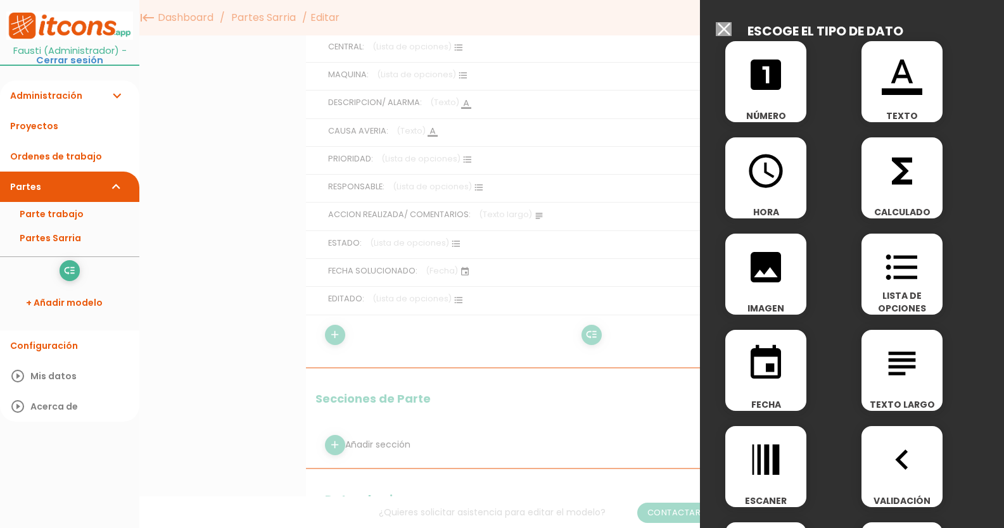
click at [783, 360] on icon "event" at bounding box center [765, 363] width 41 height 41
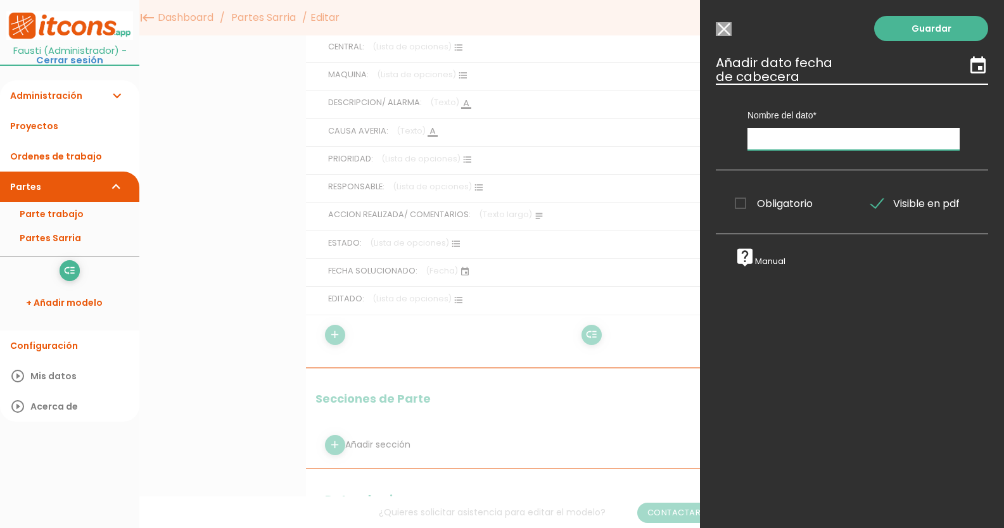
click at [804, 135] on input "text" at bounding box center [853, 139] width 212 height 22
type input "FECHA DETECCION AVERIA / TRABAJO"
click at [737, 205] on span "Obligatorio" at bounding box center [774, 204] width 78 height 16
click at [0, 0] on input "Obligatorio" at bounding box center [0, 0] width 0 height 0
click at [948, 27] on link "Guardar" at bounding box center [931, 28] width 114 height 25
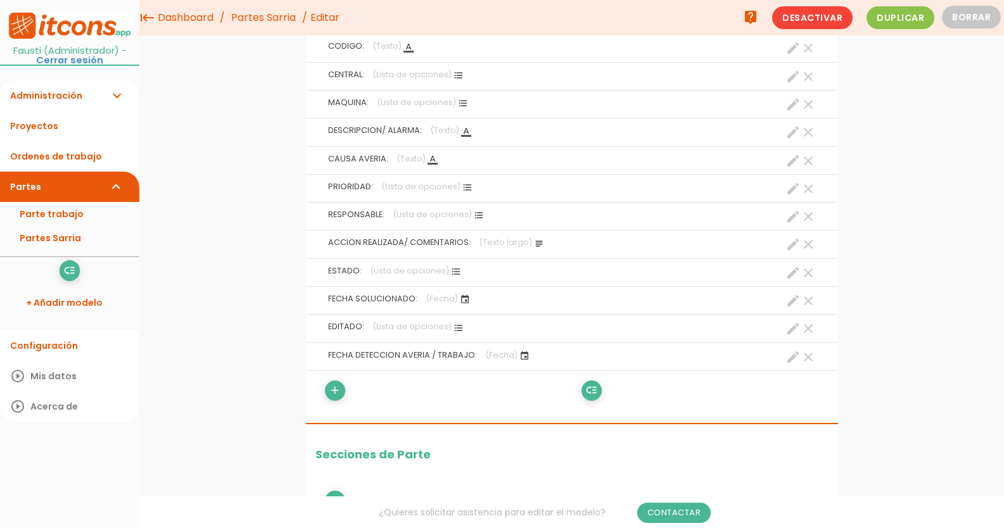
scroll to position [282, 0]
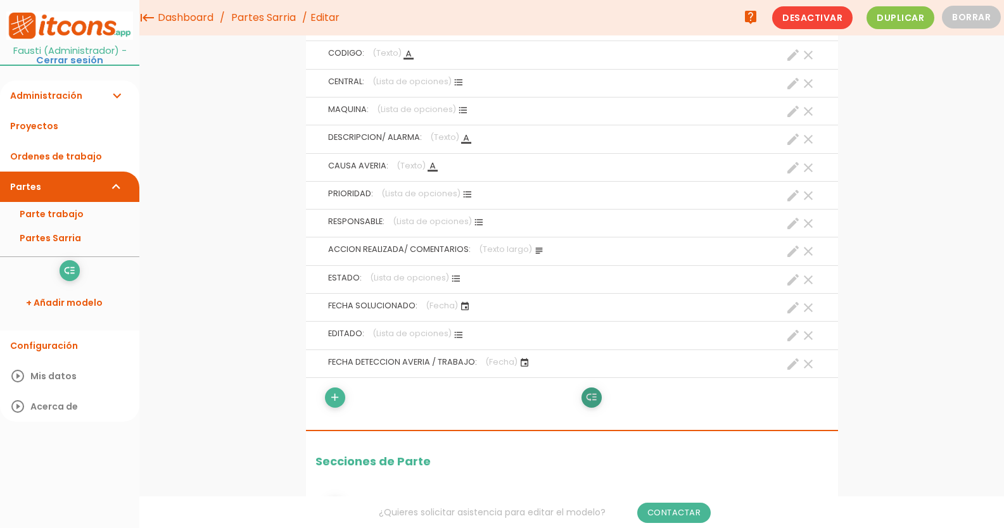
click at [598, 401] on link "low_priority" at bounding box center [591, 398] width 20 height 20
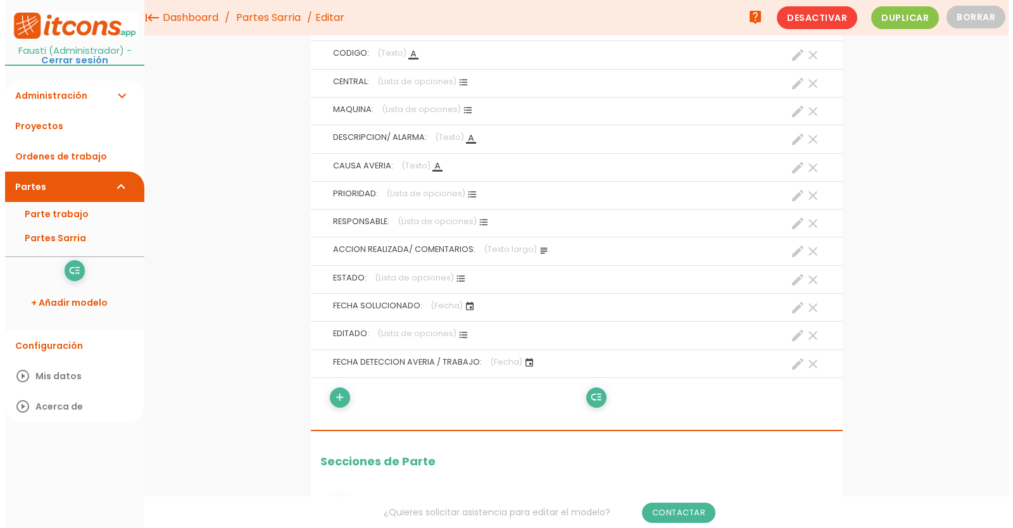
scroll to position [0, 0]
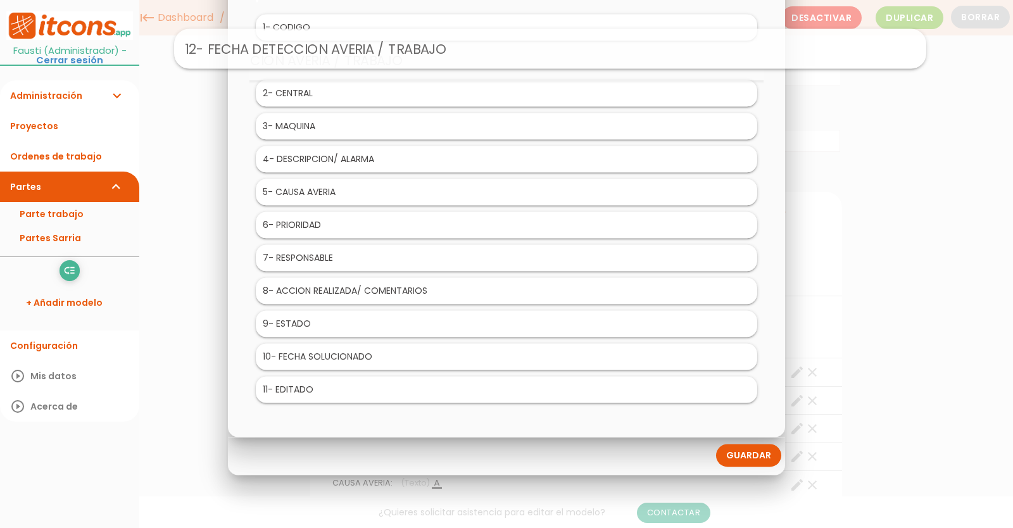
drag, startPoint x: 369, startPoint y: 391, endPoint x: 412, endPoint y: 49, distance: 344.7
click at [730, 457] on link "Guardar" at bounding box center [748, 456] width 65 height 23
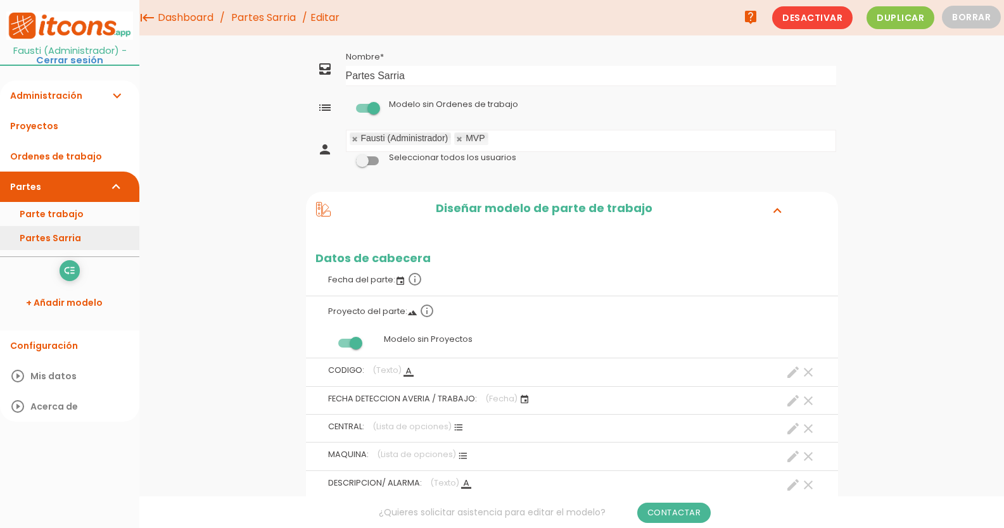
click at [44, 233] on link "Partes Sarria" at bounding box center [69, 238] width 139 height 24
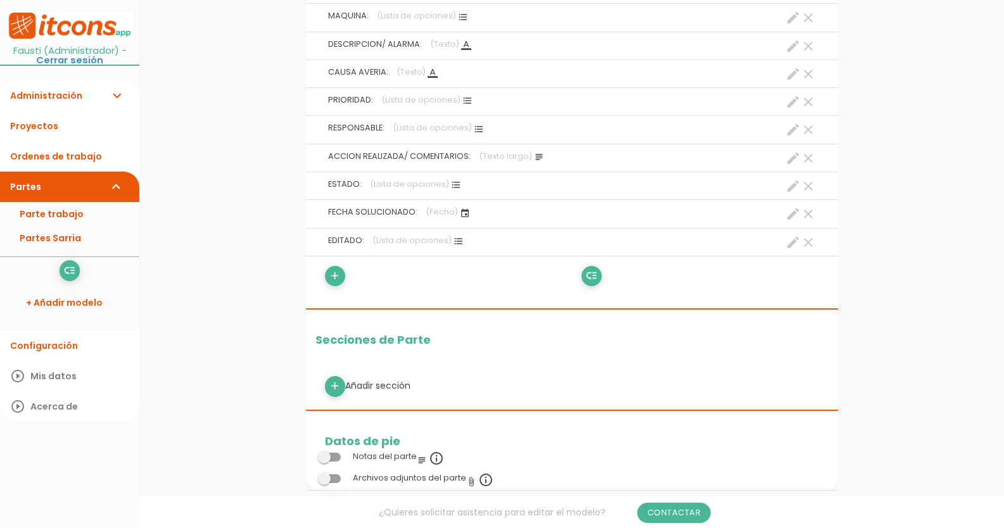
scroll to position [443, 0]
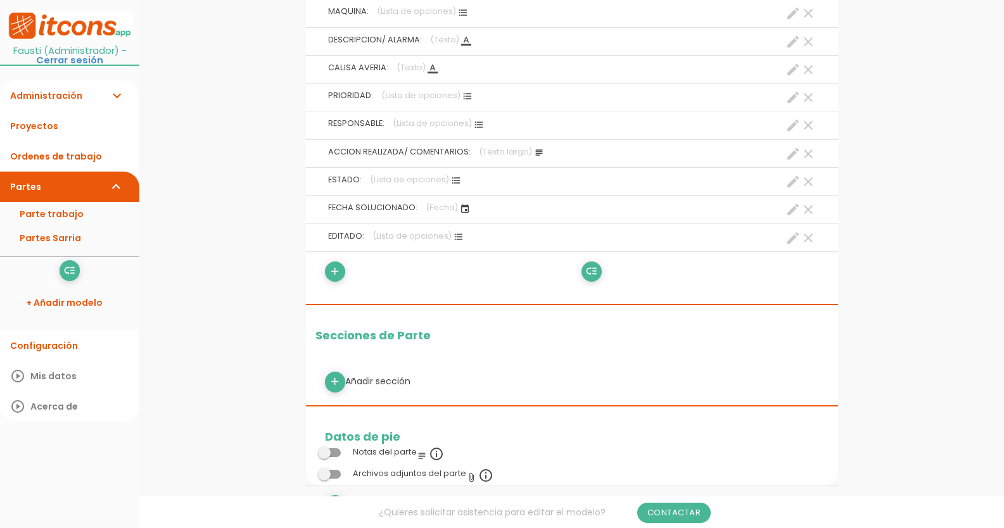
click at [808, 233] on icon "clear" at bounding box center [807, 238] width 15 height 15
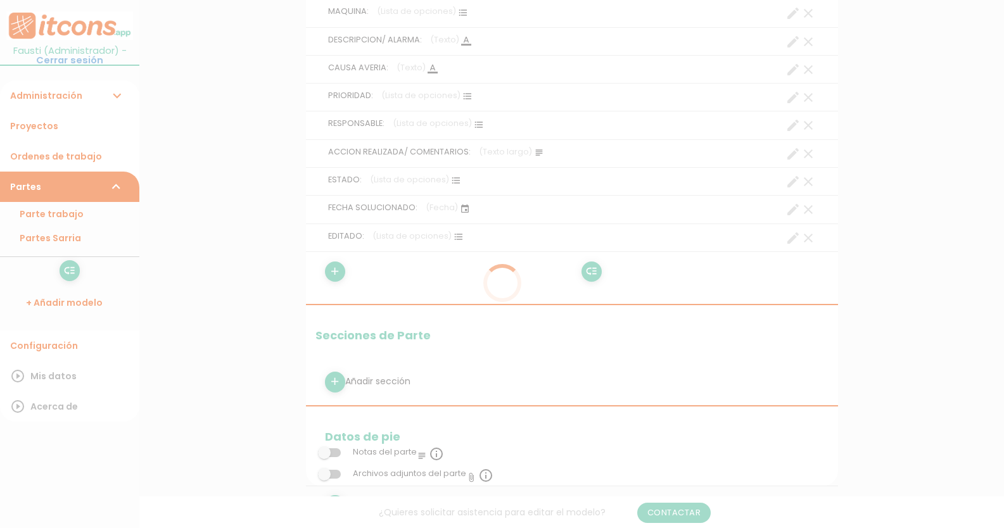
scroll to position [0, 0]
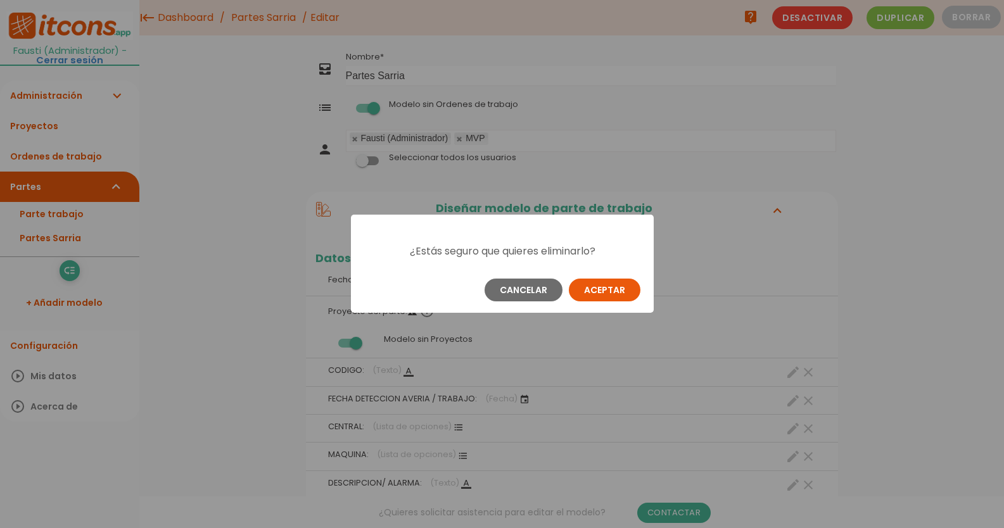
click at [614, 285] on button "Aceptar" at bounding box center [605, 290] width 72 height 23
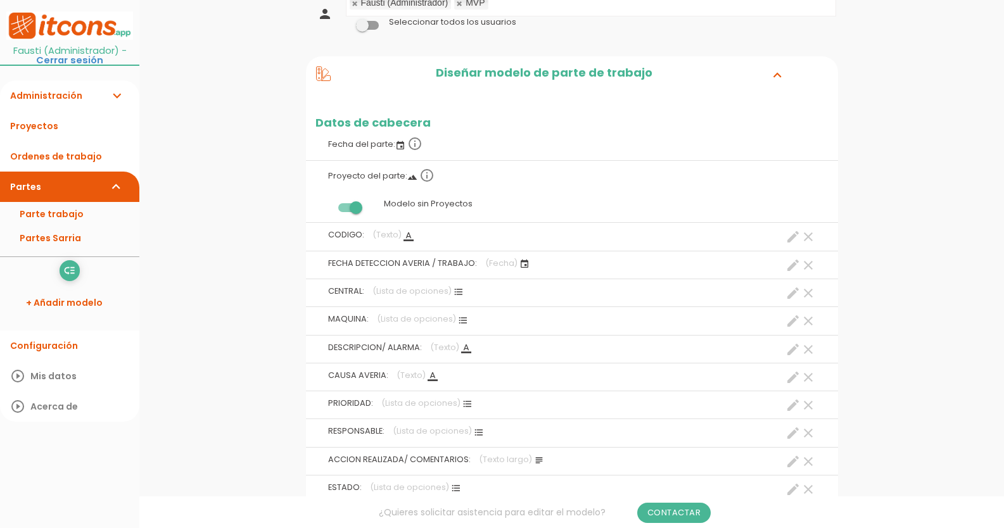
click at [807, 239] on icon "clear" at bounding box center [807, 236] width 15 height 15
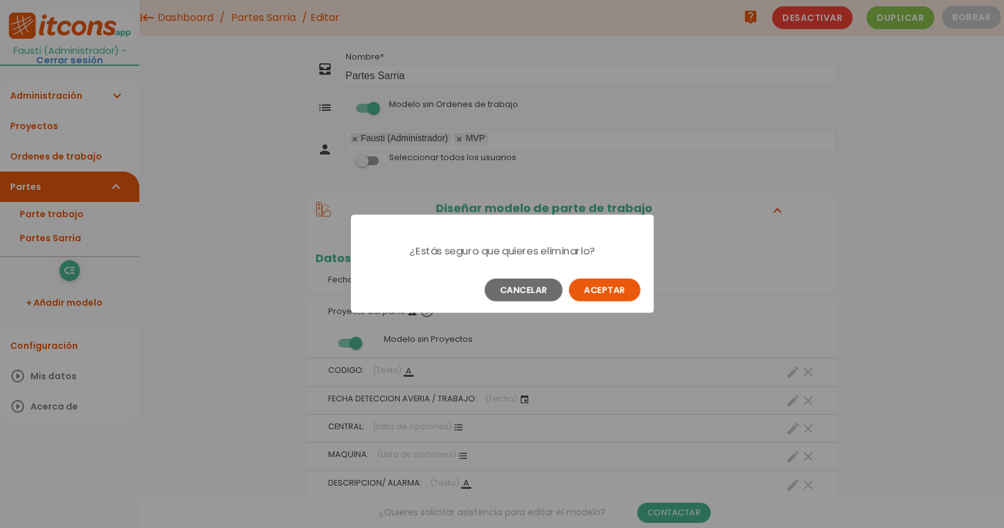
click at [599, 288] on button "Aceptar" at bounding box center [605, 290] width 72 height 23
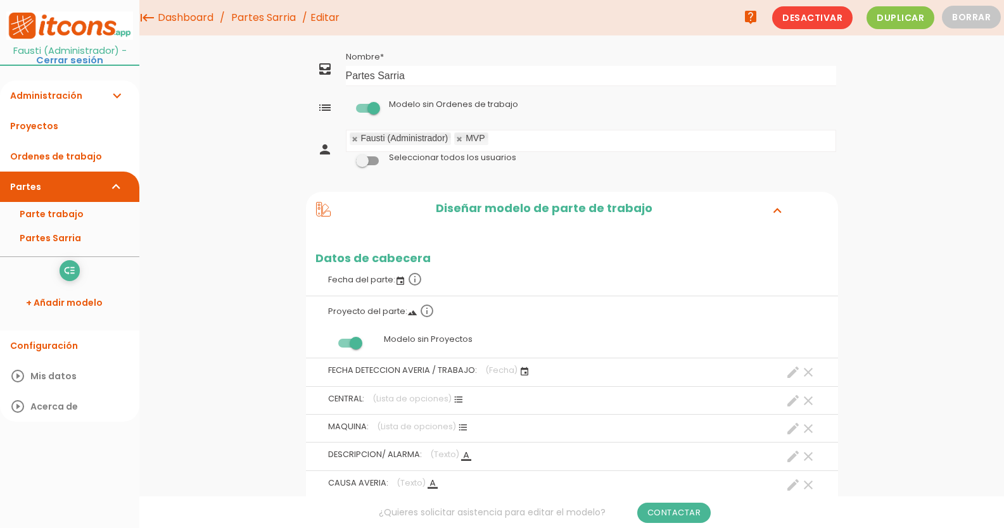
click at [807, 372] on icon "clear" at bounding box center [807, 372] width 15 height 15
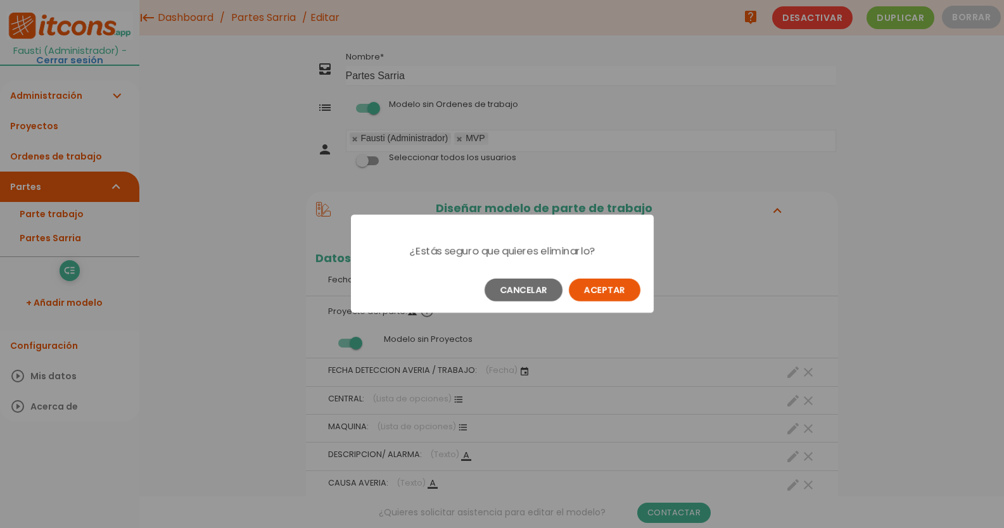
click at [589, 288] on button "Aceptar" at bounding box center [605, 290] width 72 height 23
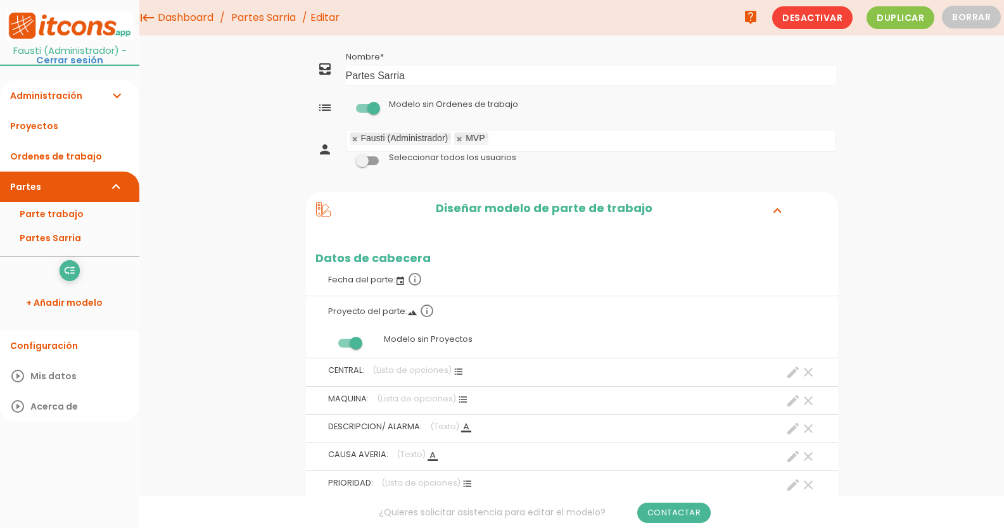
click at [804, 372] on icon "clear" at bounding box center [807, 372] width 15 height 15
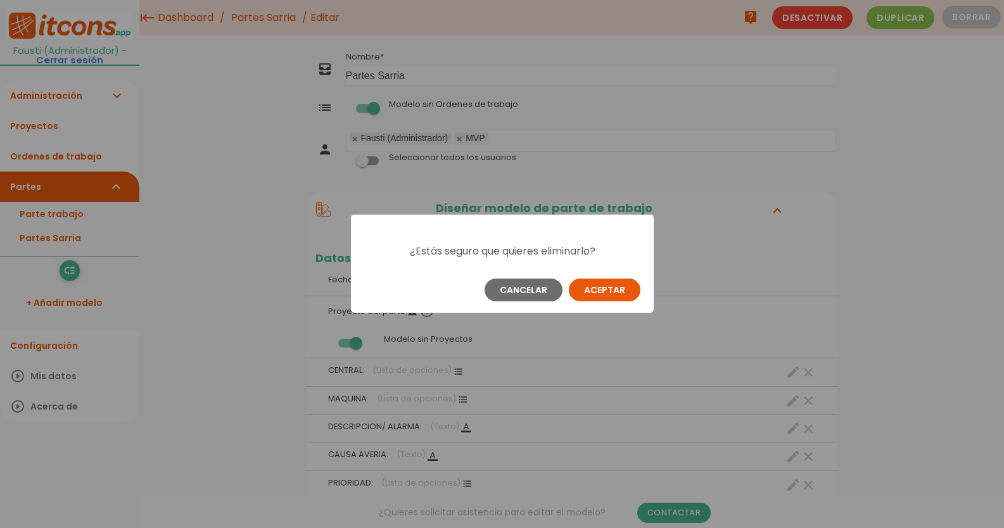
click at [589, 290] on button "Aceptar" at bounding box center [605, 290] width 72 height 23
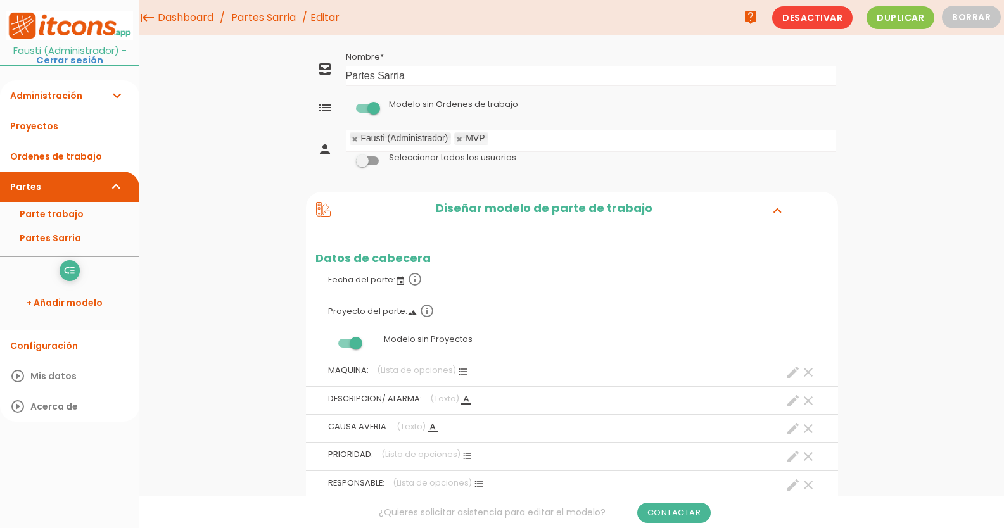
click at [805, 370] on icon "clear" at bounding box center [807, 372] width 15 height 15
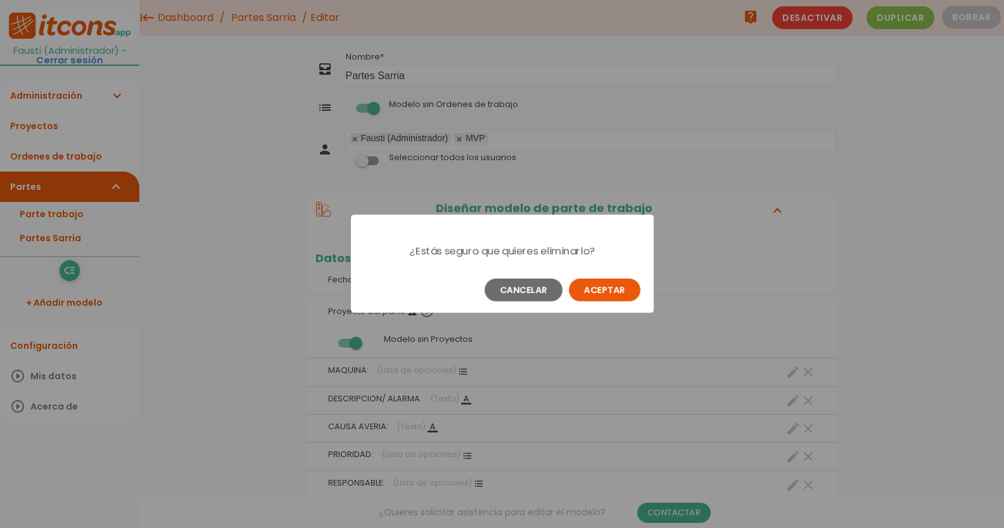
click at [622, 292] on button "Aceptar" at bounding box center [605, 290] width 72 height 23
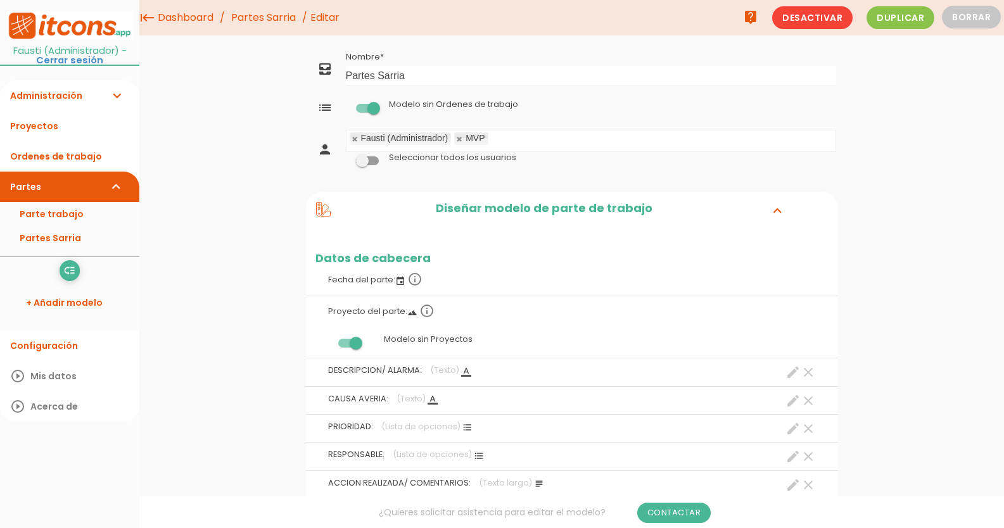
click at [805, 369] on icon "clear" at bounding box center [807, 372] width 15 height 15
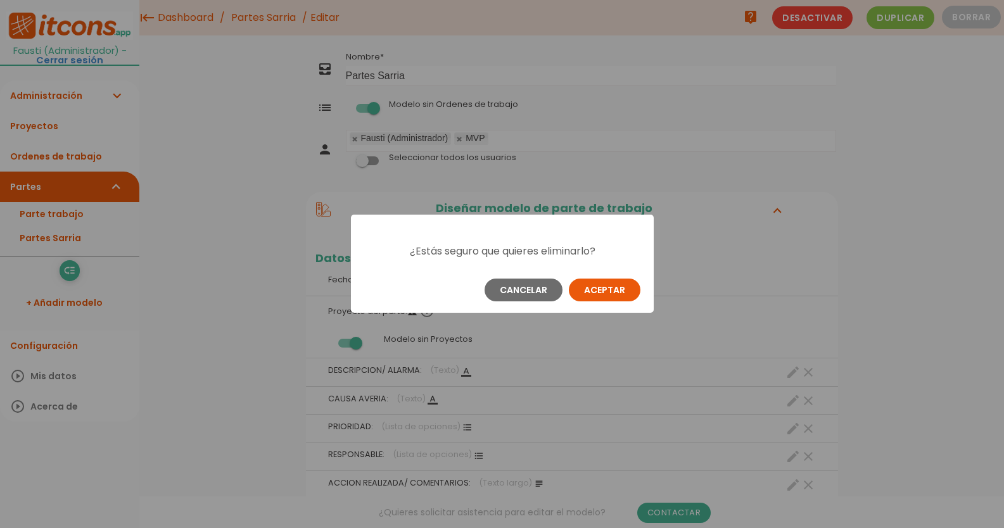
click at [614, 290] on button "Aceptar" at bounding box center [605, 290] width 72 height 23
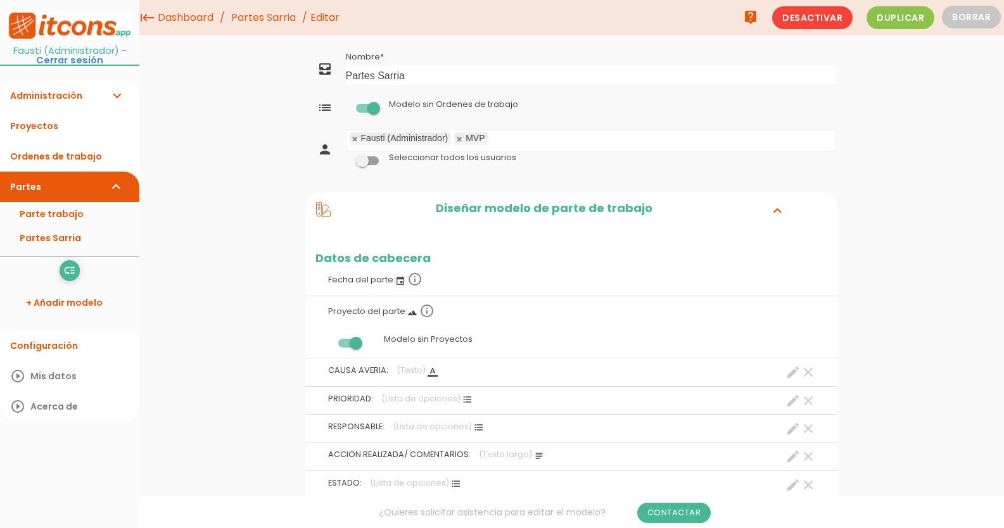
click at [806, 376] on icon "clear" at bounding box center [807, 372] width 15 height 15
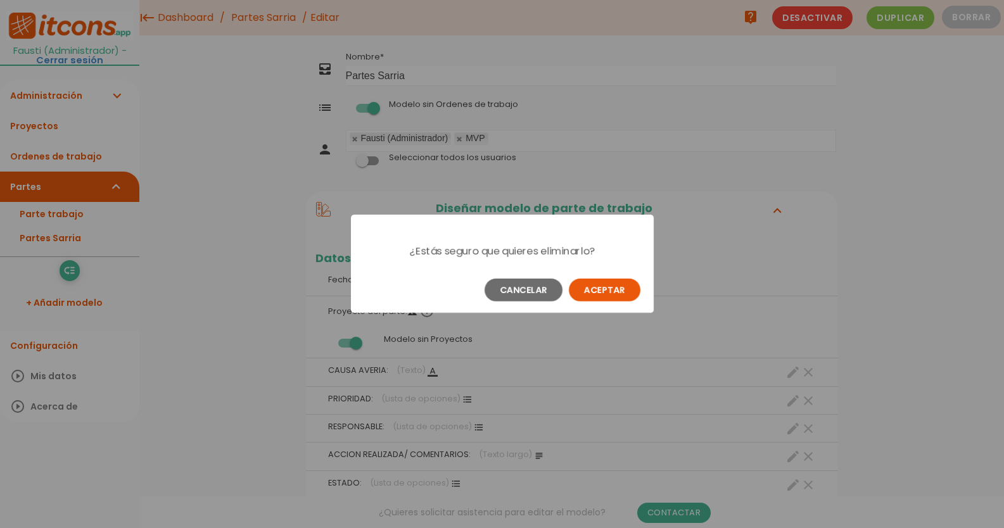
click at [622, 291] on button "Aceptar" at bounding box center [605, 290] width 72 height 23
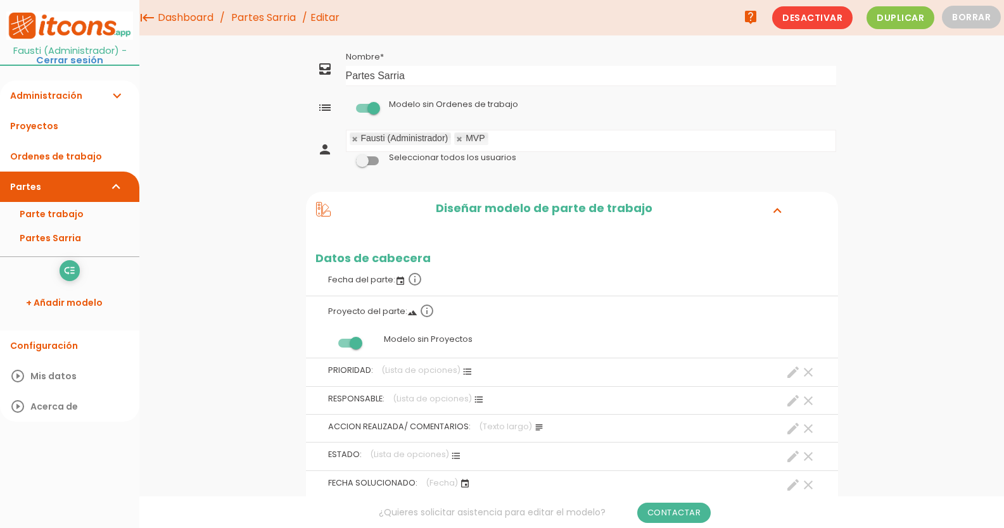
click at [805, 377] on icon "clear" at bounding box center [807, 372] width 15 height 15
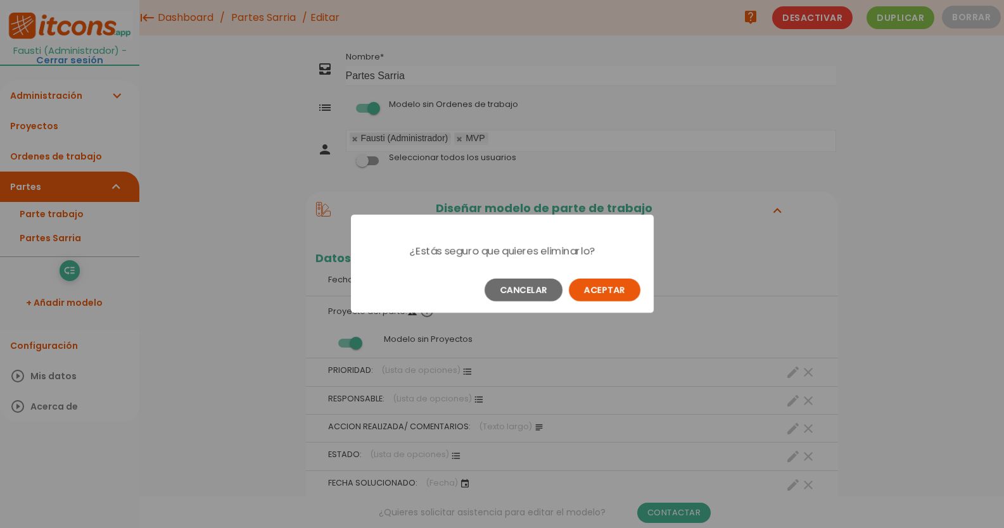
click at [603, 294] on button "Aceptar" at bounding box center [605, 290] width 72 height 23
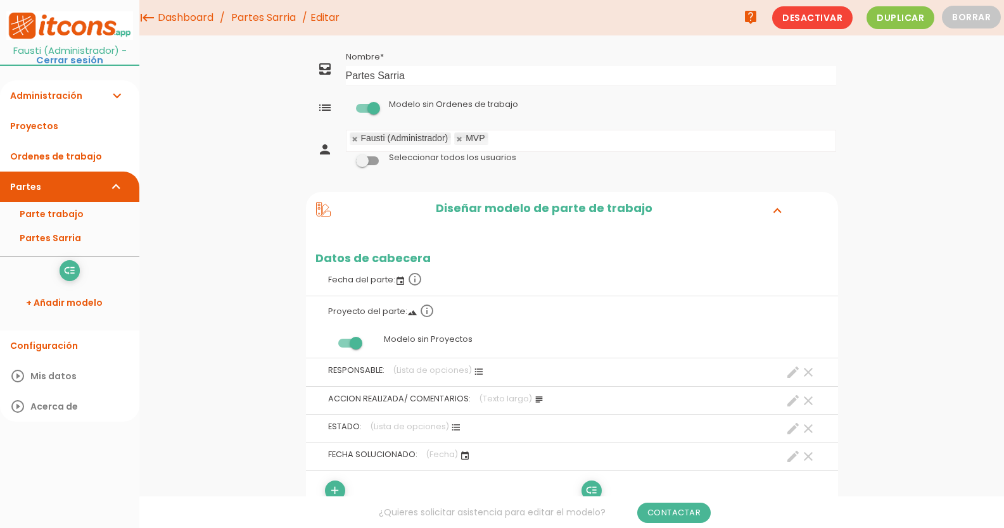
click at [806, 370] on icon "clear" at bounding box center [807, 372] width 15 height 15
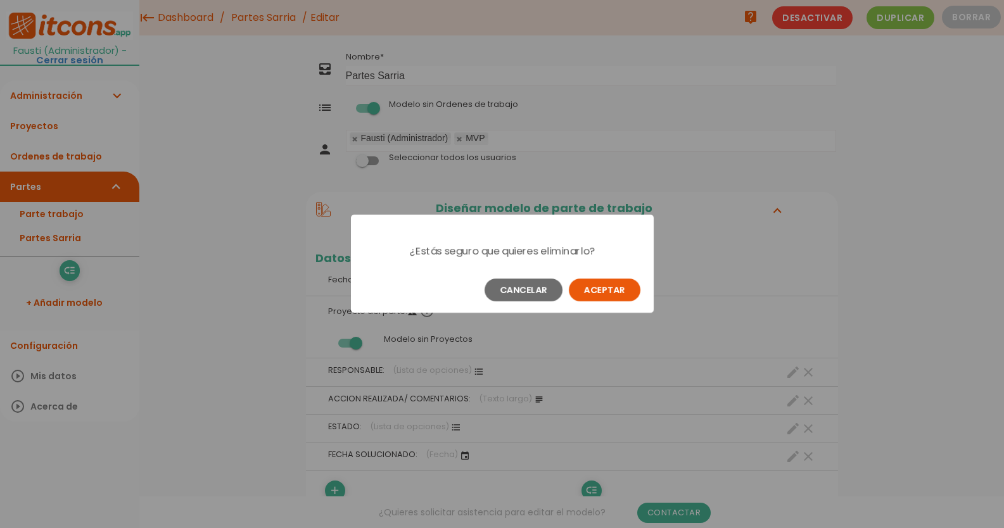
drag, startPoint x: 616, startPoint y: 290, endPoint x: 669, endPoint y: 304, distance: 55.0
click at [617, 290] on button "Aceptar" at bounding box center [605, 290] width 72 height 23
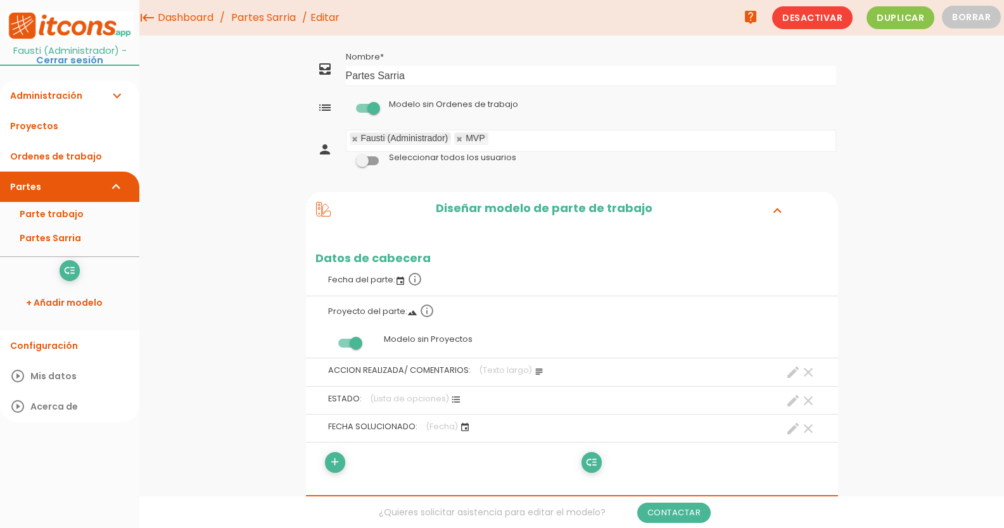
click at [804, 369] on icon "clear" at bounding box center [807, 372] width 15 height 15
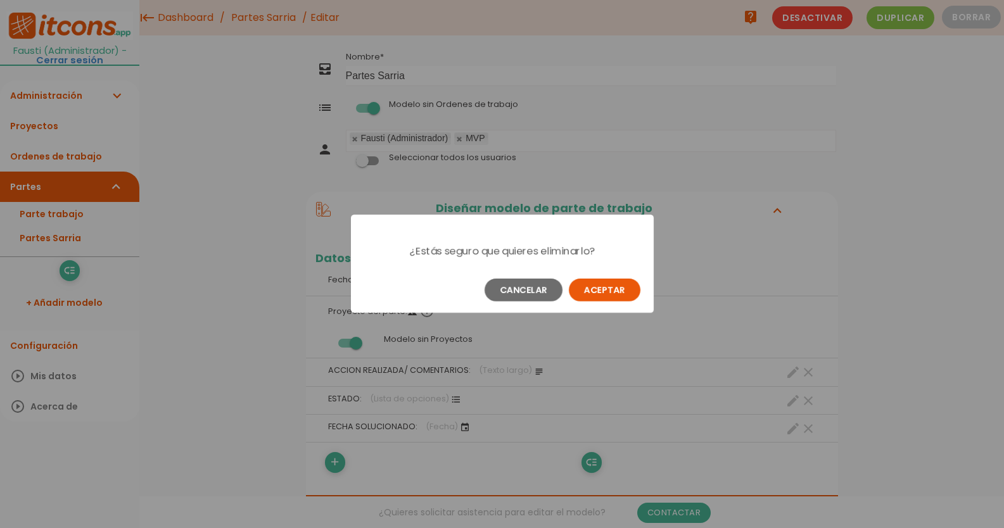
click at [612, 287] on button "Aceptar" at bounding box center [605, 290] width 72 height 23
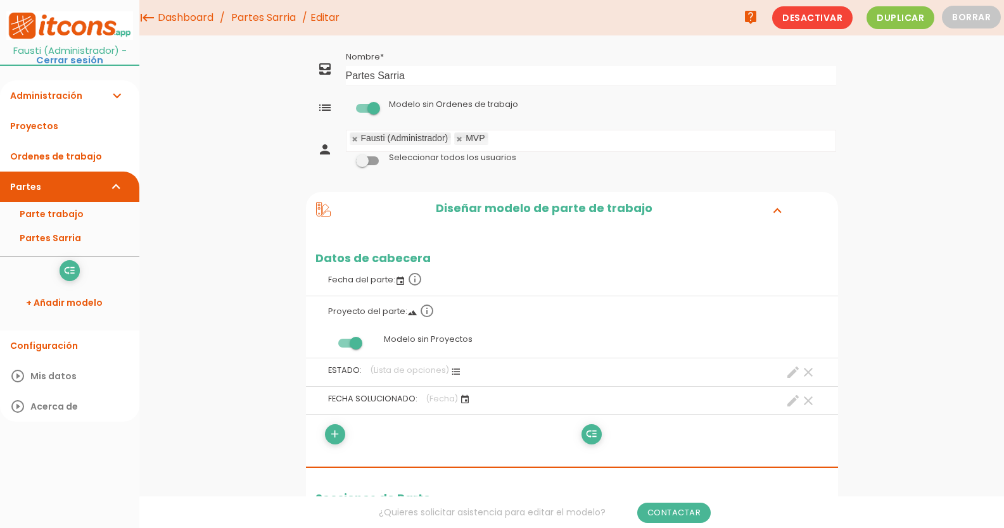
click at [811, 373] on icon "clear" at bounding box center [807, 372] width 15 height 15
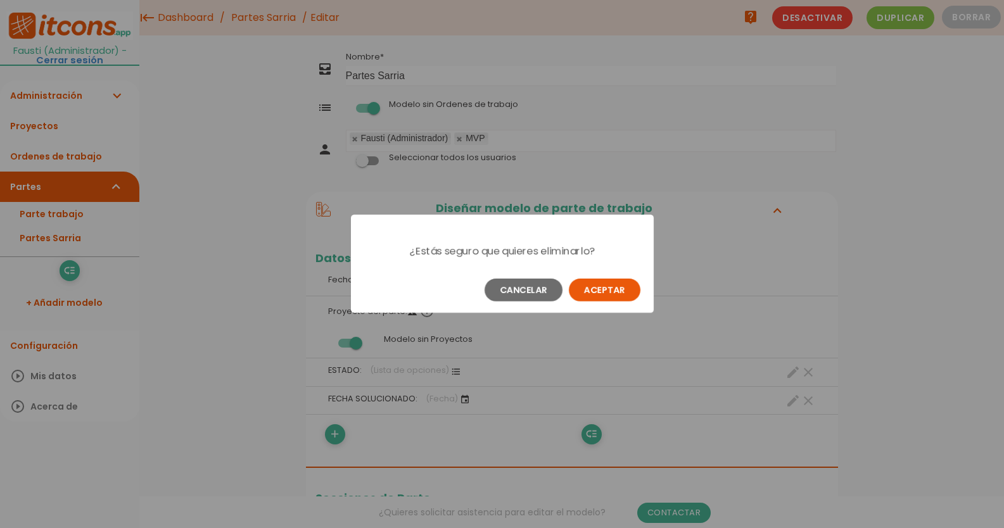
click at [612, 286] on button "Aceptar" at bounding box center [605, 290] width 72 height 23
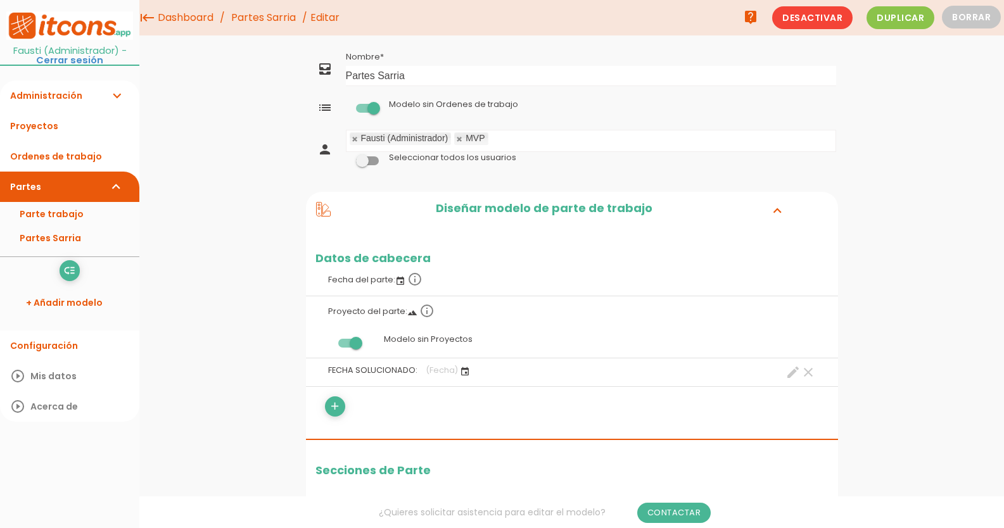
click at [807, 371] on icon "clear" at bounding box center [807, 372] width 15 height 15
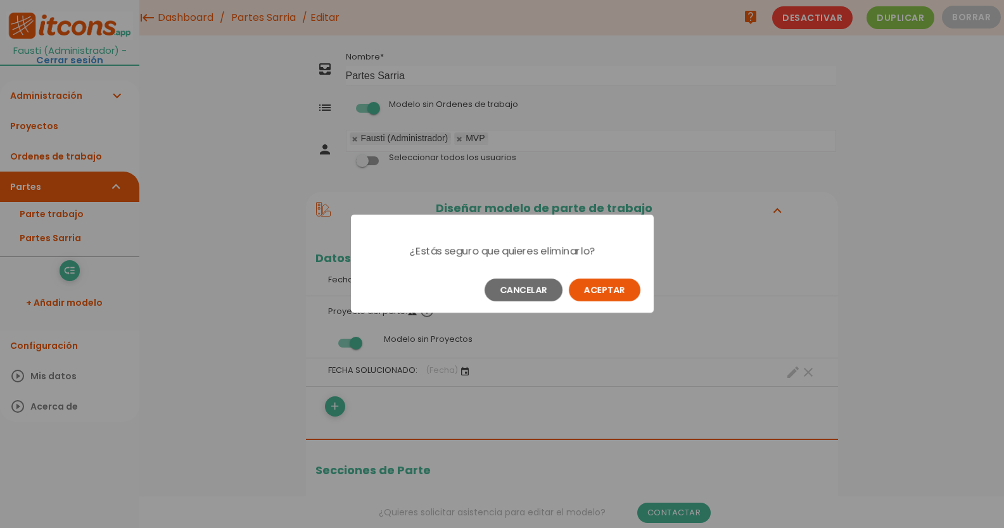
click at [600, 286] on button "Aceptar" at bounding box center [605, 290] width 72 height 23
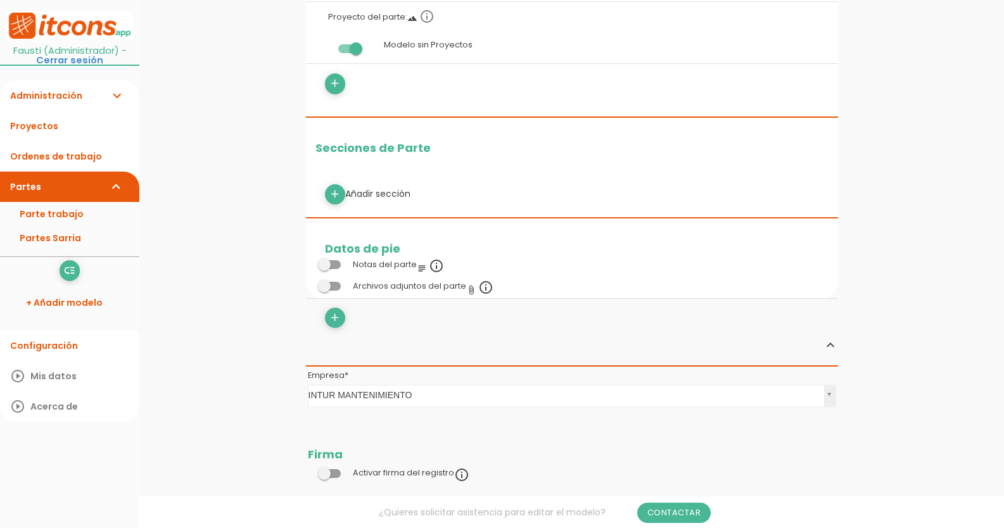
scroll to position [317, 0]
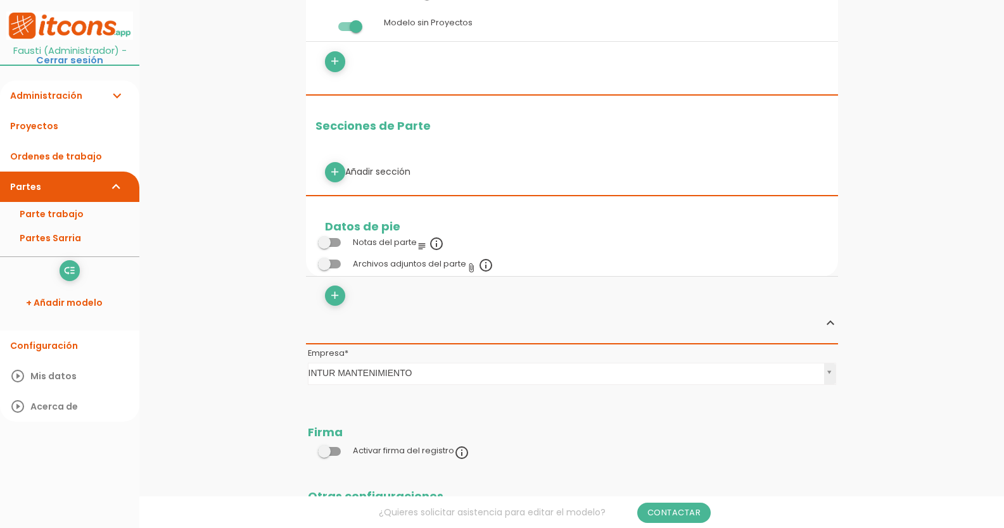
click at [831, 322] on icon "expand_less" at bounding box center [830, 322] width 15 height 15
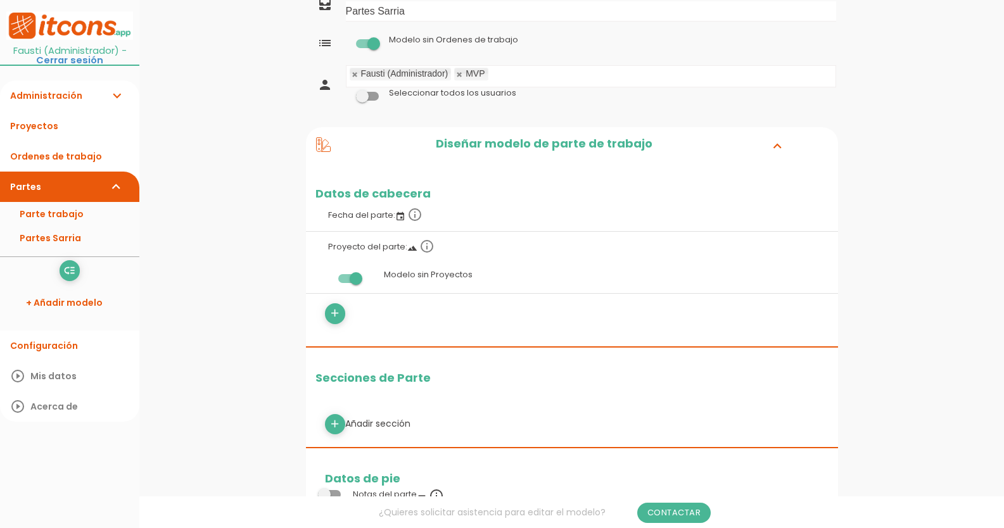
scroll to position [63, 0]
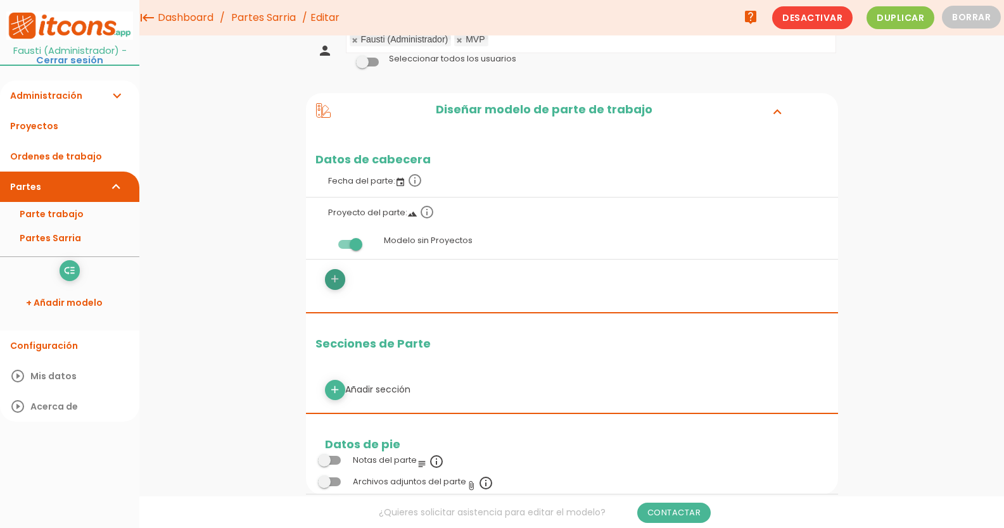
click at [337, 275] on icon "add" at bounding box center [335, 279] width 12 height 20
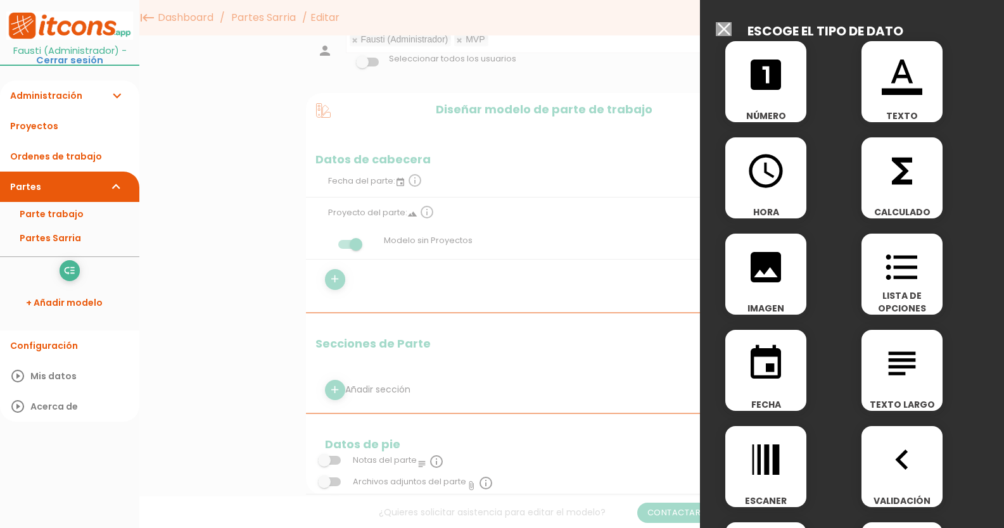
click at [911, 73] on icon "format_color_text" at bounding box center [902, 74] width 41 height 41
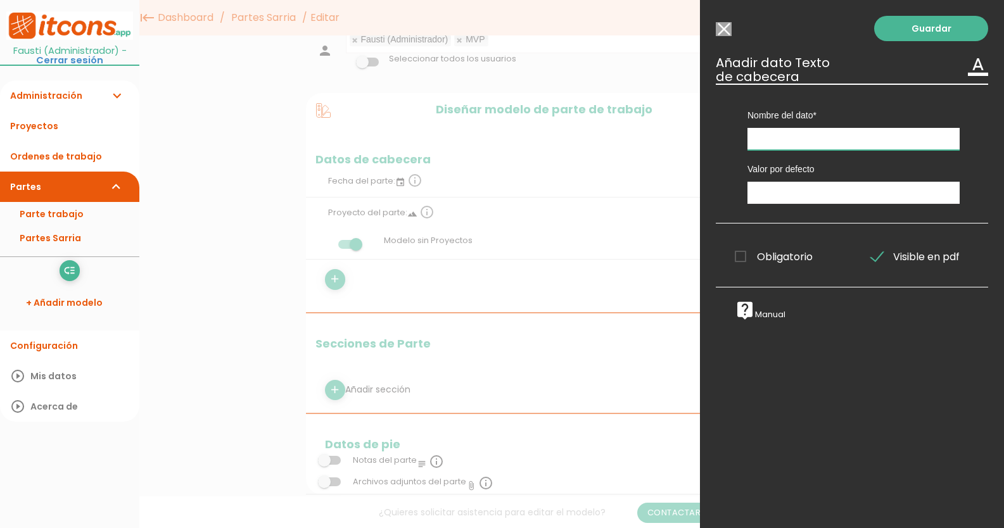
click at [849, 146] on input "text" at bounding box center [853, 139] width 212 height 22
type input "CODIGO"
click at [954, 32] on link "Guardar" at bounding box center [931, 28] width 114 height 25
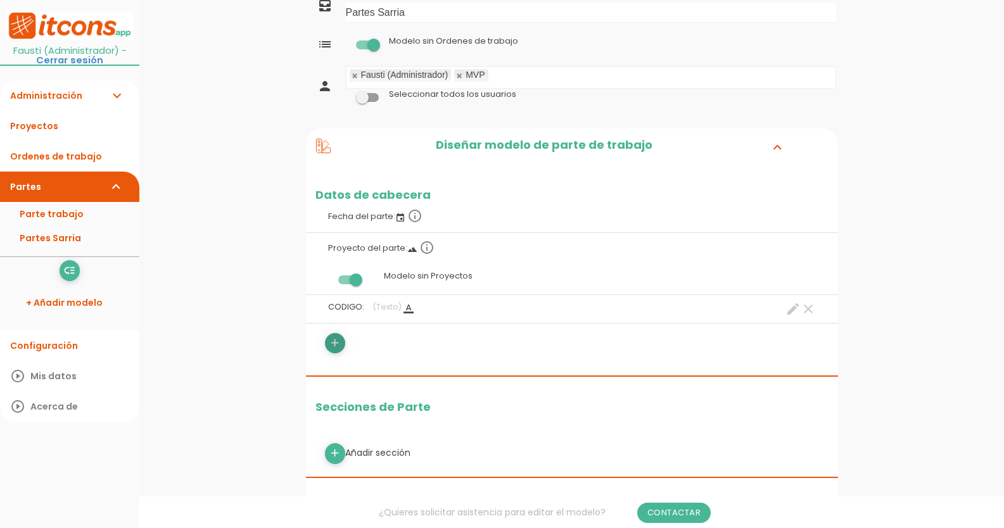
click at [328, 344] on link "add" at bounding box center [335, 343] width 20 height 20
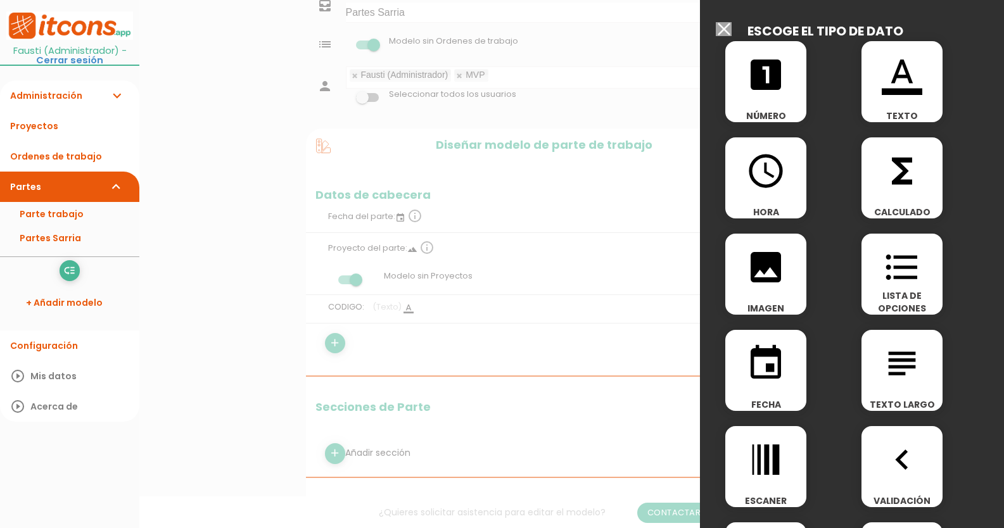
click at [776, 358] on icon "event" at bounding box center [765, 363] width 41 height 41
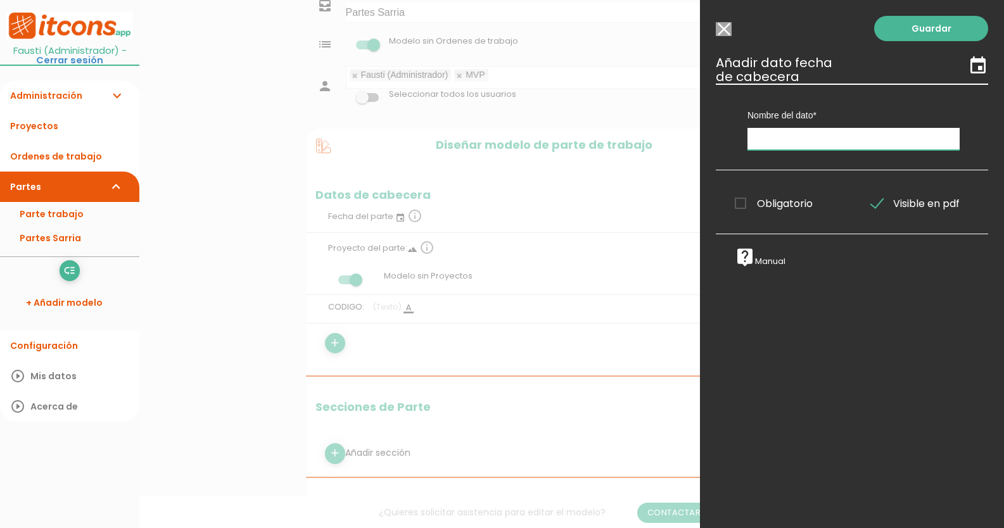
click at [829, 138] on input "text" at bounding box center [853, 139] width 212 height 22
type input "FECHA DETECCION AVERIA / TRABAJO"
click at [742, 206] on span "Obligatorio" at bounding box center [774, 204] width 78 height 16
click at [0, 0] on input "Obligatorio" at bounding box center [0, 0] width 0 height 0
click at [918, 27] on link "Guardar" at bounding box center [931, 28] width 114 height 25
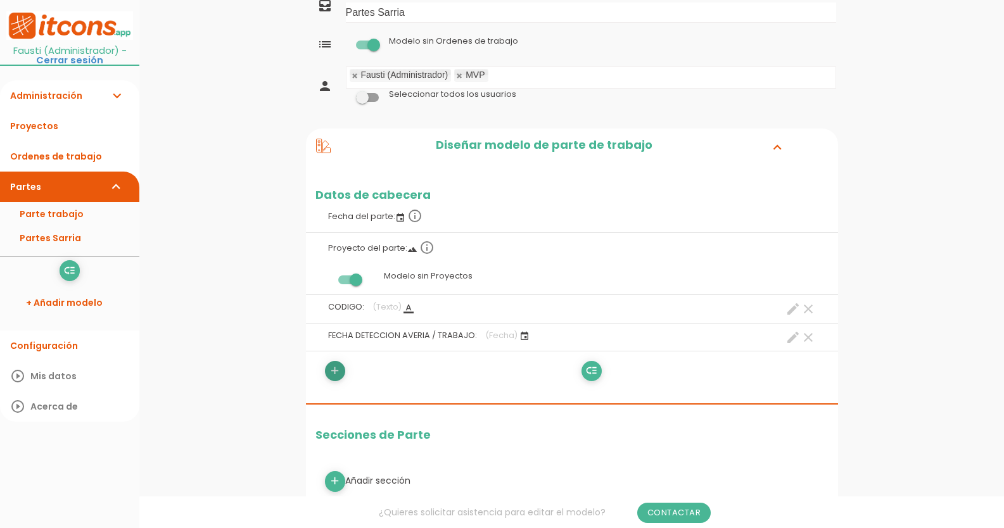
click at [338, 371] on icon "add" at bounding box center [335, 371] width 12 height 20
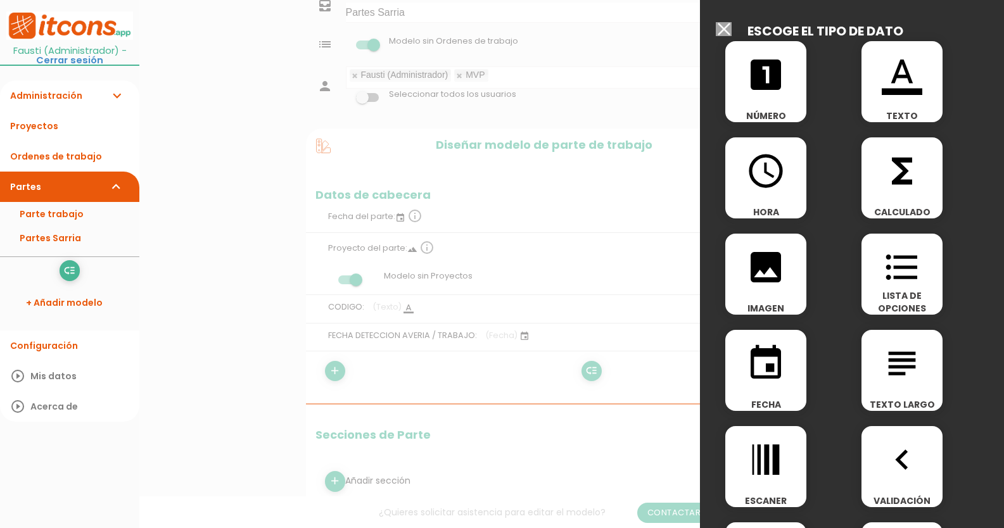
click at [902, 266] on icon "format_list_bulleted" at bounding box center [902, 267] width 41 height 41
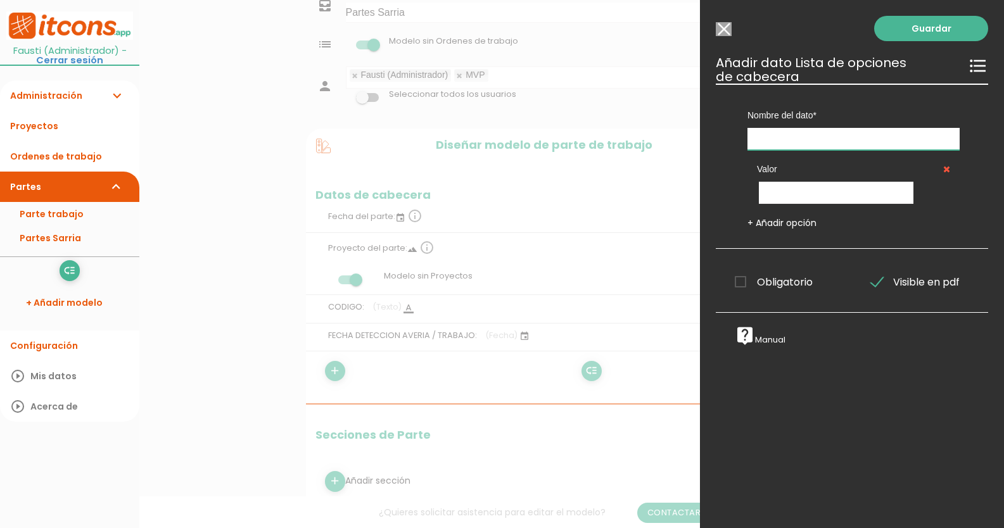
click at [821, 144] on input "text" at bounding box center [853, 139] width 212 height 22
type input "CENTRAL"
click at [812, 190] on input "text" at bounding box center [836, 193] width 155 height 22
type input "SARRIA 1"
click at [773, 218] on link "+ Añadir opción" at bounding box center [781, 223] width 69 height 13
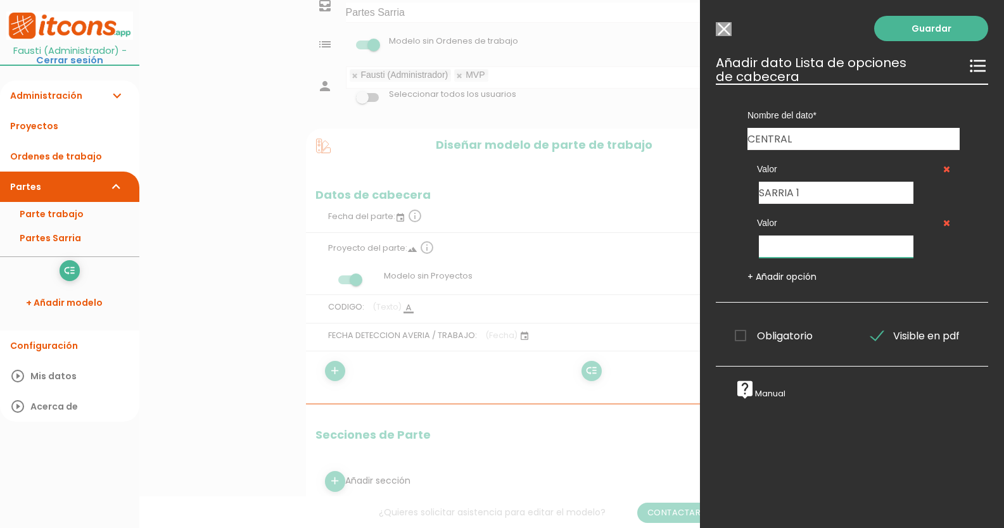
click at [783, 239] on input "text" at bounding box center [836, 247] width 155 height 22
type input "SARRIA 2"
click at [783, 273] on link "+ Añadir opción" at bounding box center [781, 276] width 69 height 13
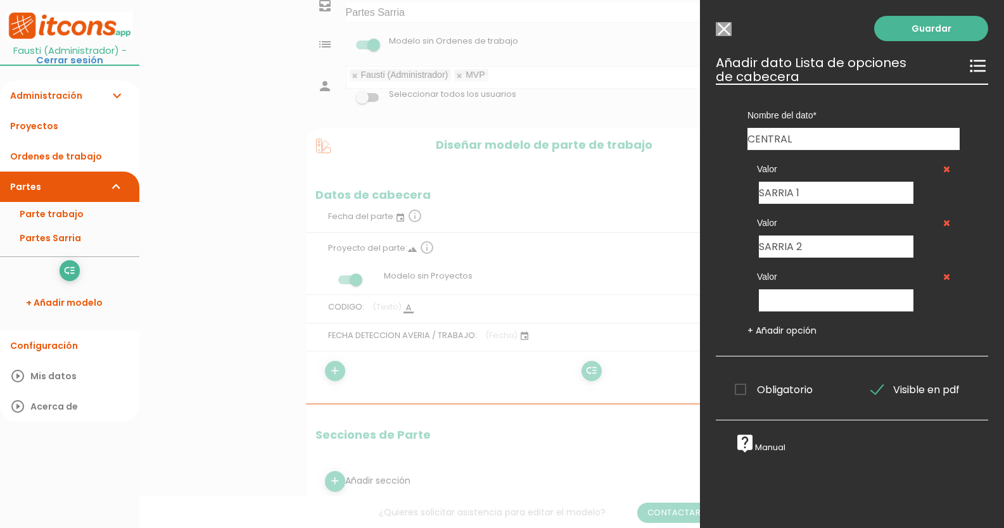
scroll to position [525, 0]
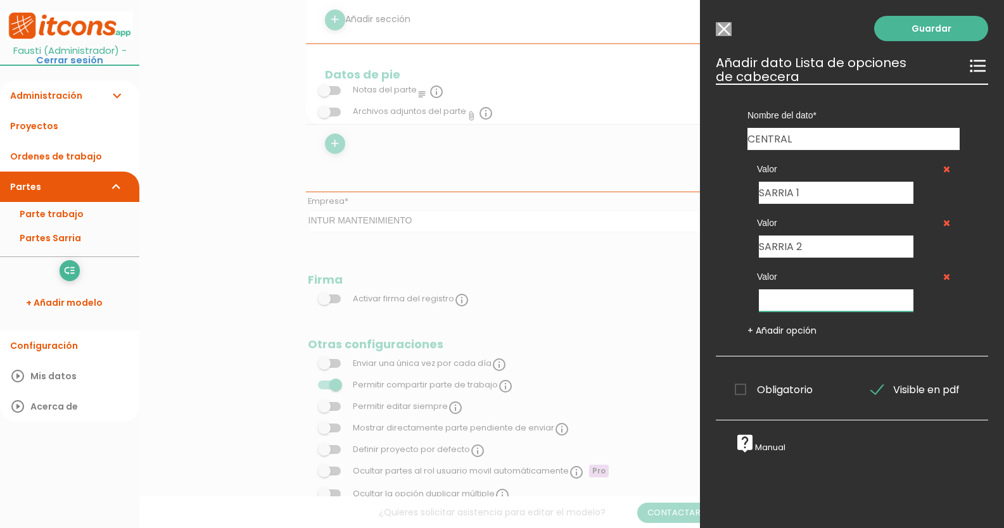
click at [780, 306] on input "text" at bounding box center [836, 300] width 155 height 22
type input "SARRIA 3"
click at [740, 389] on span "Obligatorio" at bounding box center [774, 390] width 78 height 16
click at [0, 0] on input "Obligatorio" at bounding box center [0, 0] width 0 height 0
click at [937, 24] on link "Guardar" at bounding box center [931, 28] width 114 height 25
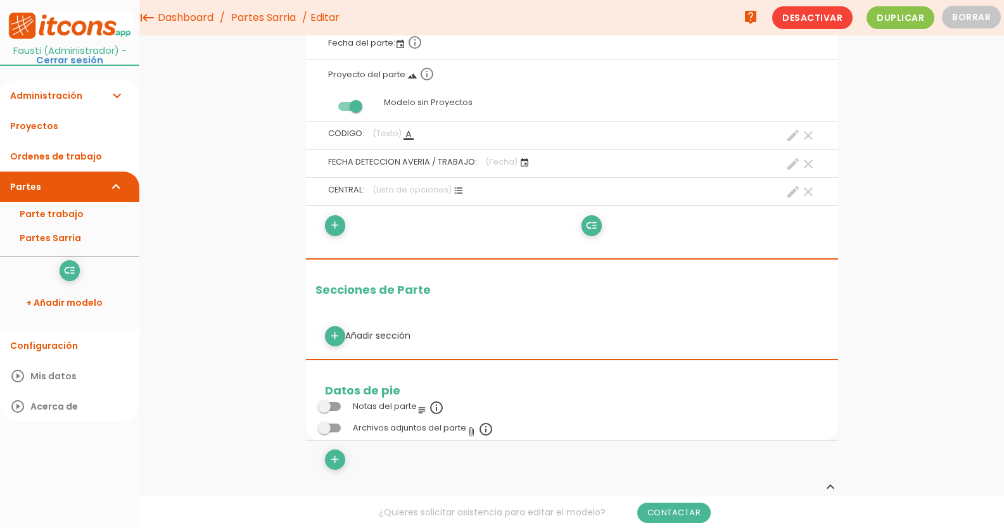
scroll to position [145, 0]
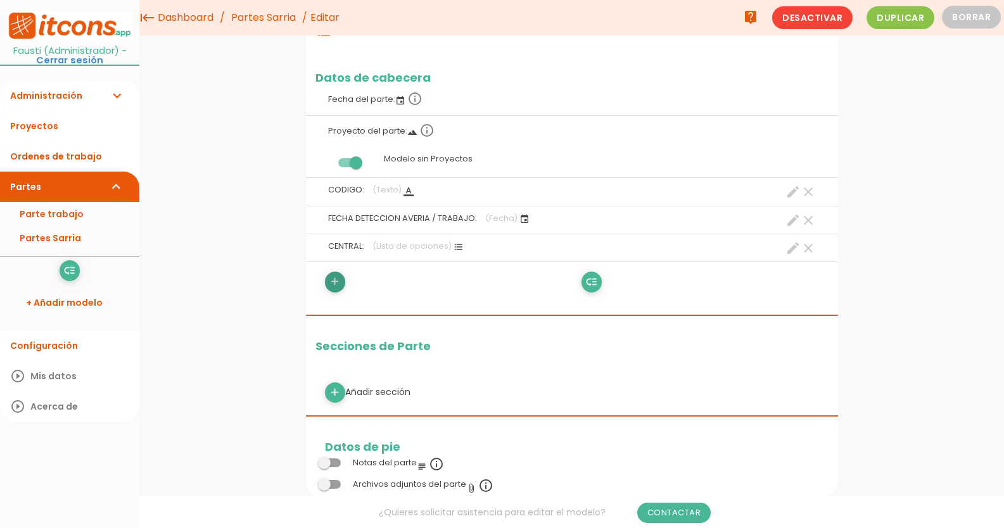
click at [340, 282] on icon "add" at bounding box center [335, 282] width 12 height 20
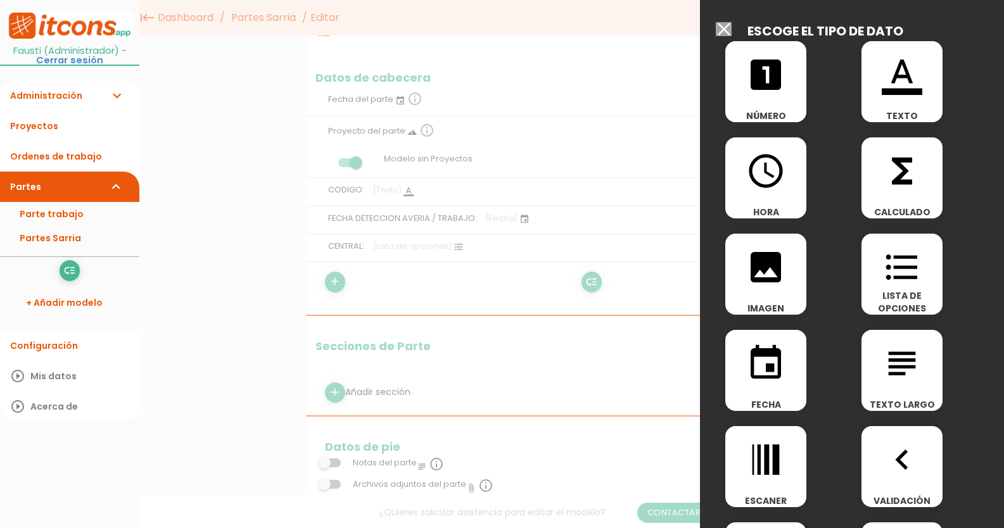
click at [904, 265] on icon "format_list_bulleted" at bounding box center [902, 267] width 41 height 41
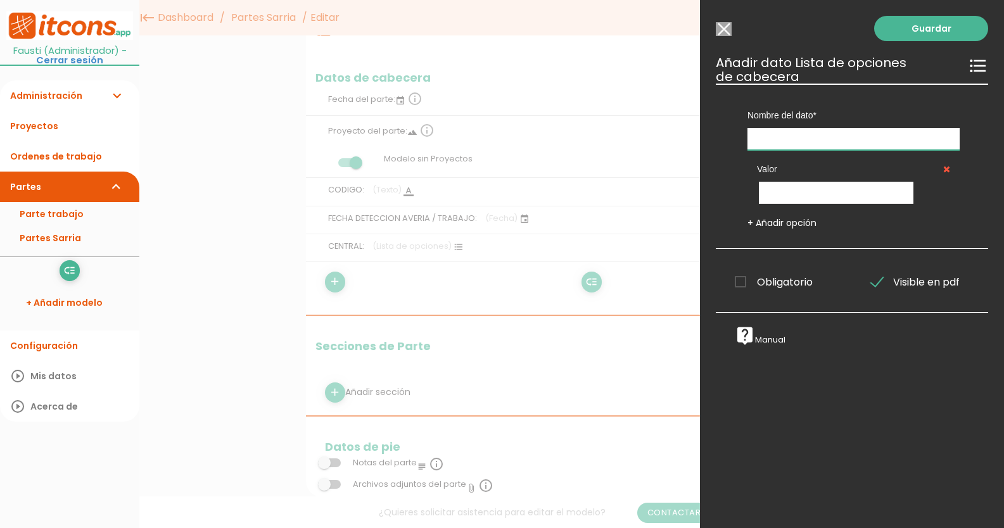
click at [810, 143] on input "text" at bounding box center [853, 139] width 212 height 22
type input "MAQUINA"
click at [814, 195] on input "text" at bounding box center [836, 193] width 155 height 22
type input "G1"
click at [804, 226] on link "+ Añadir opción" at bounding box center [781, 223] width 69 height 13
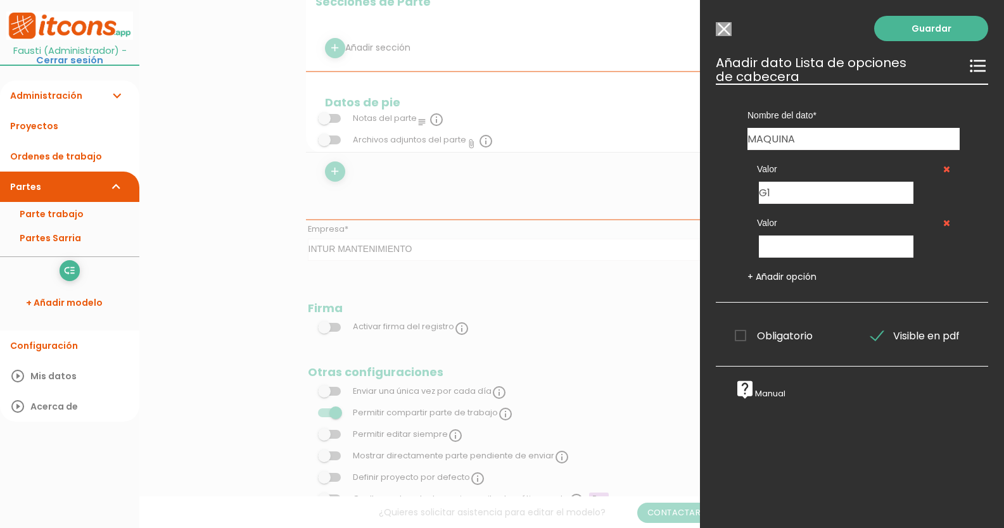
scroll to position [564, 0]
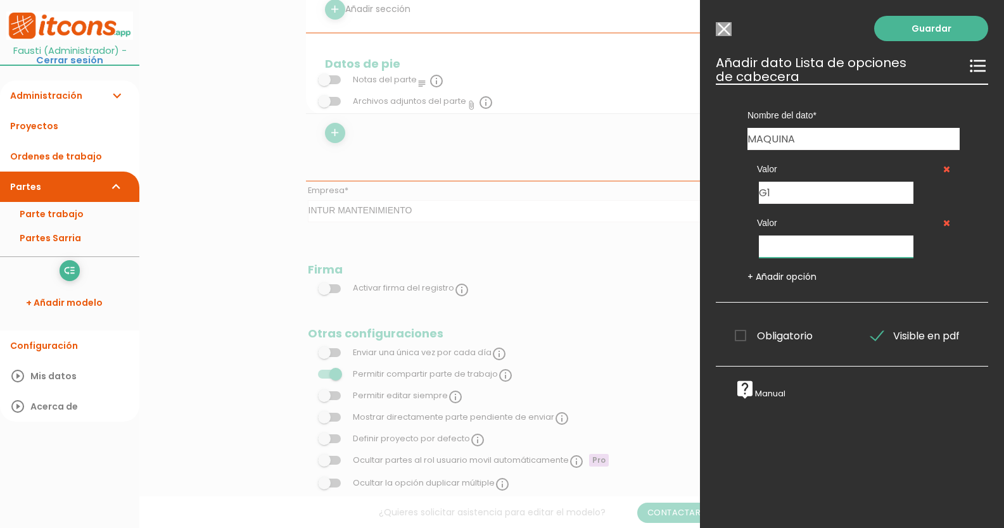
click at [790, 240] on input "text" at bounding box center [836, 247] width 155 height 22
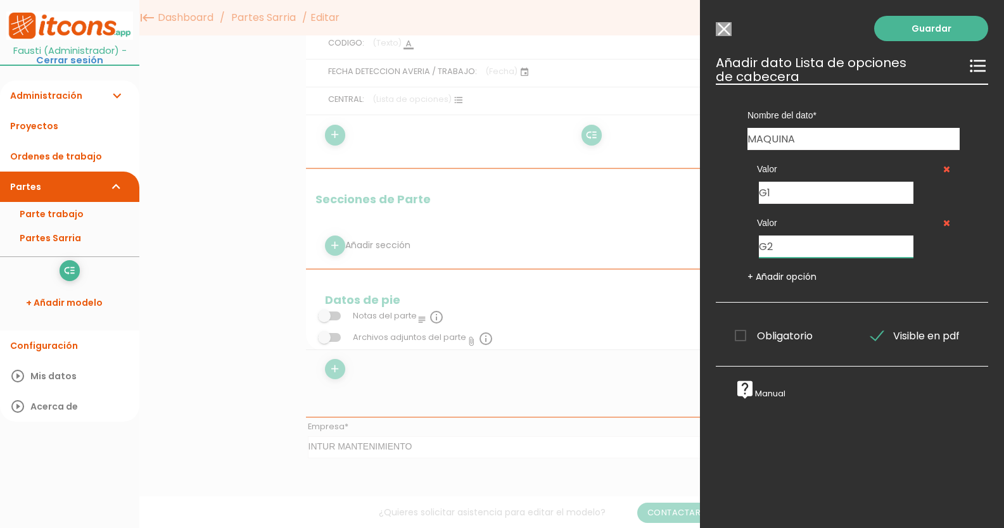
scroll to position [247, 0]
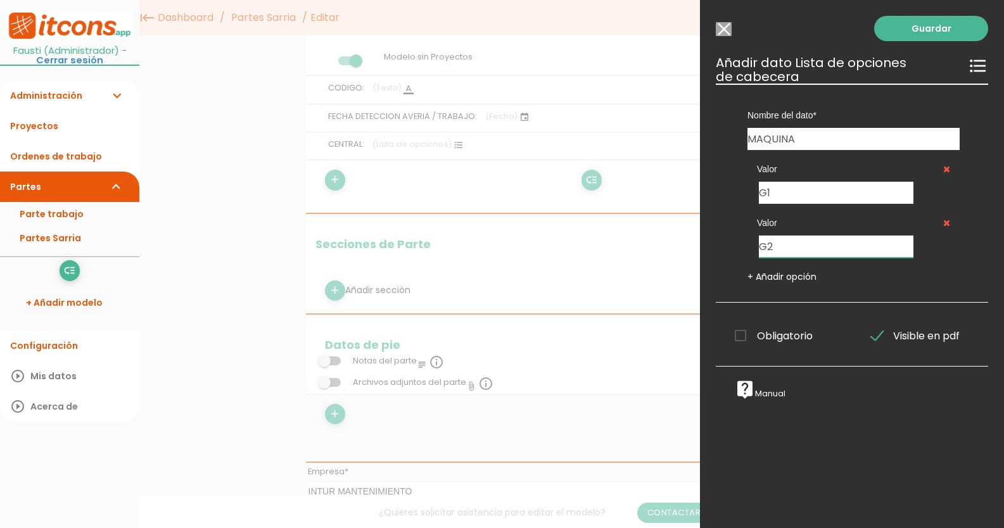
type input "G2"
click at [792, 277] on link "+ Añadir opción" at bounding box center [781, 276] width 69 height 13
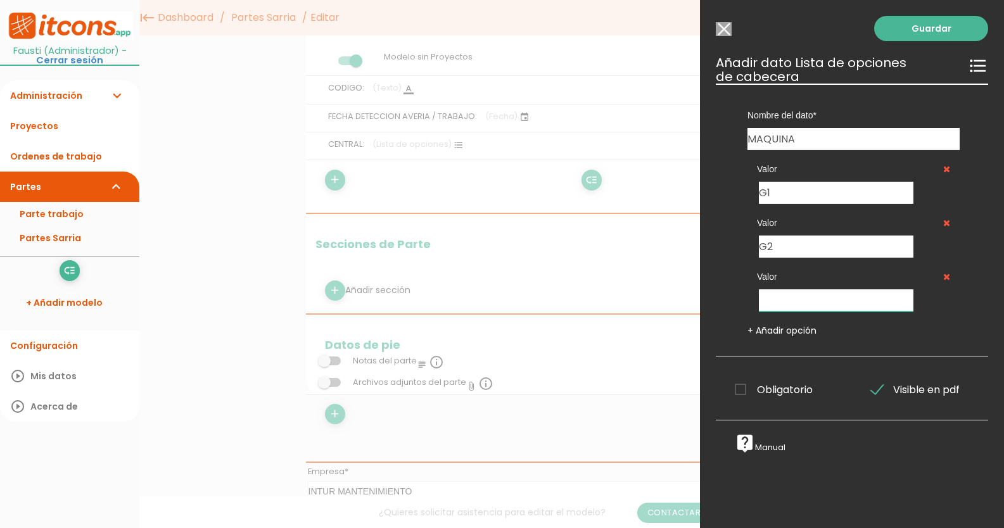
click at [793, 299] on input "text" at bounding box center [836, 300] width 155 height 22
type input "COMUNES"
click at [742, 388] on span "Obligatorio" at bounding box center [774, 390] width 78 height 16
click at [0, 0] on input "Obligatorio" at bounding box center [0, 0] width 0 height 0
click at [936, 27] on link "Guardar" at bounding box center [931, 28] width 114 height 25
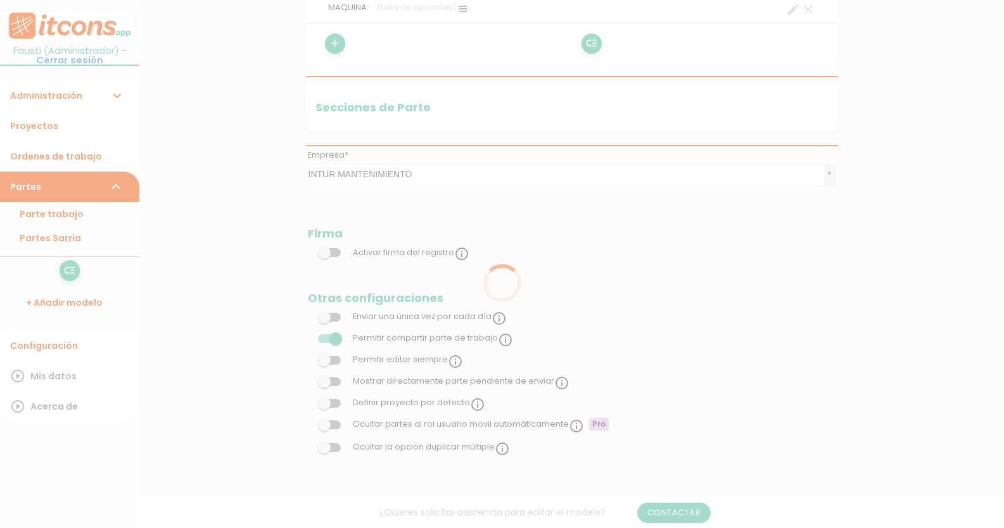
scroll to position [247, 0]
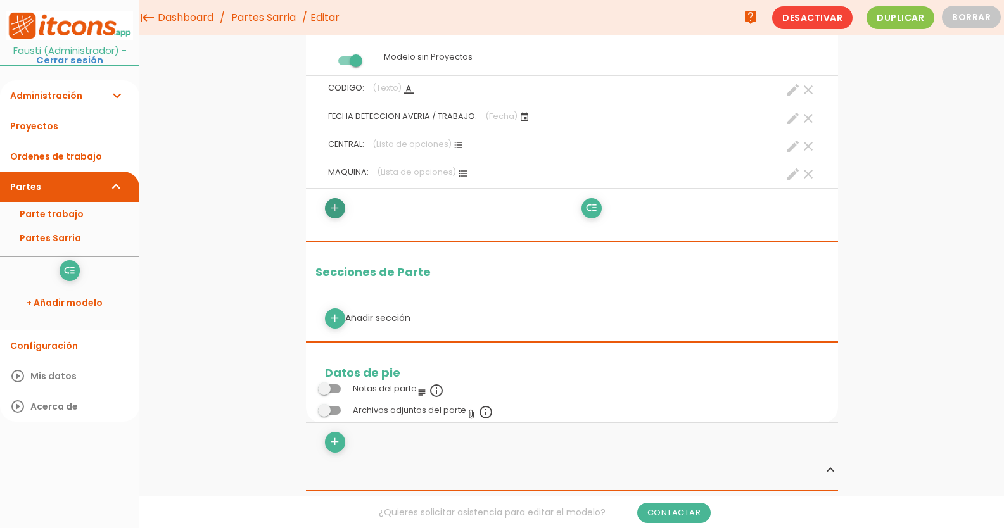
click at [333, 210] on icon "add" at bounding box center [335, 208] width 12 height 20
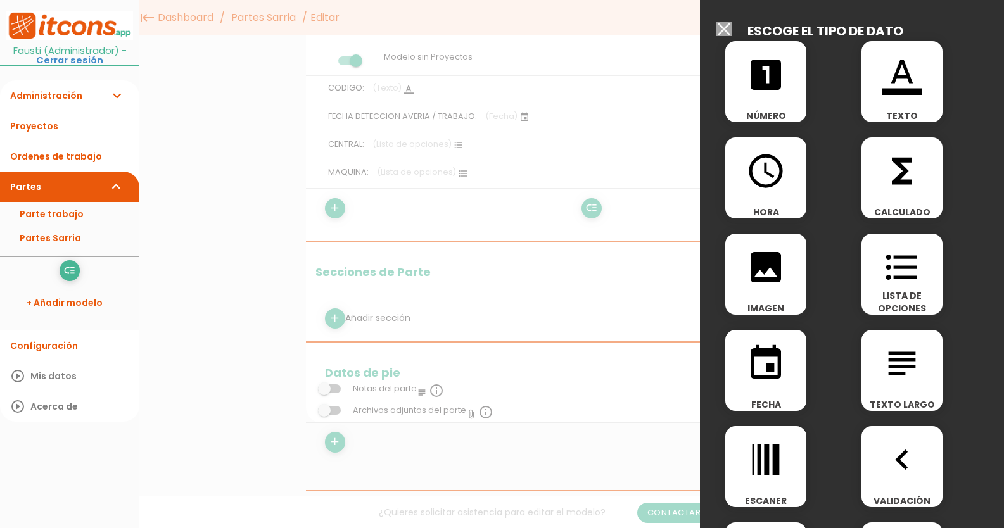
click at [897, 71] on icon "format_color_text" at bounding box center [902, 74] width 41 height 41
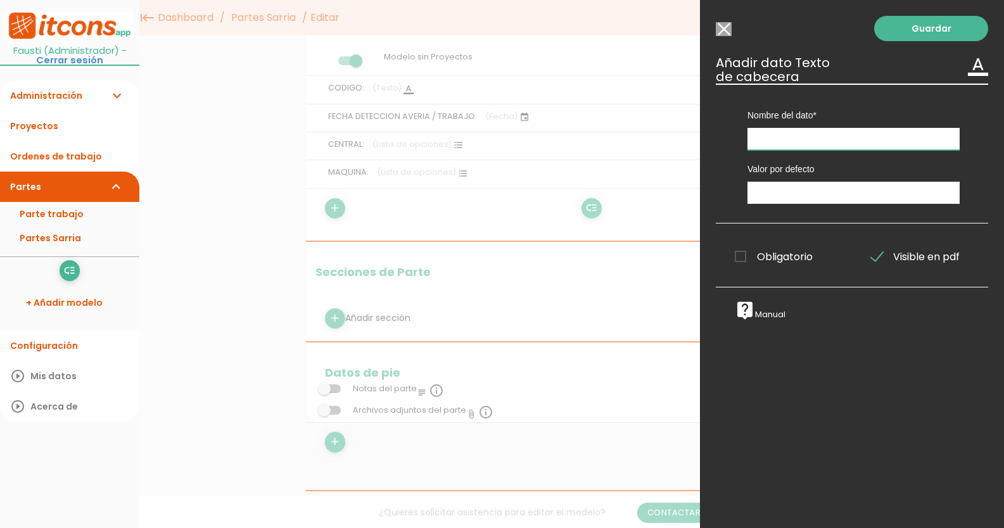
click at [822, 131] on input "text" at bounding box center [853, 139] width 212 height 22
type input "DESCRIPCION ALARMA"
click at [741, 260] on span "Obligatorio" at bounding box center [774, 257] width 78 height 16
click at [0, 0] on input "Obligatorio" at bounding box center [0, 0] width 0 height 0
click at [909, 37] on link "Guardar" at bounding box center [931, 28] width 114 height 25
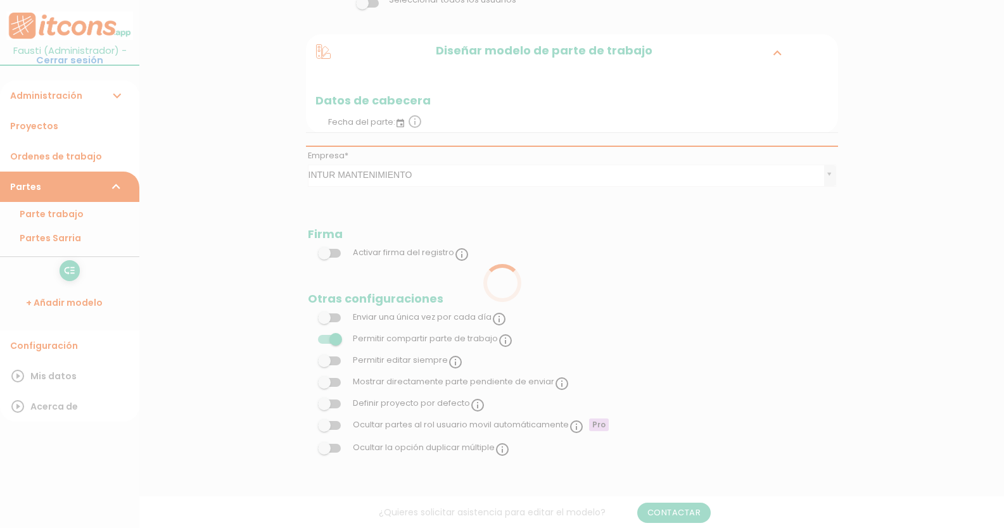
scroll to position [247, 0]
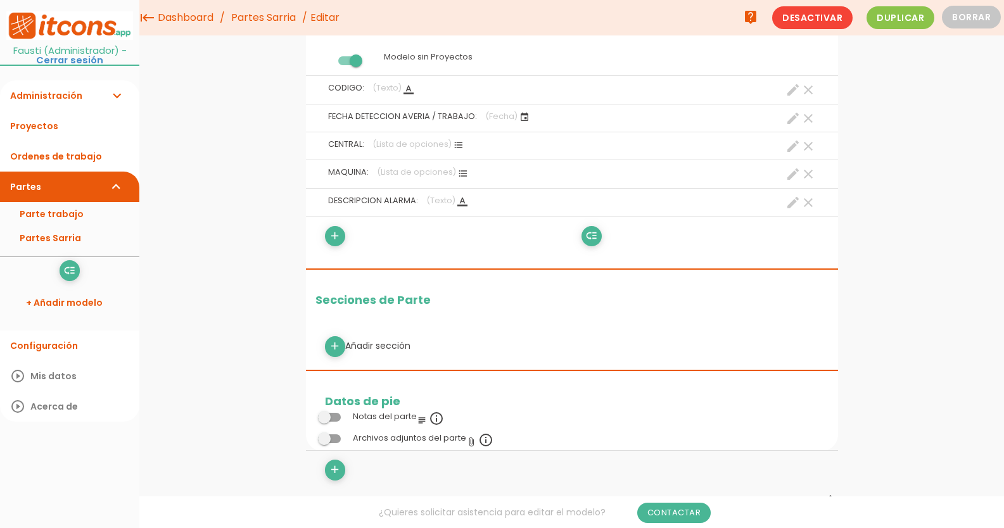
click at [793, 204] on icon "create" at bounding box center [792, 202] width 15 height 15
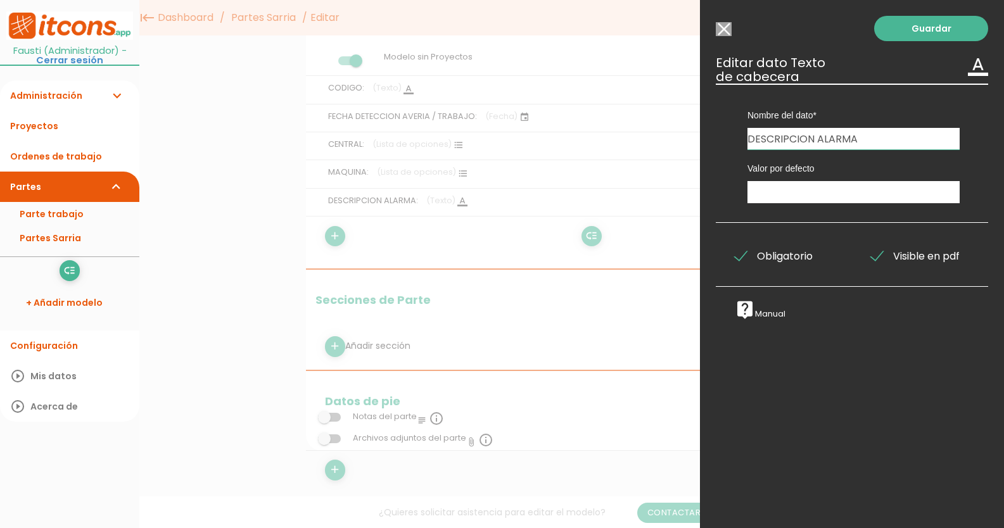
drag, startPoint x: 818, startPoint y: 134, endPoint x: 814, endPoint y: 147, distance: 13.7
click at [818, 136] on input "DESCRIPCION ALARMA" at bounding box center [853, 139] width 212 height 22
type input "DESCRIPCION / ALARMA"
click at [930, 28] on link "Guardar" at bounding box center [931, 28] width 114 height 25
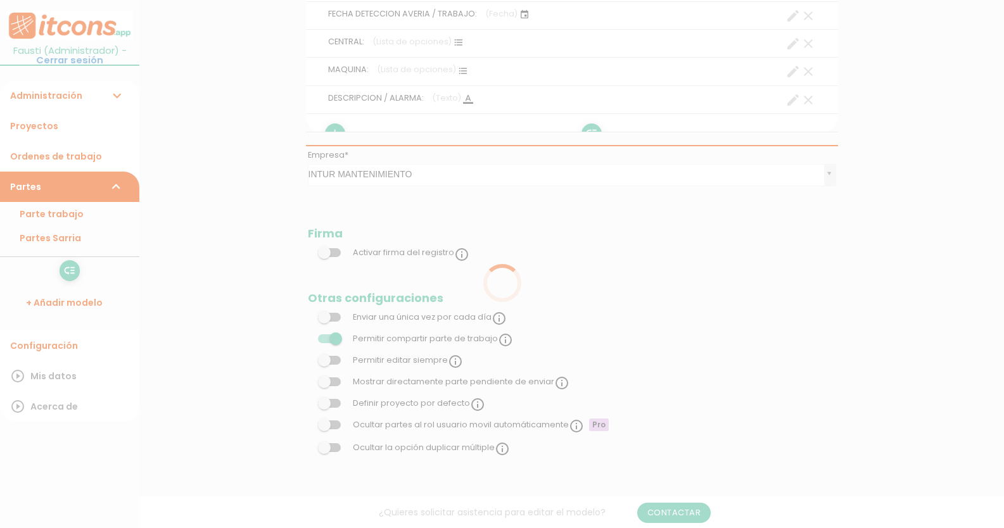
scroll to position [247, 0]
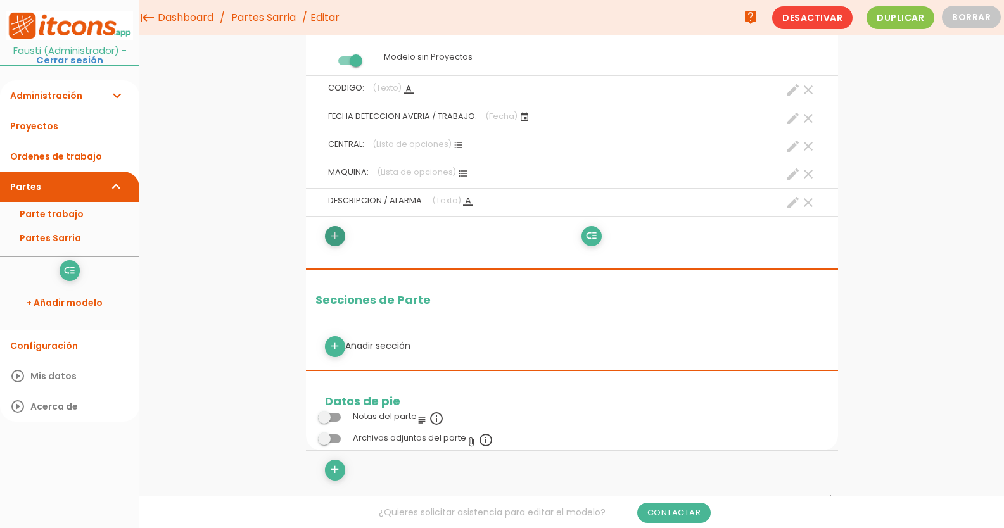
click at [335, 231] on icon "add" at bounding box center [335, 236] width 12 height 20
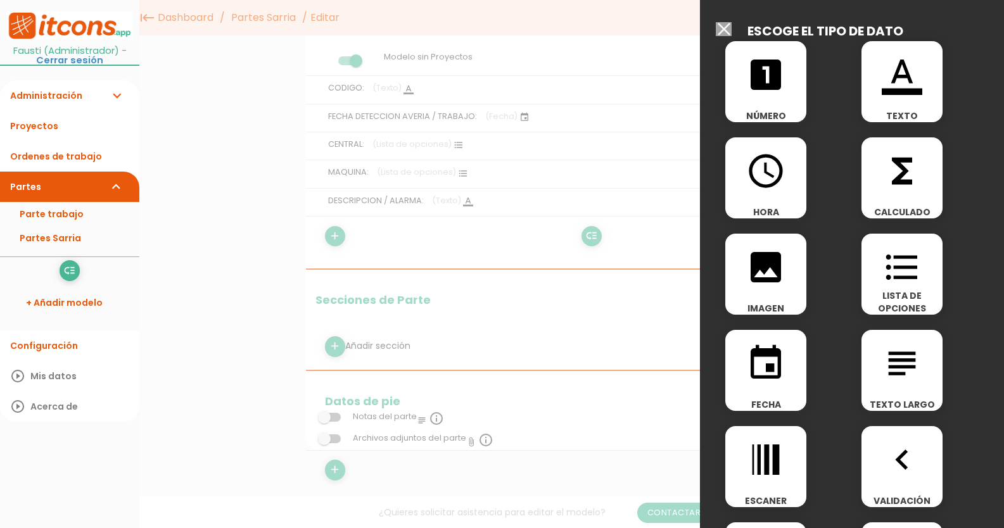
click at [895, 92] on icon "format_color_text" at bounding box center [902, 74] width 41 height 41
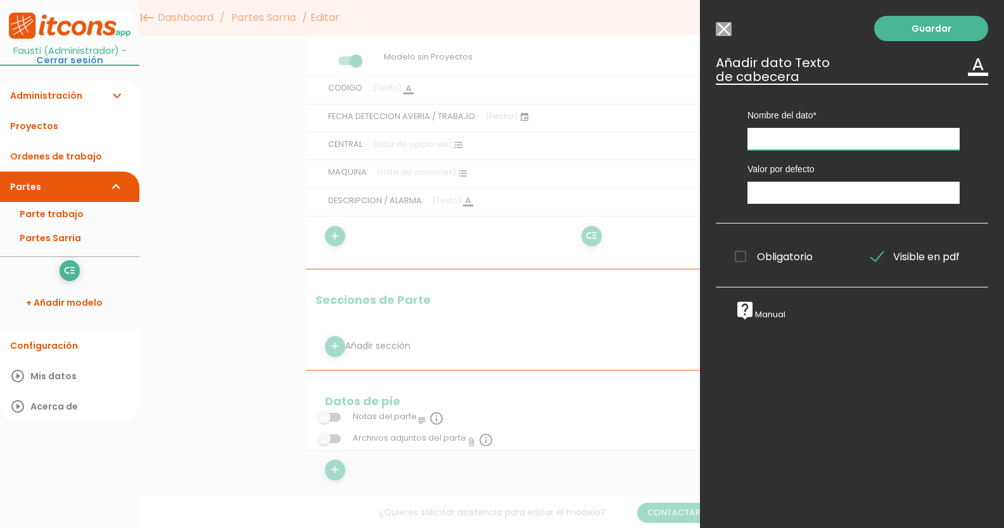
click at [821, 134] on input "text" at bounding box center [853, 139] width 212 height 22
type input "CAUSA AVERIA"
click at [743, 253] on span "Obligatorio" at bounding box center [774, 257] width 78 height 16
click at [0, 0] on input "Obligatorio" at bounding box center [0, 0] width 0 height 0
click at [932, 19] on link "Guardar" at bounding box center [931, 28] width 114 height 25
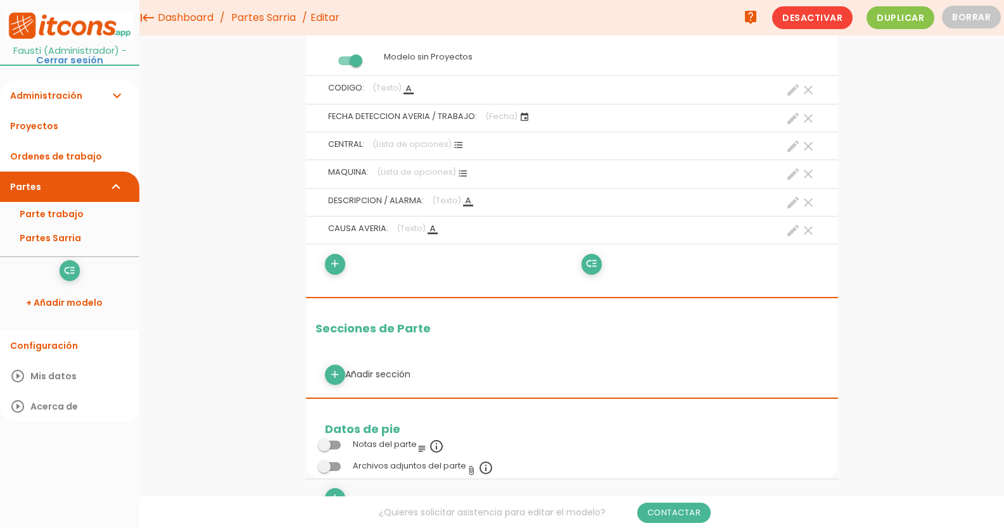
click at [792, 231] on icon "create" at bounding box center [792, 230] width 15 height 15
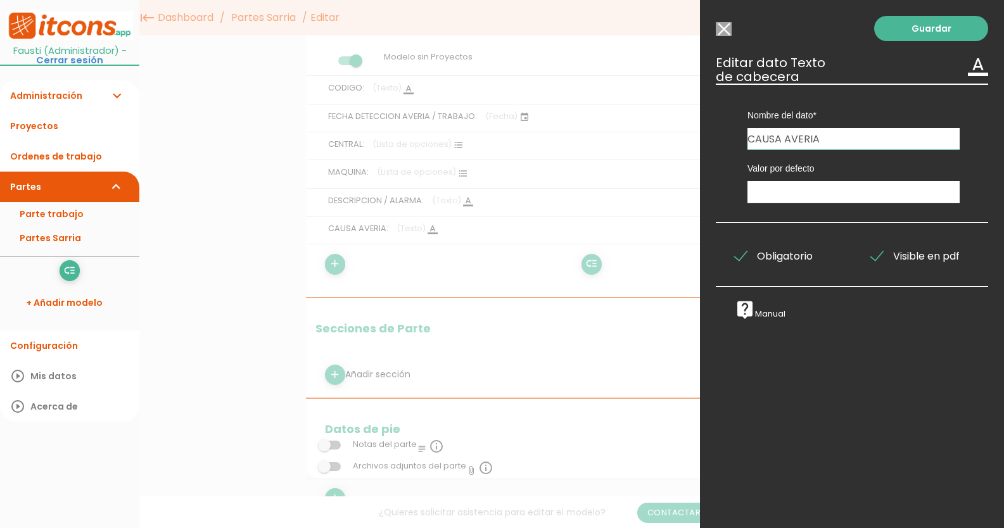
click at [741, 257] on span "Obligatorio" at bounding box center [774, 256] width 78 height 16
click at [0, 0] on input "Obligatorio" at bounding box center [0, 0] width 0 height 0
click at [905, 28] on link "Guardar" at bounding box center [931, 28] width 114 height 25
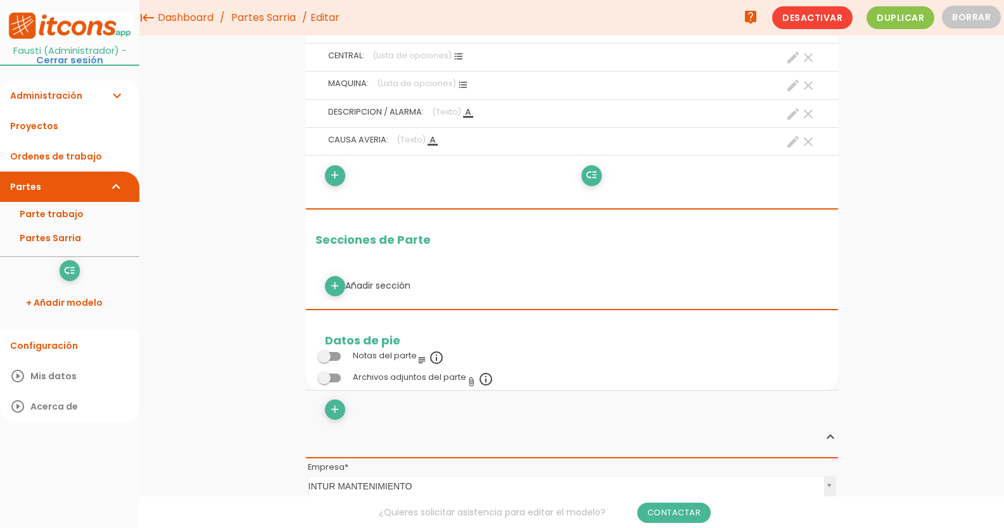
scroll to position [303, 0]
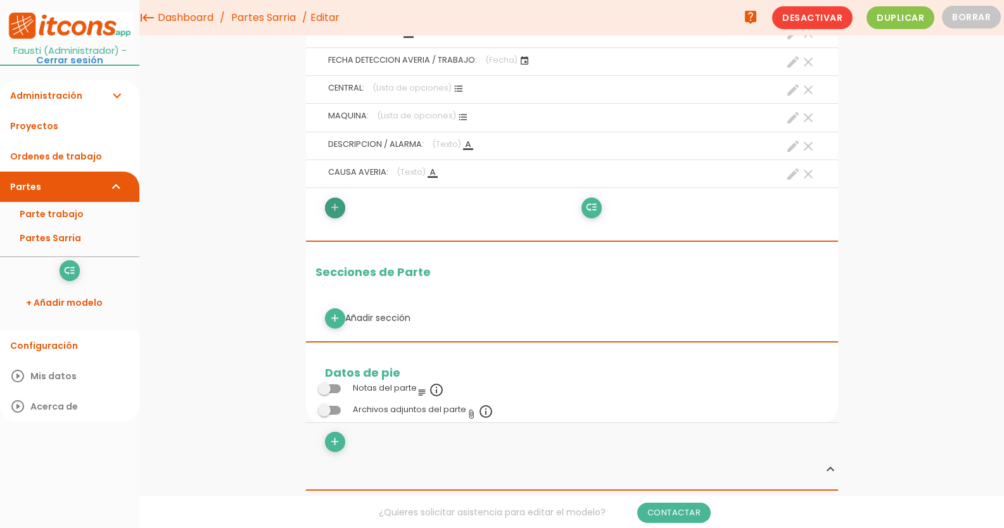
click at [337, 206] on icon "add" at bounding box center [335, 208] width 12 height 20
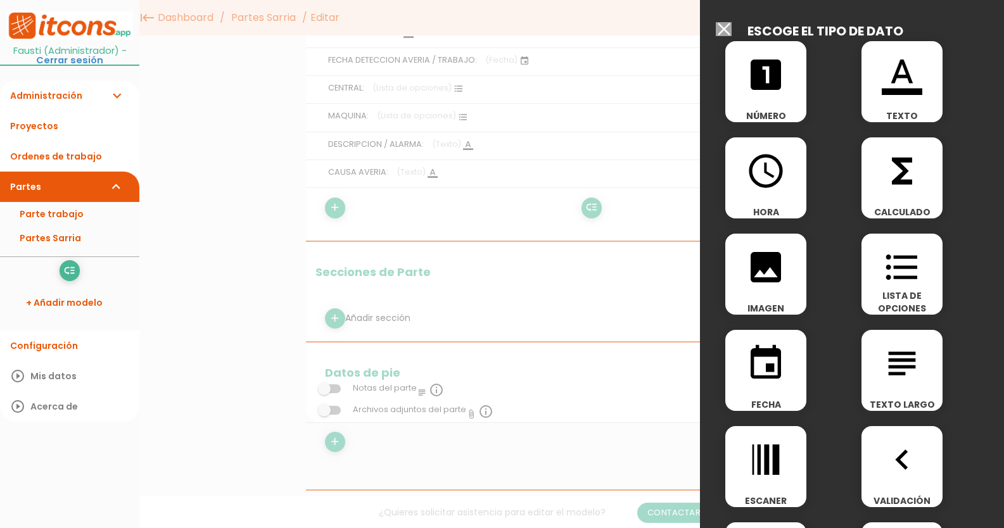
click at [904, 275] on icon "format_list_bulleted" at bounding box center [902, 267] width 41 height 41
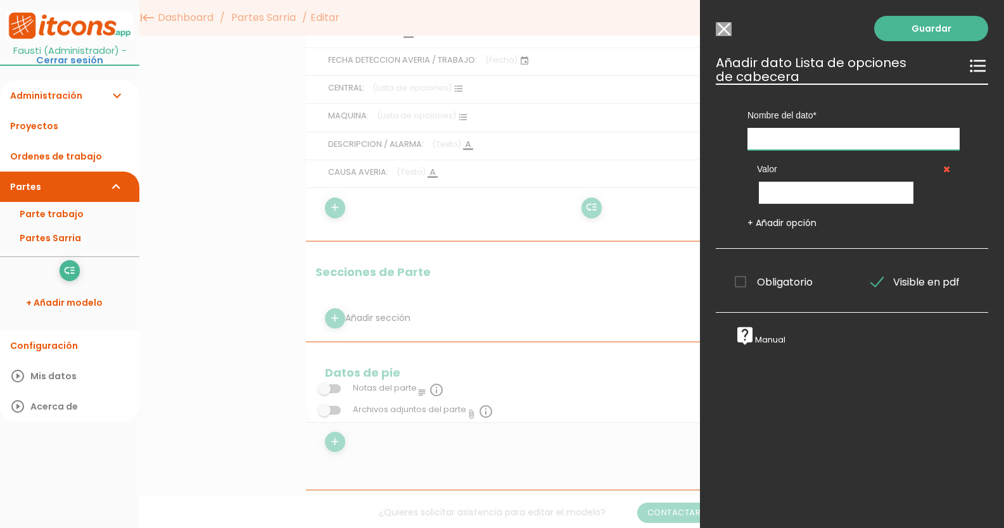
click at [849, 142] on input "text" at bounding box center [853, 139] width 212 height 22
type input "PRIORIDAD"
click at [830, 196] on input "text" at bounding box center [836, 193] width 155 height 22
type input "ALTA"
click at [762, 225] on link "+ Añadir opción" at bounding box center [781, 223] width 69 height 13
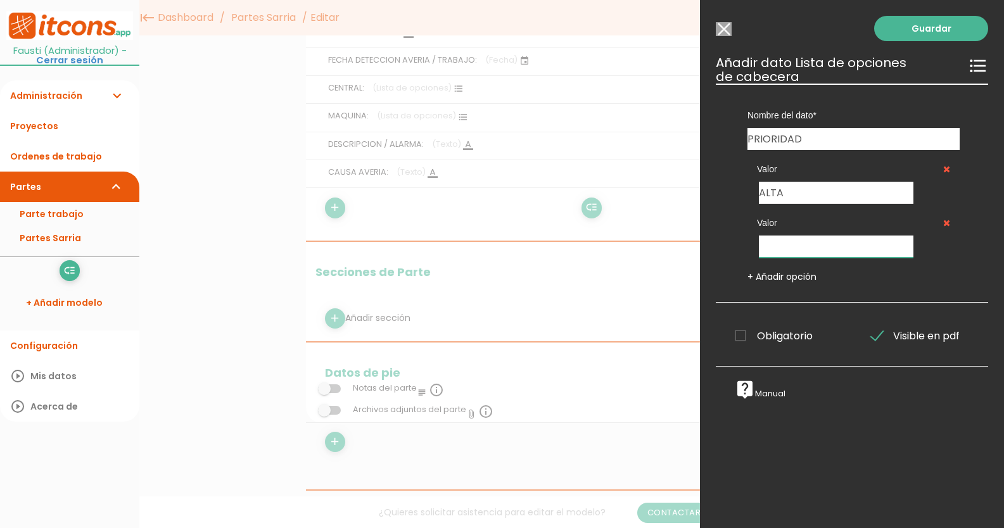
click at [780, 243] on input "text" at bounding box center [836, 247] width 155 height 22
type input "MEDIA"
click at [769, 276] on link "+ Añadir opción" at bounding box center [781, 276] width 69 height 13
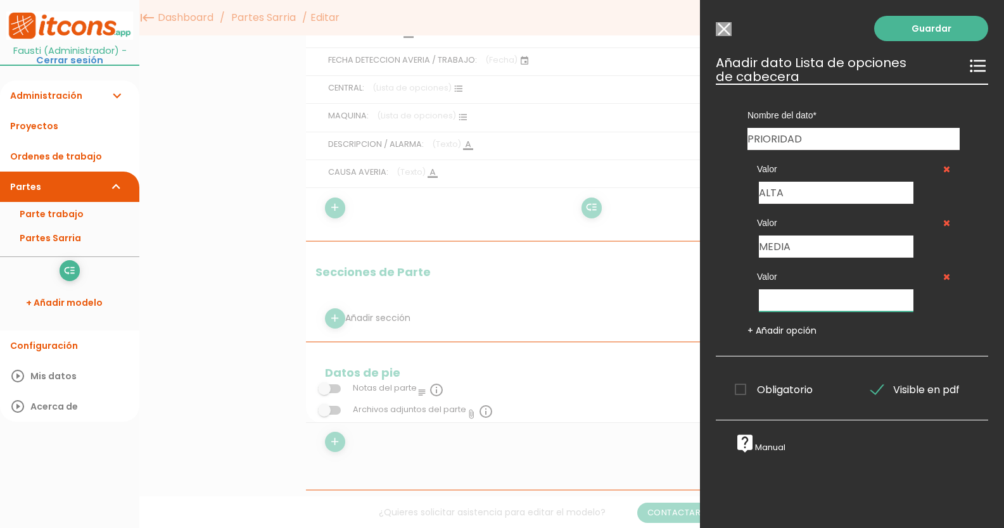
click at [783, 305] on input "text" at bounding box center [836, 300] width 155 height 22
type input "BAJA"
click at [737, 393] on span "Obligatorio" at bounding box center [774, 390] width 78 height 16
click at [0, 0] on input "Obligatorio" at bounding box center [0, 0] width 0 height 0
click at [925, 28] on link "Guardar" at bounding box center [931, 28] width 114 height 25
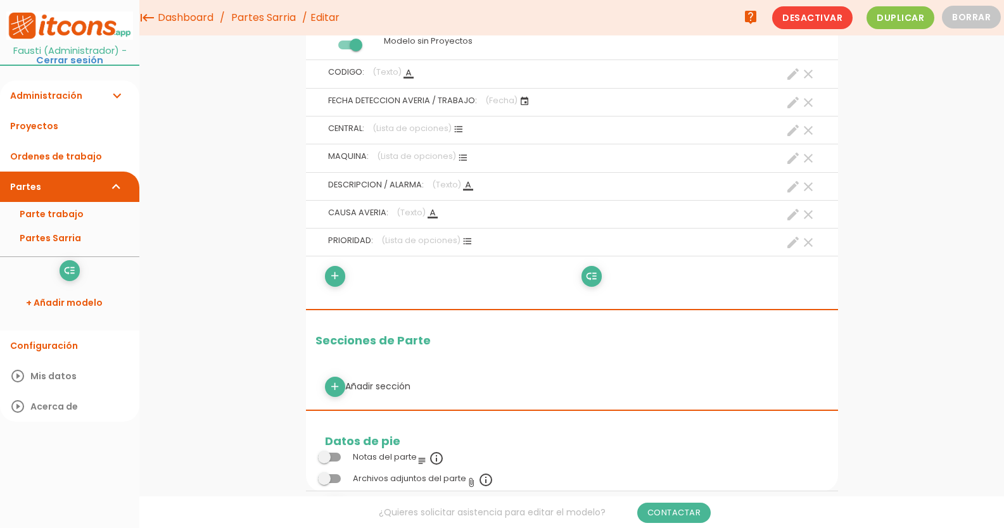
scroll to position [193, 0]
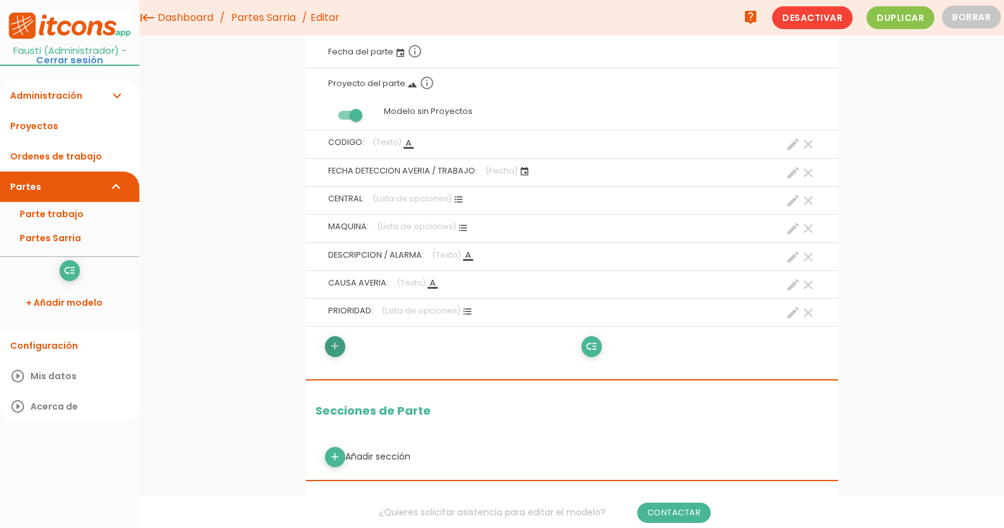
click at [331, 345] on icon "add" at bounding box center [335, 346] width 12 height 20
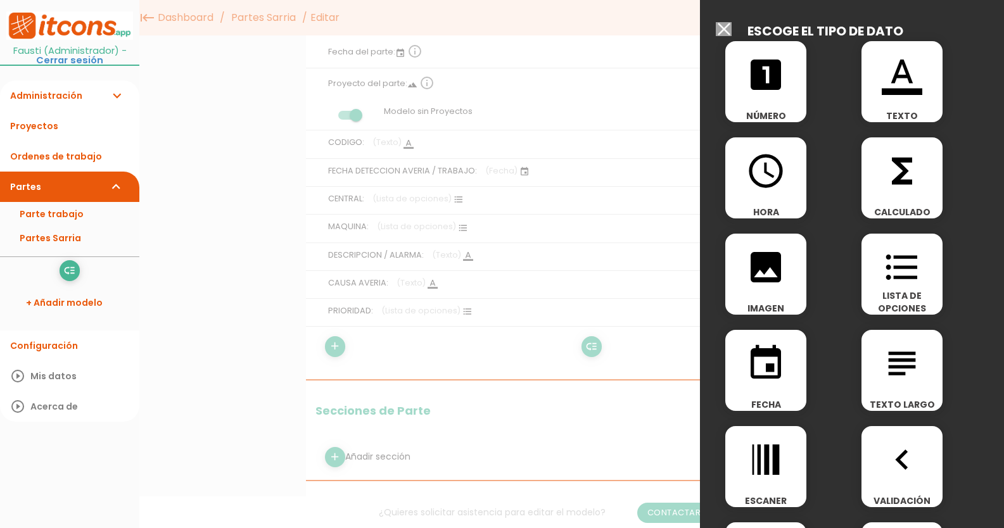
click at [902, 245] on span "format_list_bulleted" at bounding box center [901, 261] width 81 height 54
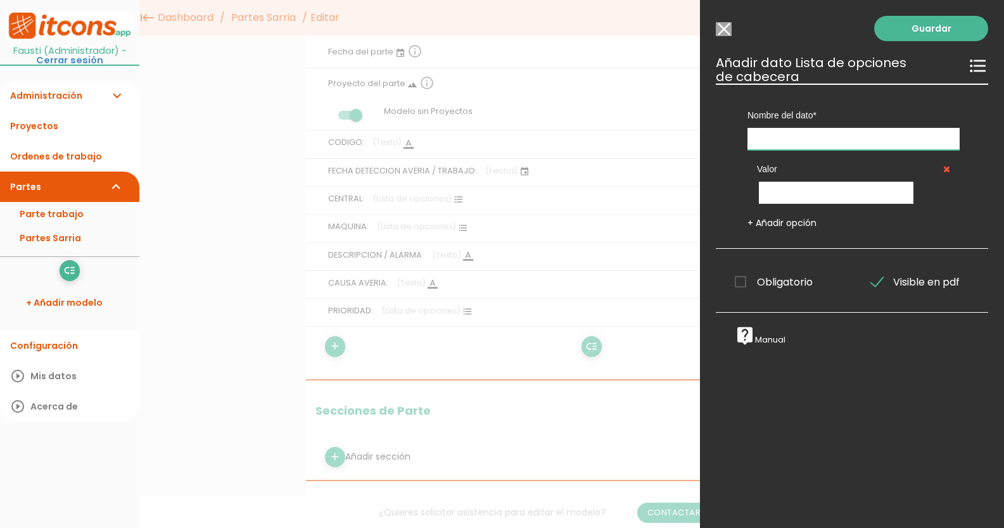
click at [802, 134] on input "text" at bounding box center [853, 139] width 212 height 22
type input "RESPONSABLE"
click at [786, 193] on input "text" at bounding box center [836, 193] width 155 height 22
type input "FVP"
click at [764, 221] on link "+ Añadir opción" at bounding box center [781, 223] width 69 height 13
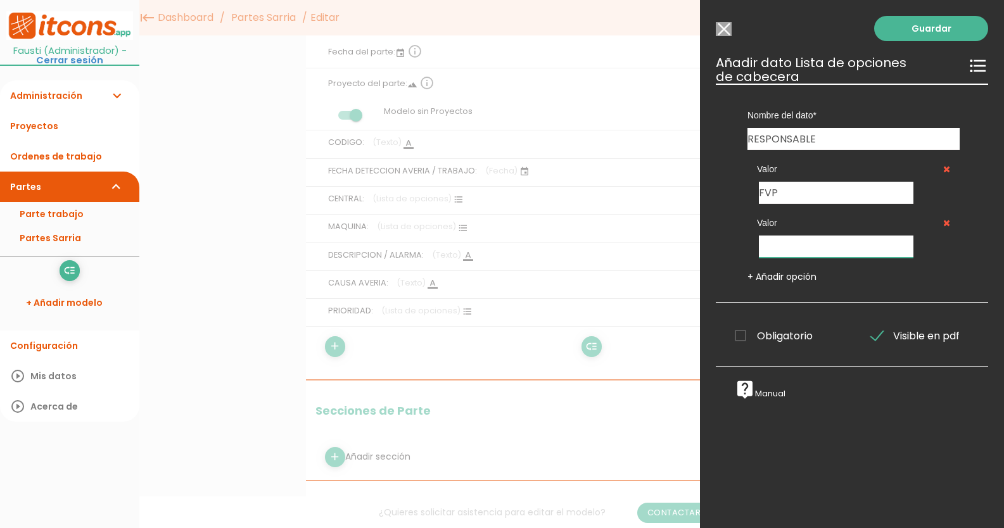
click at [771, 249] on input "text" at bounding box center [836, 247] width 155 height 22
type input "MVP"
click at [894, 28] on link "Guardar" at bounding box center [931, 28] width 114 height 25
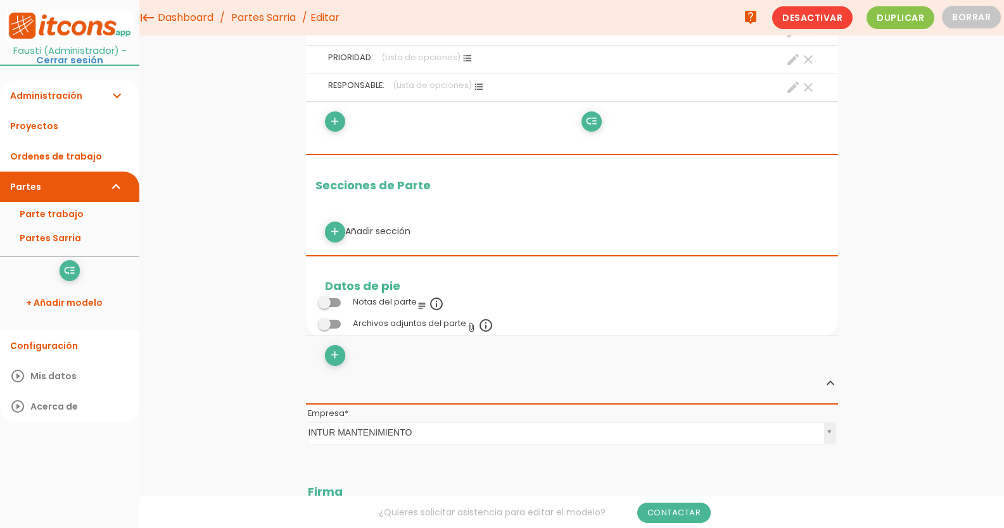
scroll to position [382, 0]
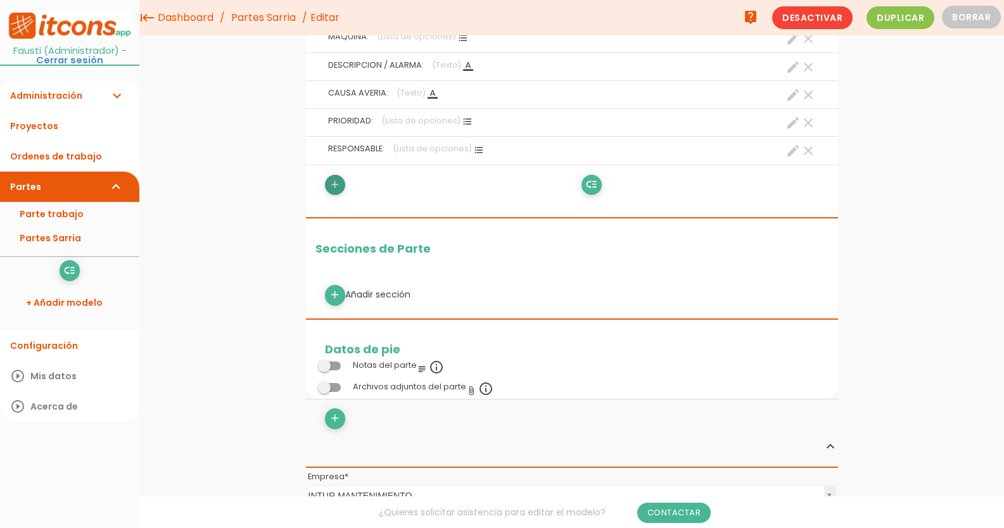
click at [338, 184] on icon "add" at bounding box center [335, 185] width 12 height 20
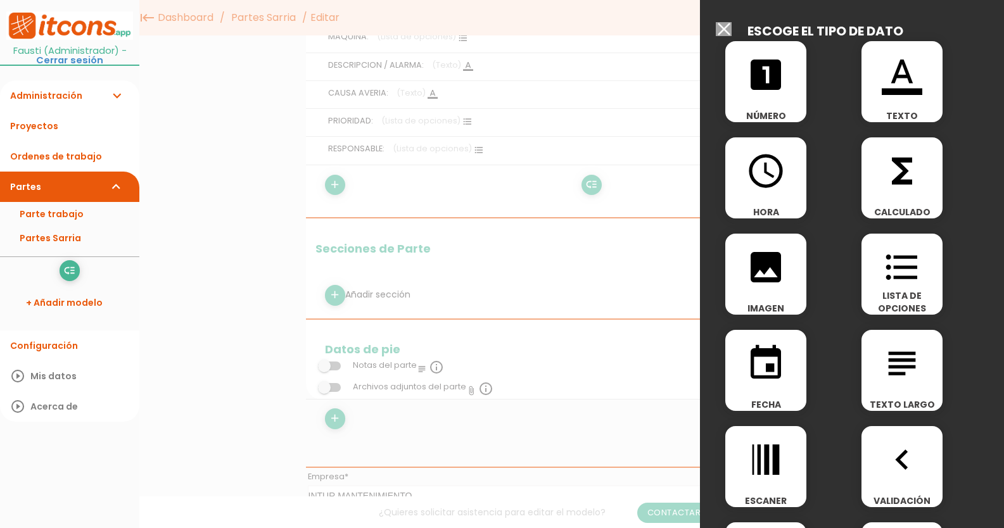
click at [899, 396] on div "subject TEXTO LARGO" at bounding box center [901, 370] width 81 height 81
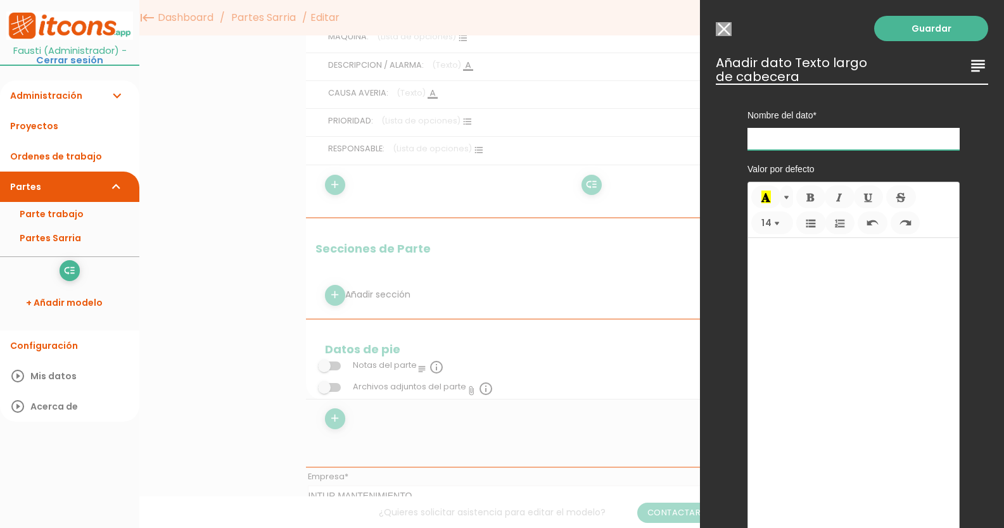
click at [785, 139] on input "text" at bounding box center [853, 139] width 212 height 22
type input "ACCION REALIZADA/ COMENTARIOS"
click at [922, 28] on link "Guardar" at bounding box center [931, 28] width 114 height 25
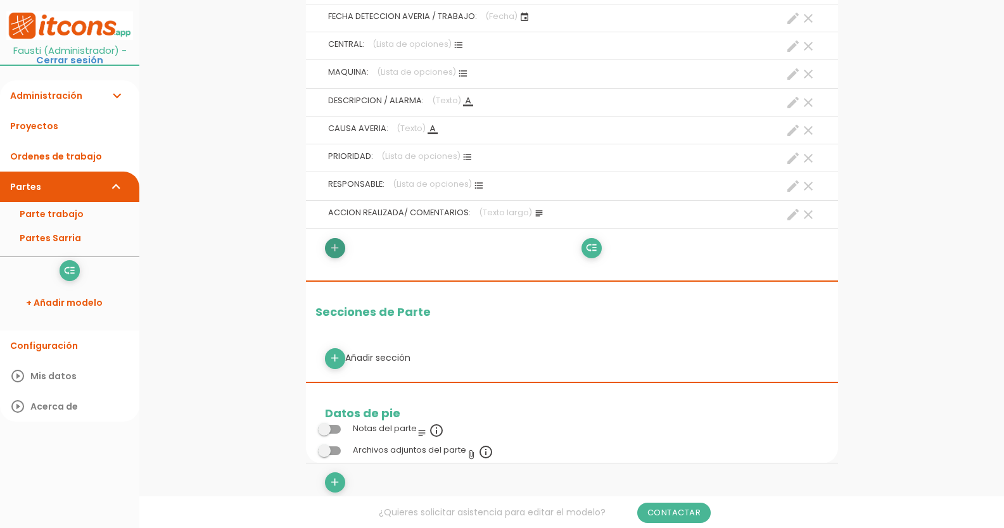
click at [331, 247] on icon "add" at bounding box center [335, 248] width 12 height 20
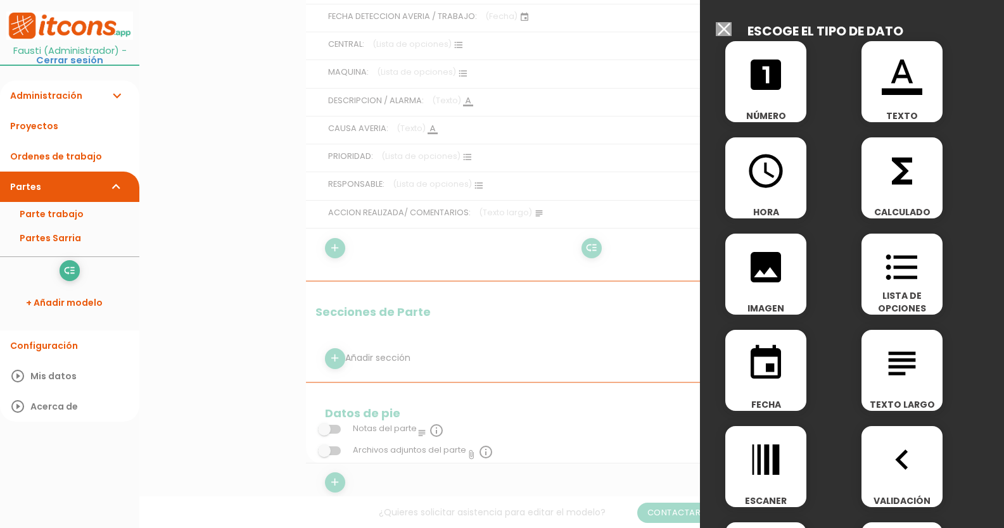
click at [898, 288] on div "format_list_bulleted LISTA DE OPCIONES" at bounding box center [901, 274] width 81 height 81
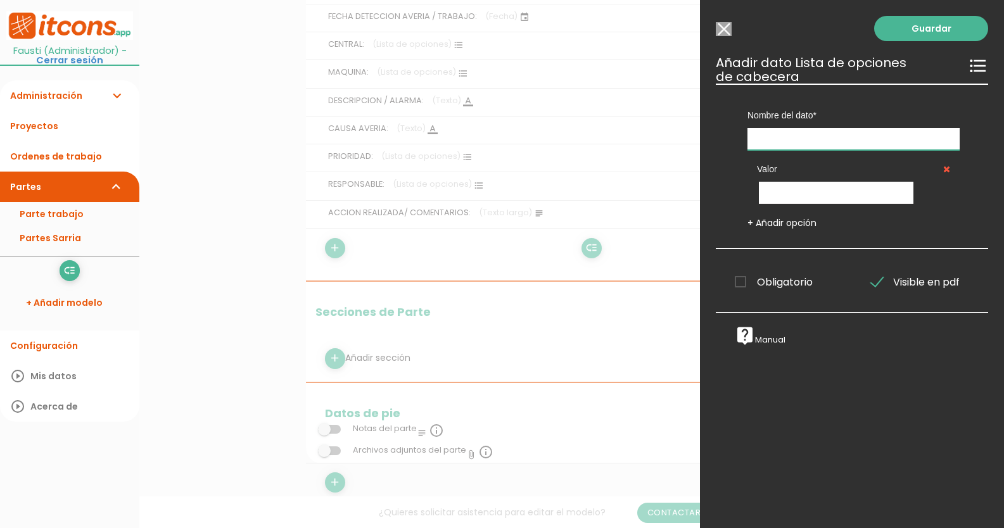
click at [814, 143] on input "text" at bounding box center [853, 139] width 212 height 22
type input "ESTADO"
click at [819, 192] on input "text" at bounding box center [836, 193] width 155 height 22
type input "ABIERTA"
click at [788, 222] on link "+ Añadir opción" at bounding box center [781, 223] width 69 height 13
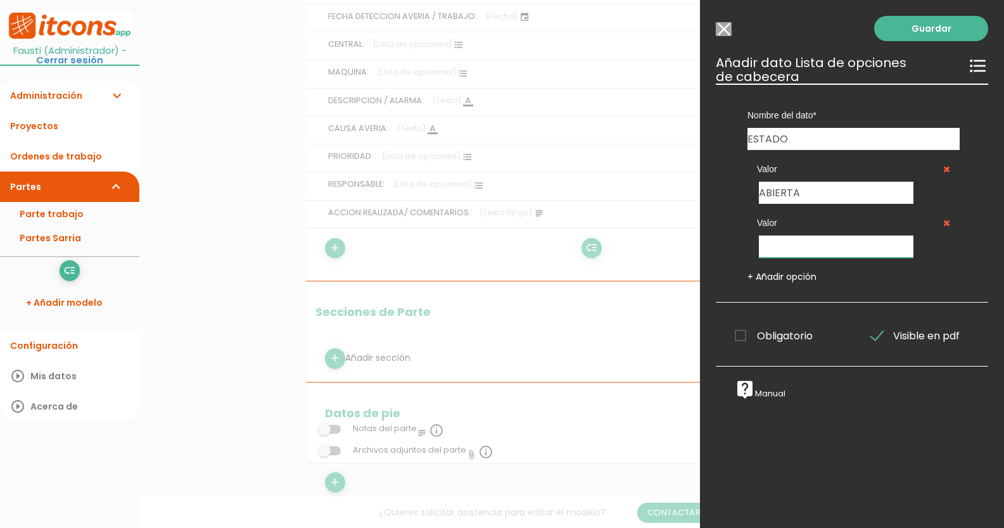
click at [781, 242] on input "text" at bounding box center [836, 247] width 155 height 22
type input "CERRADA"
click at [733, 336] on label "Obligatorio" at bounding box center [783, 336] width 117 height 16
click at [0, 0] on input "Obligatorio" at bounding box center [0, 0] width 0 height 0
click at [943, 22] on link "Guardar" at bounding box center [931, 28] width 114 height 25
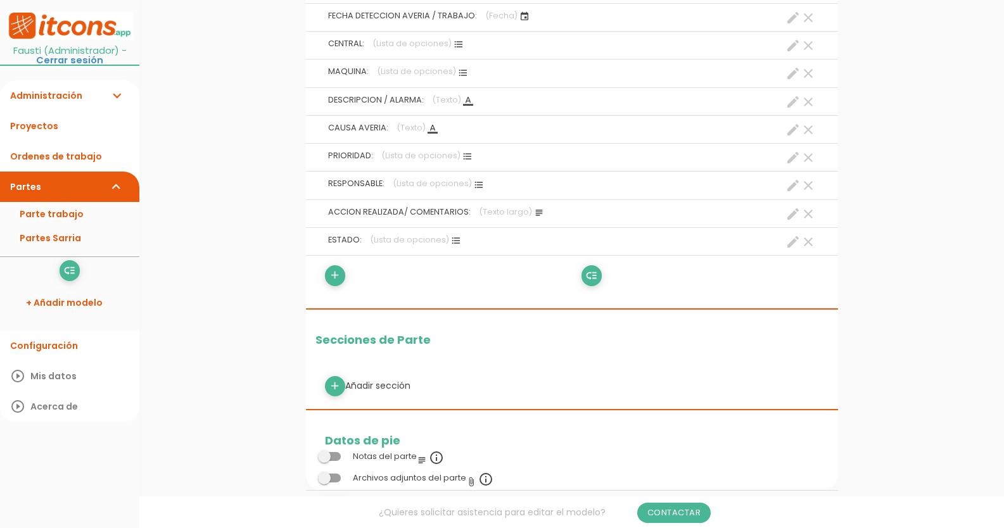
scroll to position [382, 0]
click at [339, 273] on icon "add" at bounding box center [335, 276] width 12 height 20
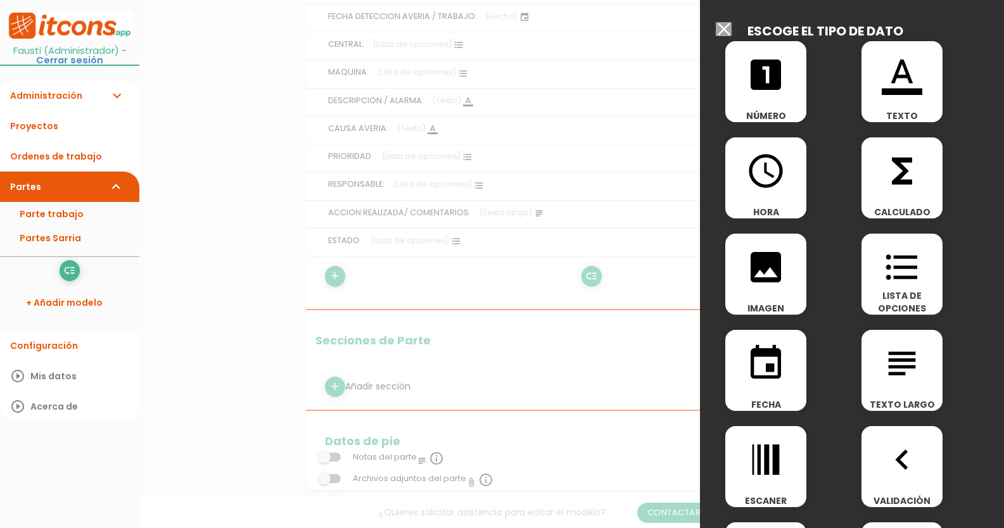
click at [778, 329] on div "event FECHA" at bounding box center [784, 373] width 136 height 96
click at [781, 351] on icon "event" at bounding box center [765, 363] width 41 height 41
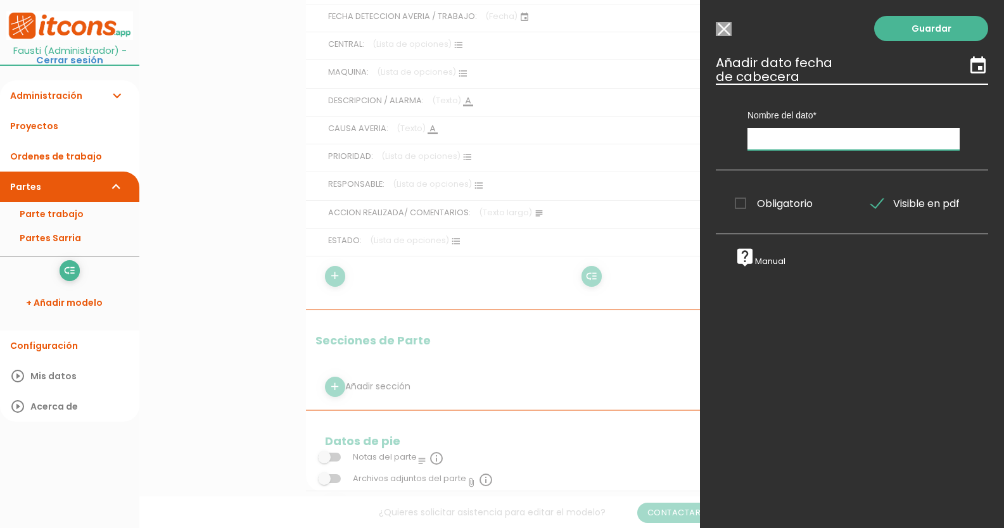
click at [787, 128] on input "text" at bounding box center [853, 139] width 212 height 22
type input "FECHA SOLUCIONADO"
click at [931, 34] on link "Guardar" at bounding box center [931, 28] width 114 height 25
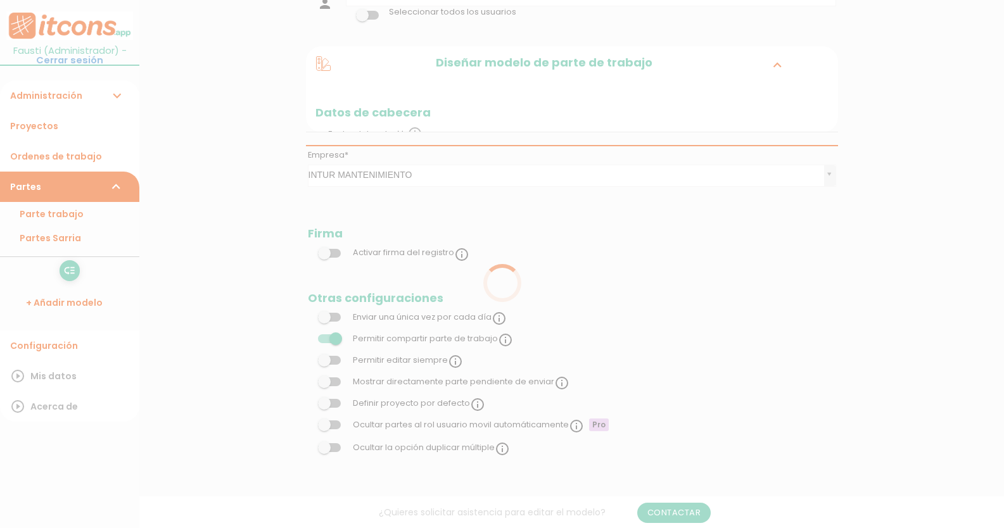
scroll to position [382, 0]
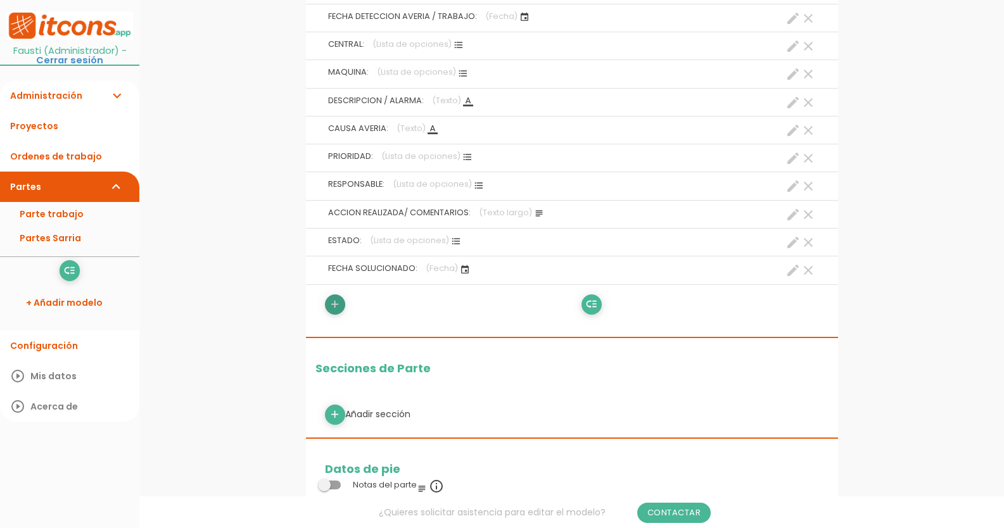
click at [341, 305] on link "add" at bounding box center [335, 304] width 20 height 20
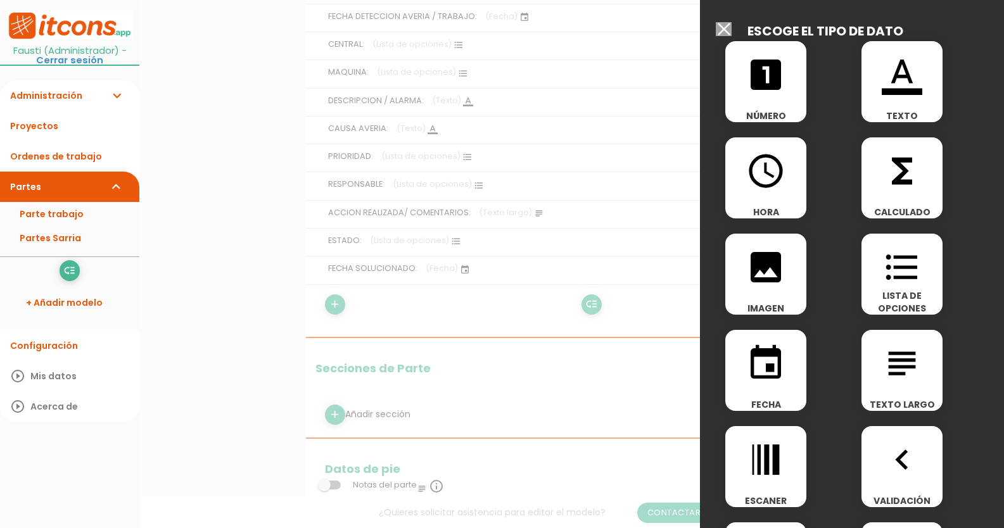
click at [899, 275] on icon "format_list_bulleted" at bounding box center [902, 267] width 41 height 41
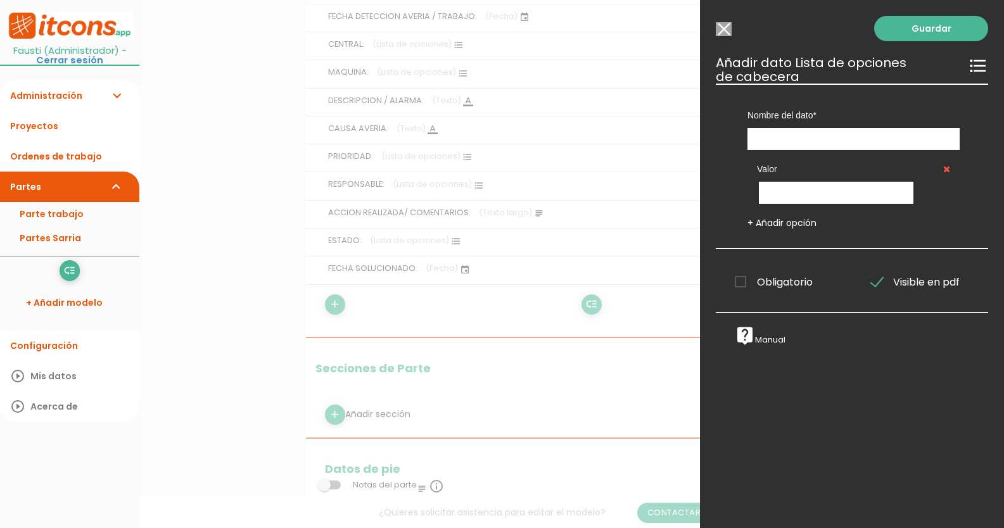
click at [876, 125] on div "Nombre del dato CODIGO FECHA DETECCION AVERIA / TRABAJO CENTRAL MAQUINA DESCRIP…" at bounding box center [853, 117] width 231 height 66
click at [876, 131] on input "text" at bounding box center [853, 139] width 212 height 22
type input "EDITADO"
click at [831, 198] on input "text" at bounding box center [836, 193] width 155 height 22
type input "FVP"
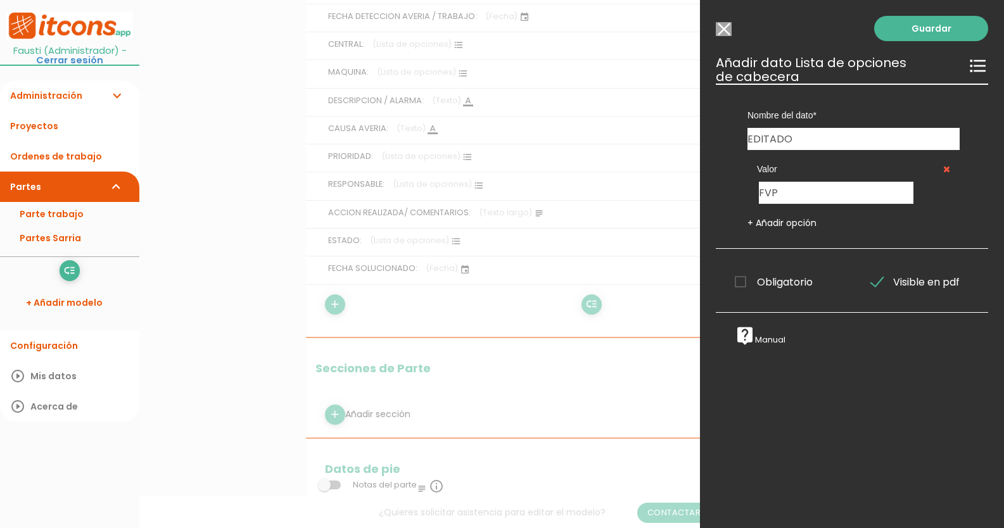
click at [799, 225] on link "+ Añadir opción" at bounding box center [781, 223] width 69 height 13
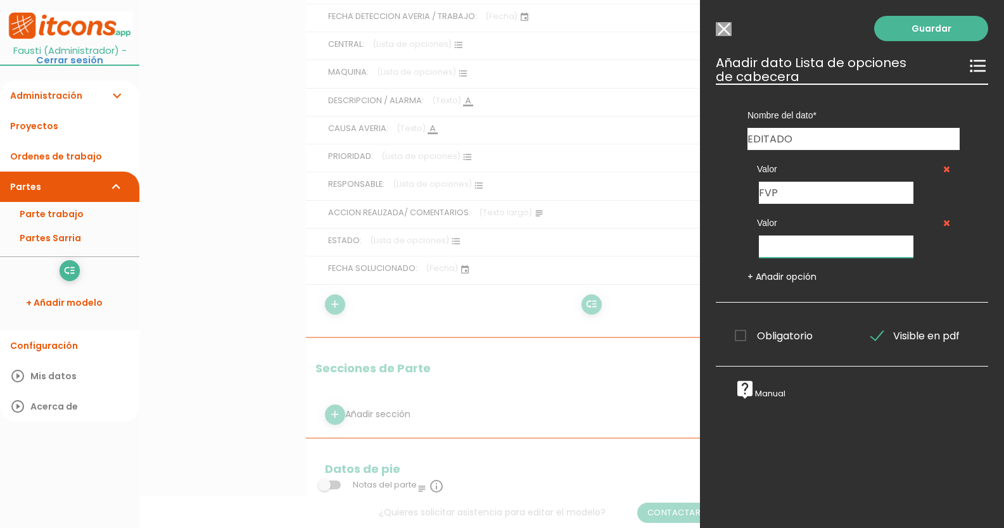
click at [795, 241] on input "text" at bounding box center [836, 247] width 155 height 22
type input "MVP"
click at [922, 27] on link "Guardar" at bounding box center [931, 28] width 114 height 25
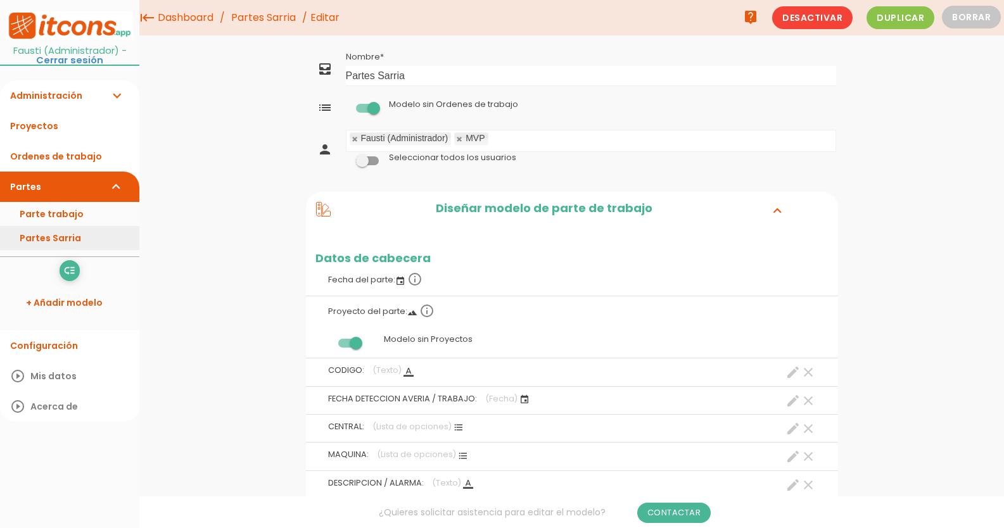
click at [61, 236] on link "Partes Sarria" at bounding box center [69, 238] width 139 height 24
